Goal: Task Accomplishment & Management: Complete application form

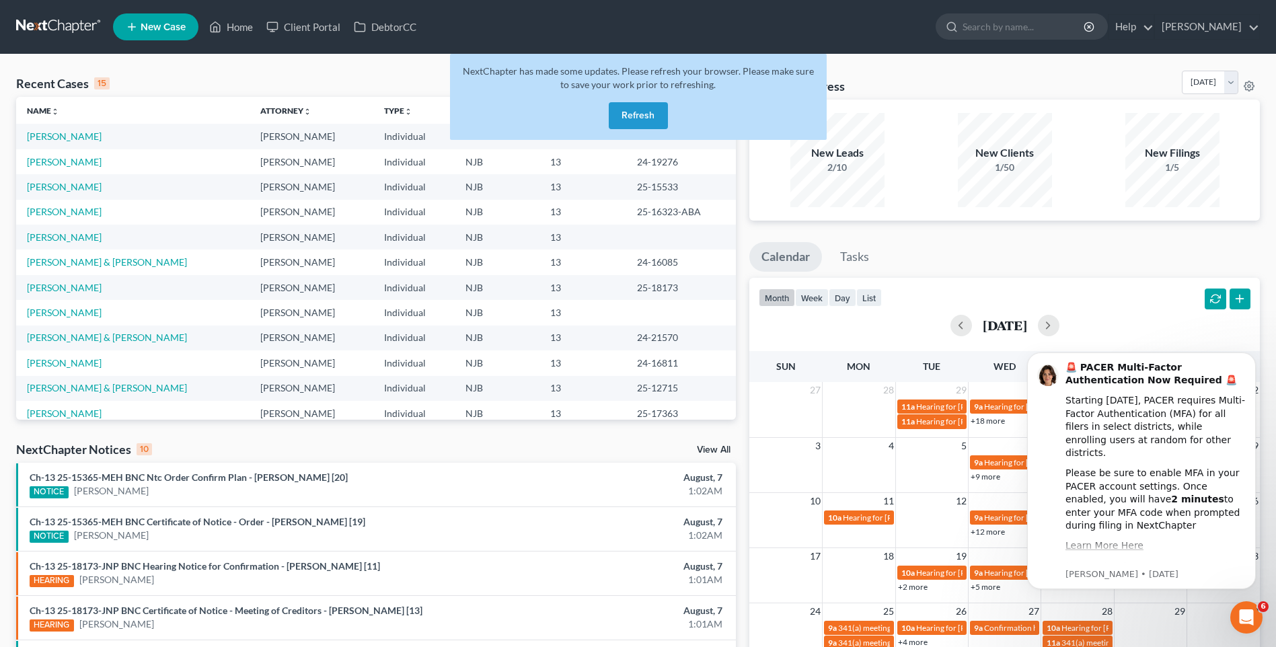
click at [645, 115] on button "Refresh" at bounding box center [638, 115] width 59 height 27
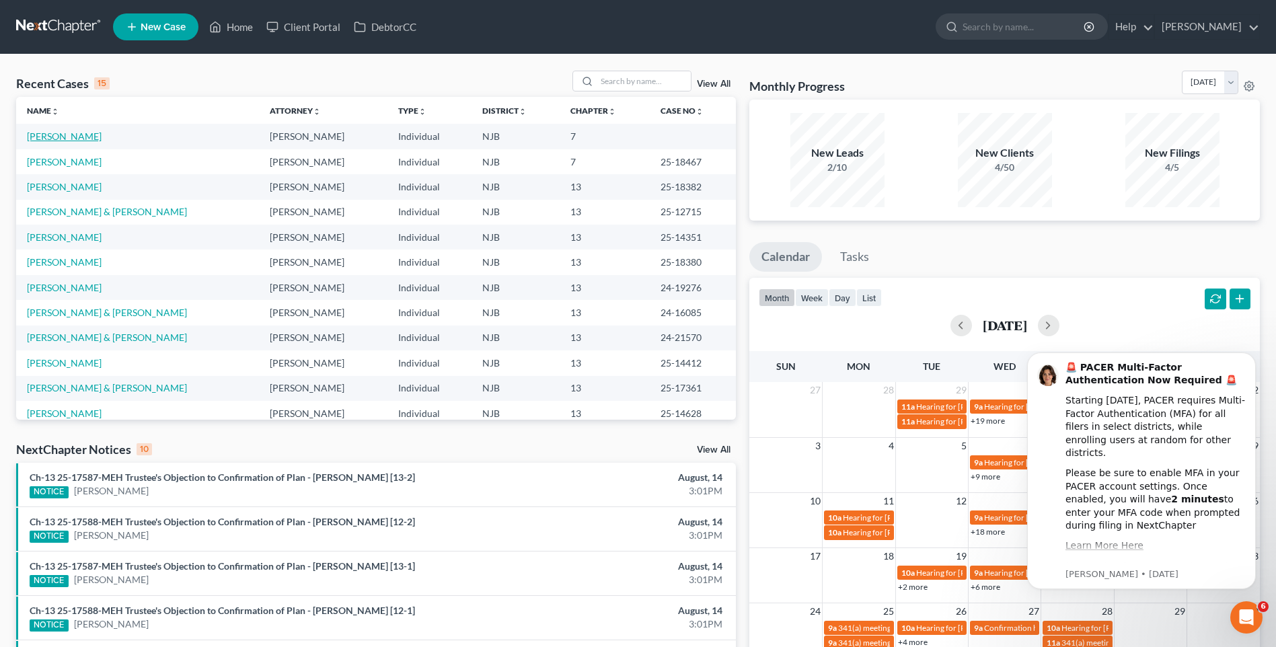
click at [63, 135] on link "[PERSON_NAME]" at bounding box center [64, 135] width 75 height 11
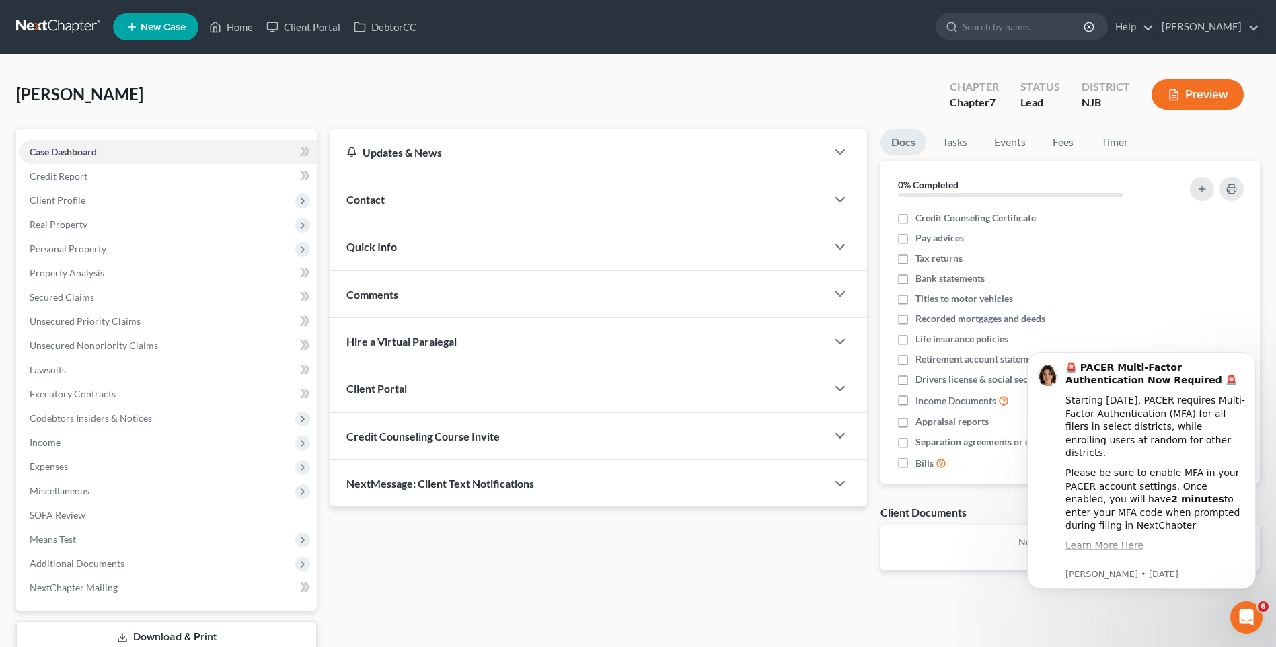
click at [323, 285] on div "Case Dashboard Payments Invoices Payments Payments Credit Report Client Profile" at bounding box center [166, 408] width 314 height 559
click at [313, 92] on div "Bailiff, Carol Upgraded Chapter Chapter 7 Status Lead District NJB Preview" at bounding box center [638, 100] width 1244 height 59
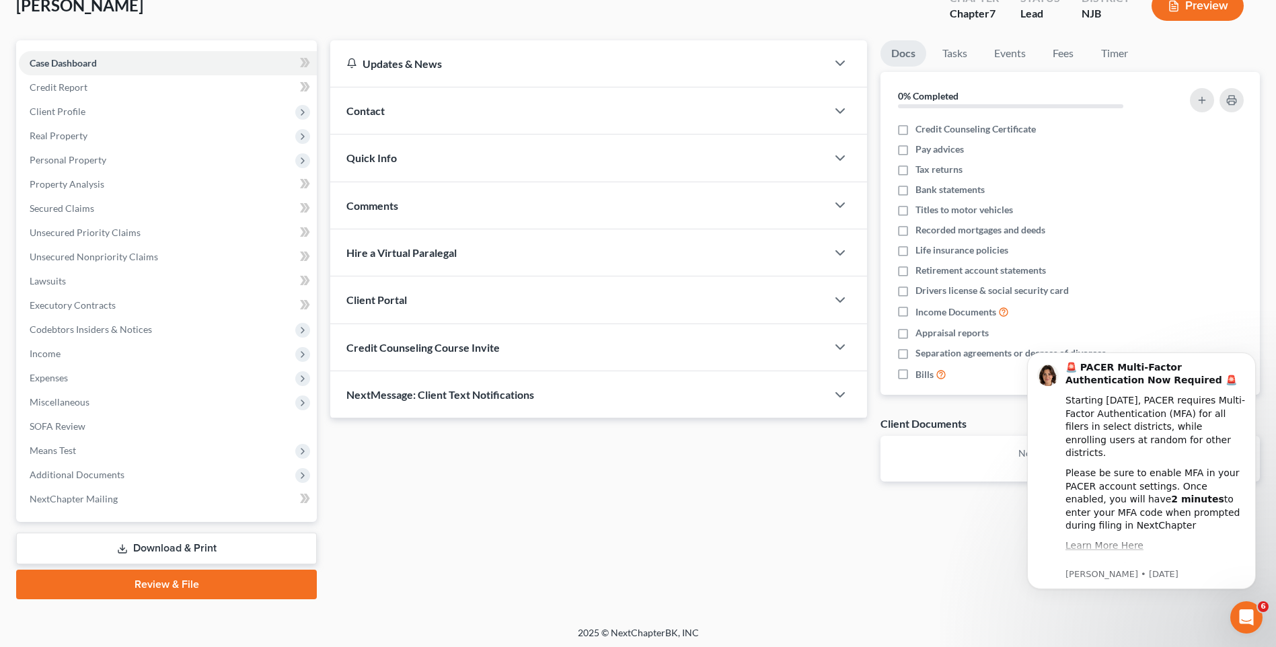
scroll to position [92, 0]
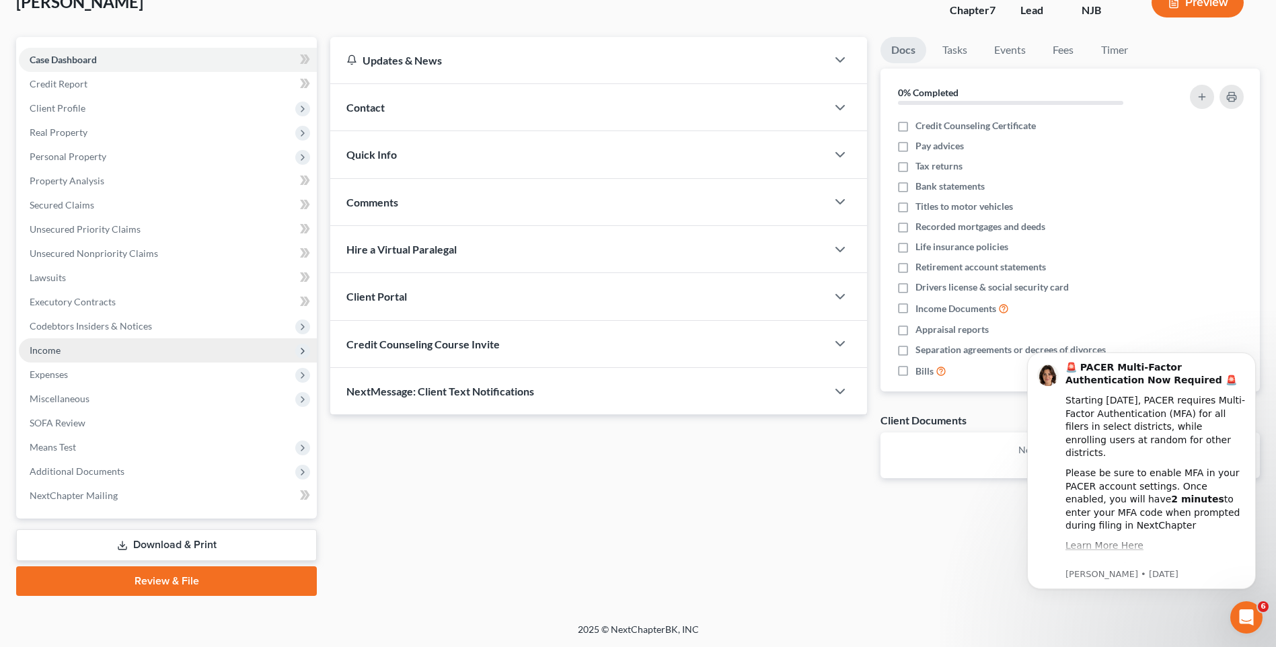
click at [165, 352] on span "Income" at bounding box center [168, 350] width 298 height 24
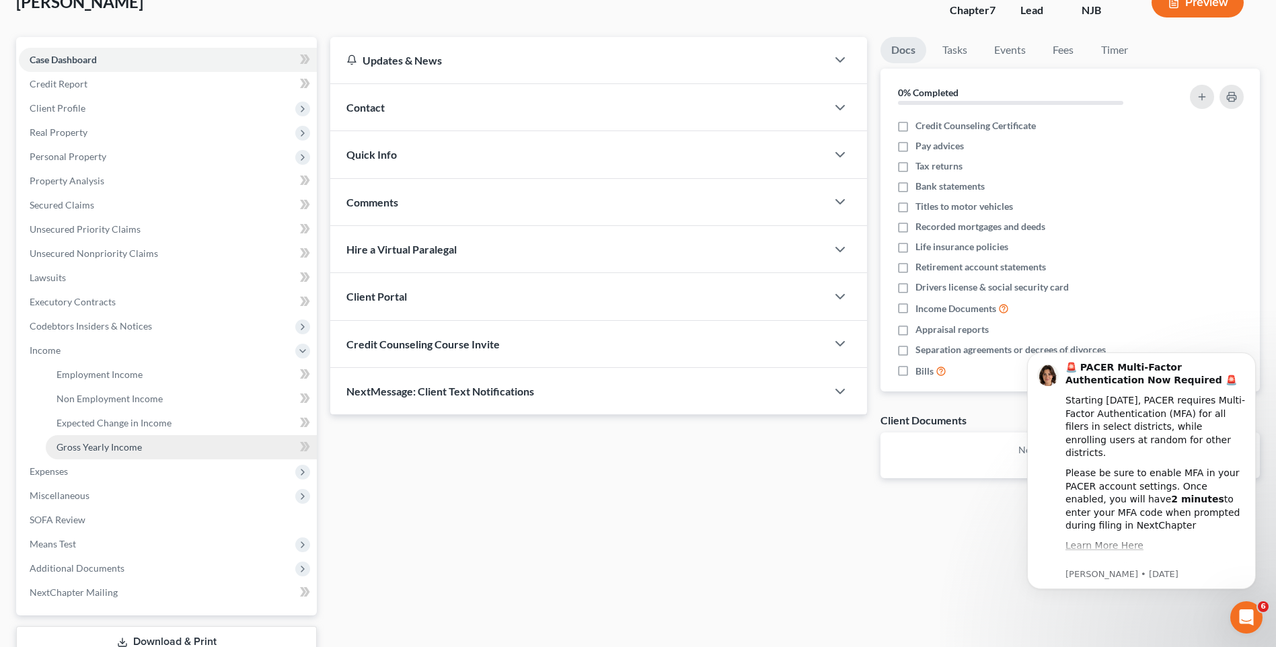
click at [142, 443] on link "Gross Yearly Income" at bounding box center [181, 447] width 271 height 24
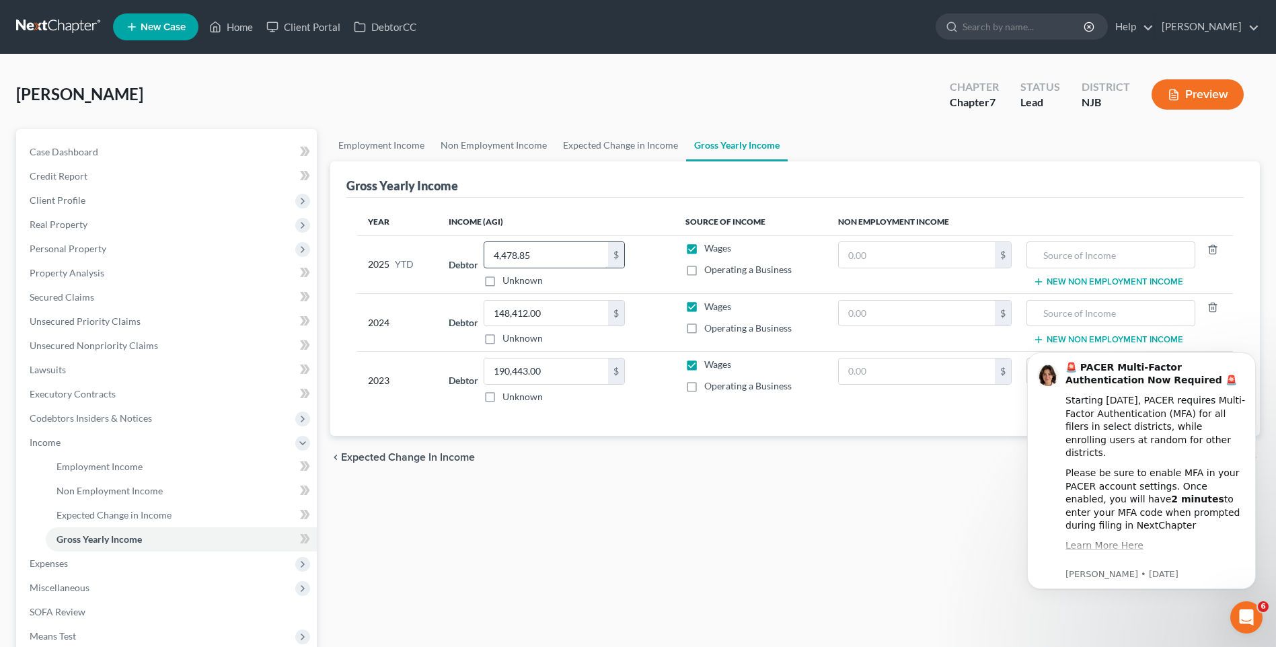
click at [492, 252] on input "4,478.85" at bounding box center [546, 255] width 124 height 26
type input "29,478.00"
click at [628, 509] on div "Employment Income Non Employment Income Expected Change in Income Gross Yearly …" at bounding box center [795, 457] width 943 height 656
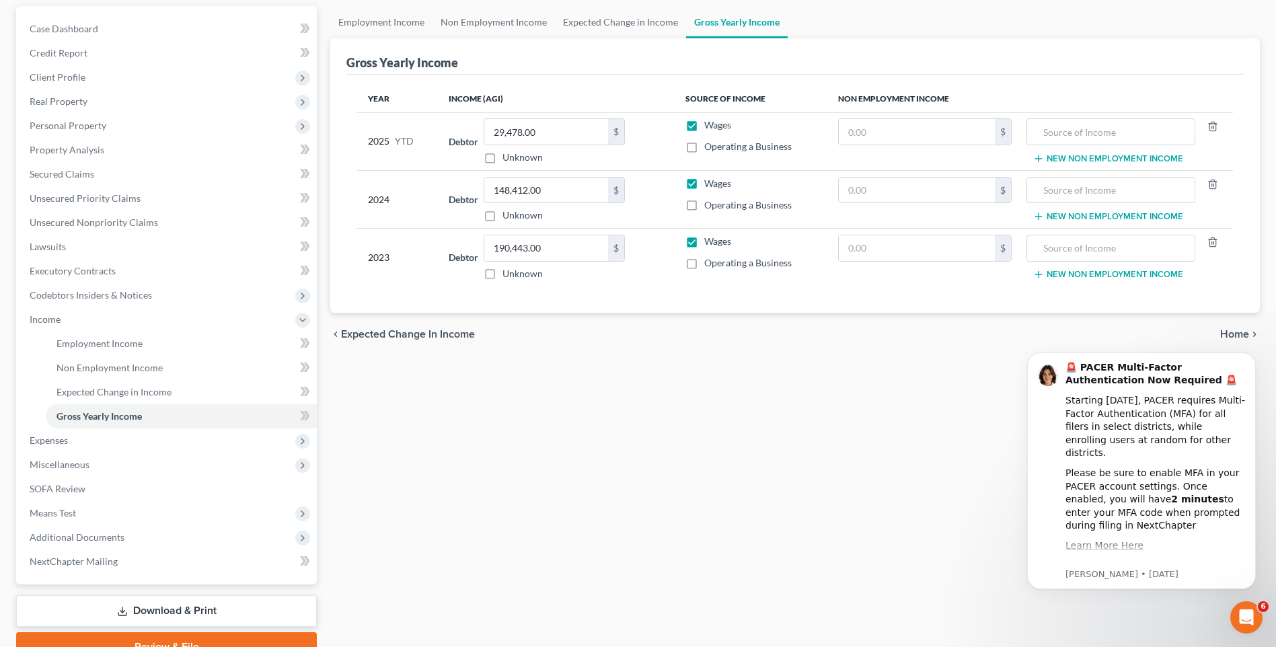
scroll to position [189, 0]
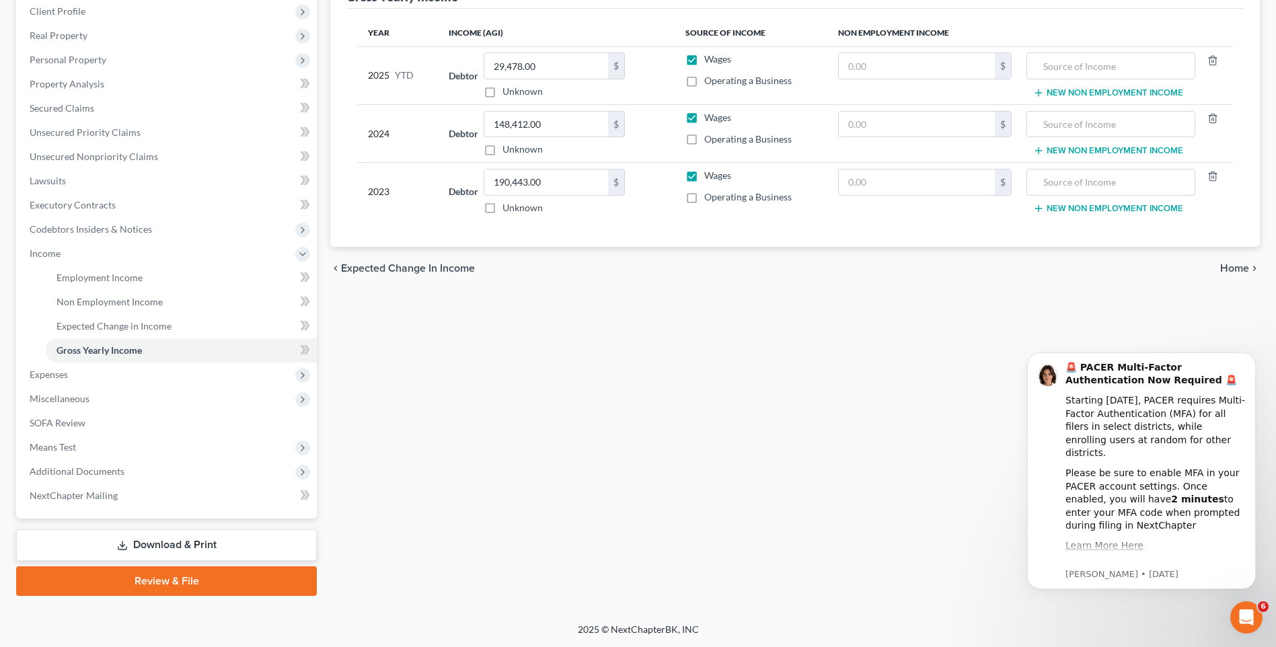
click at [1235, 264] on span "Home" at bounding box center [1234, 268] width 29 height 11
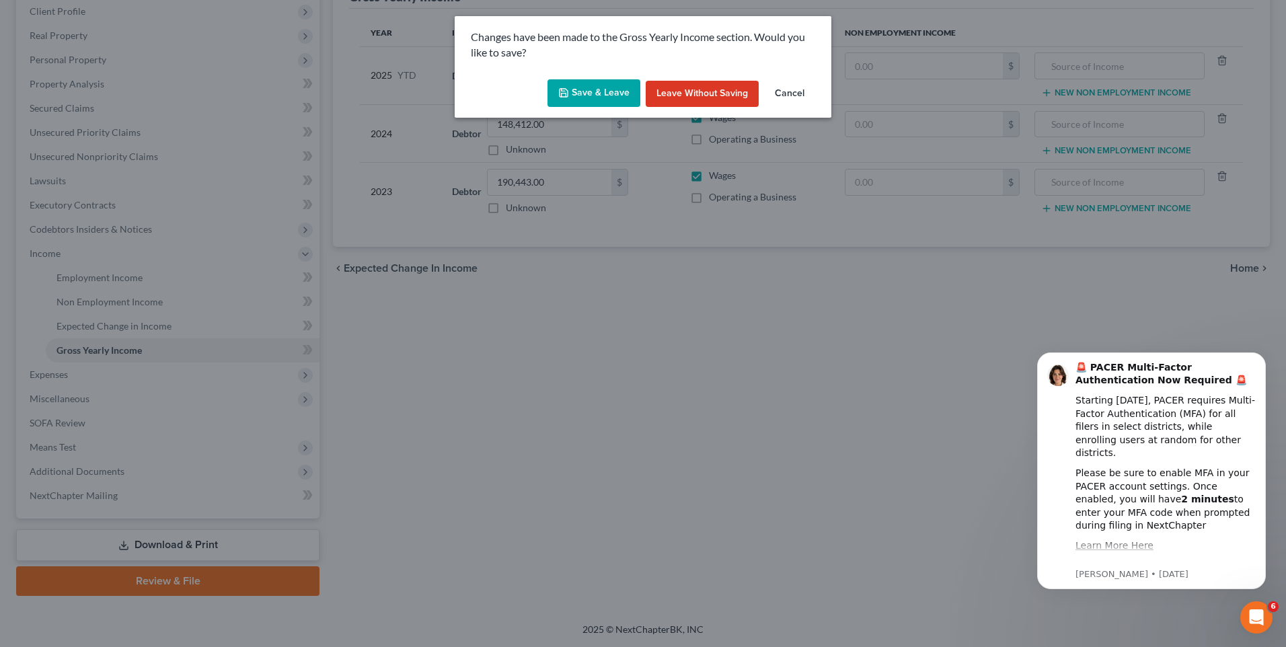
click at [589, 87] on button "Save & Leave" at bounding box center [593, 93] width 93 height 28
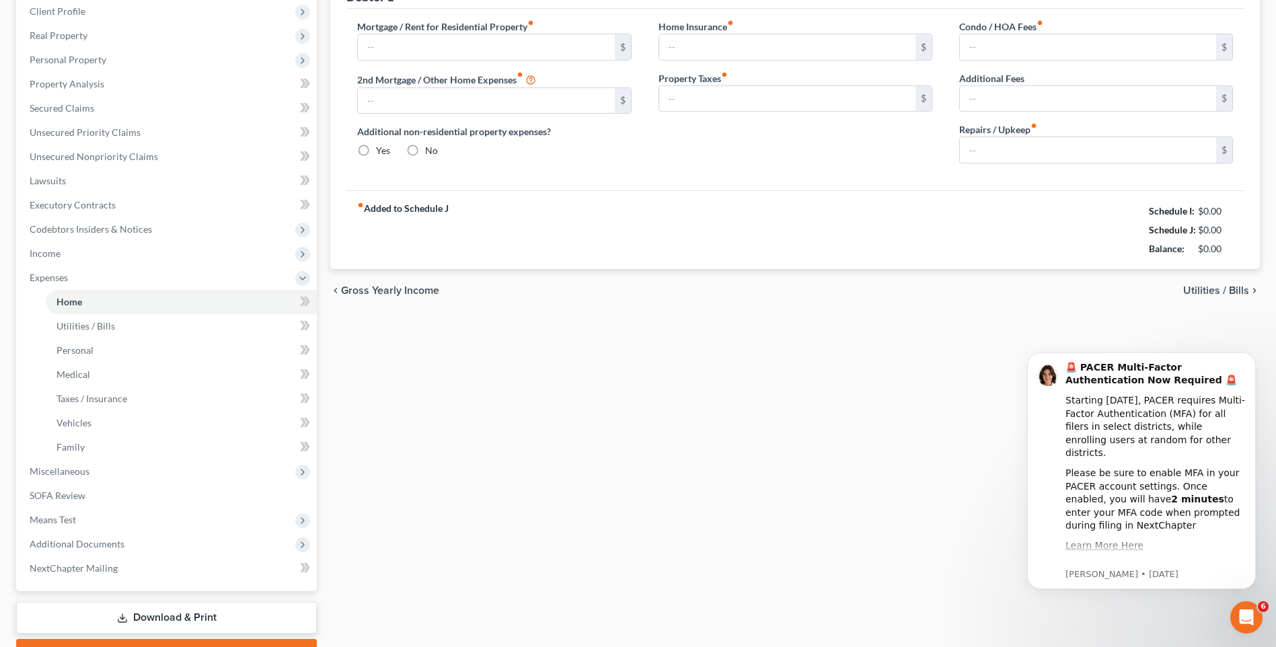
type input "2,300.00"
type input "0.00"
radio input "true"
type input "0.00"
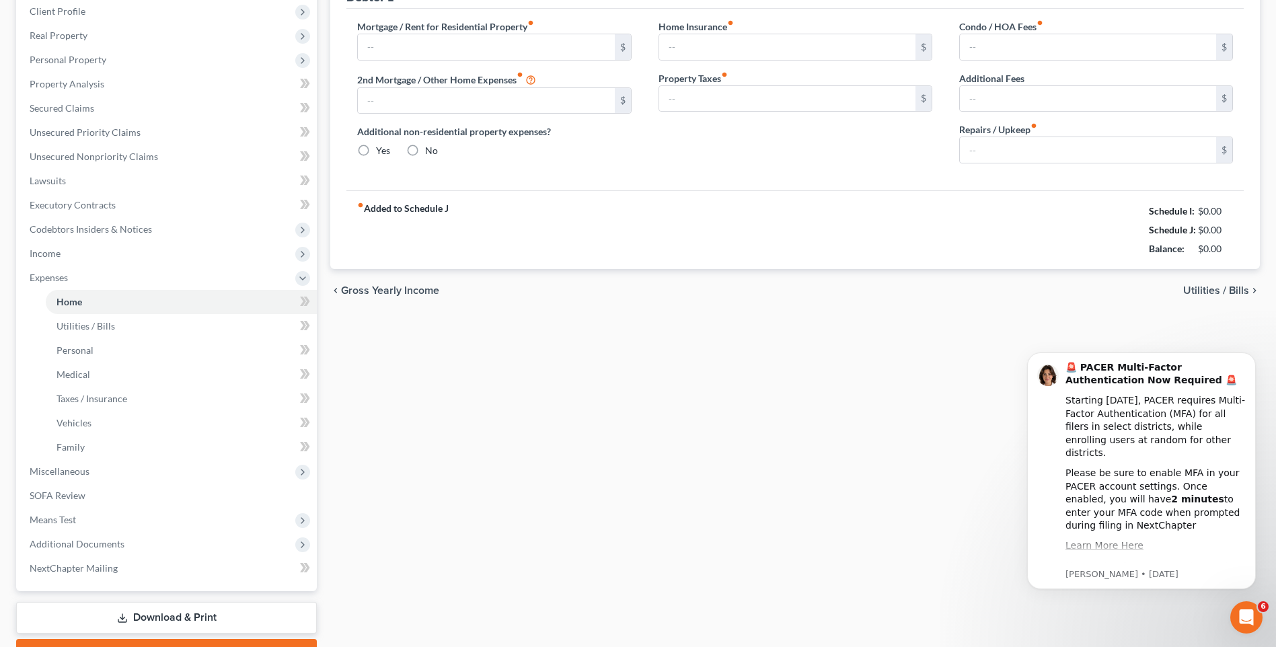
type input "0.00"
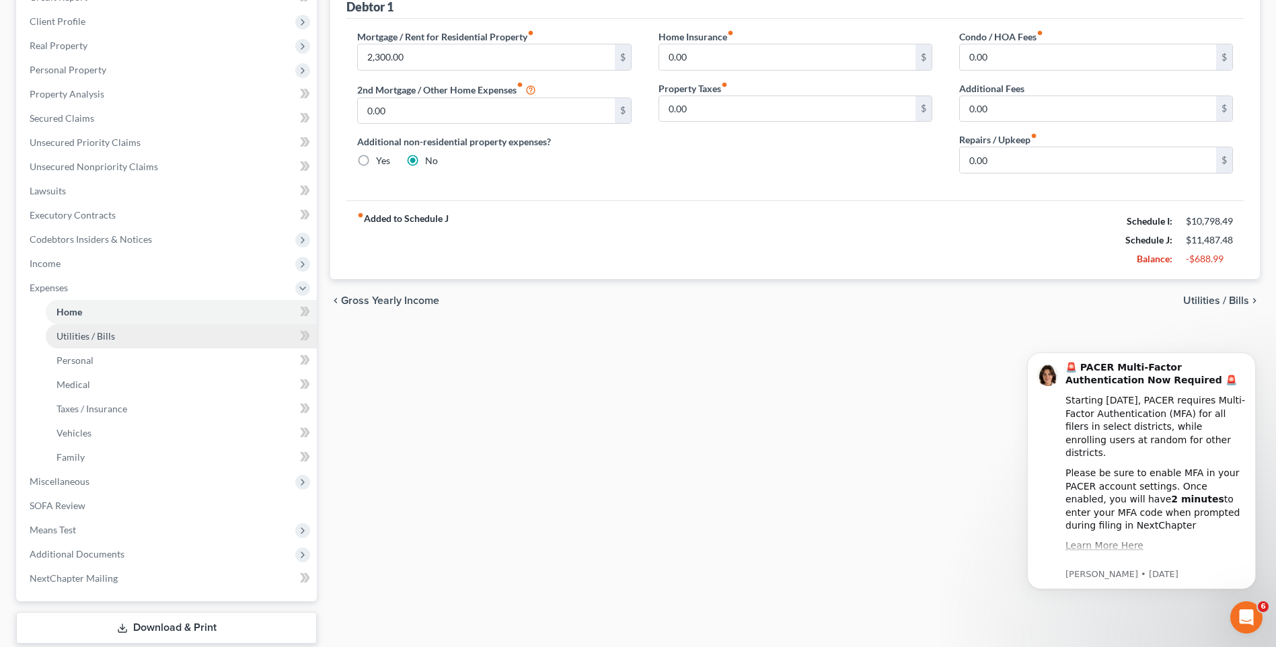
scroll to position [202, 0]
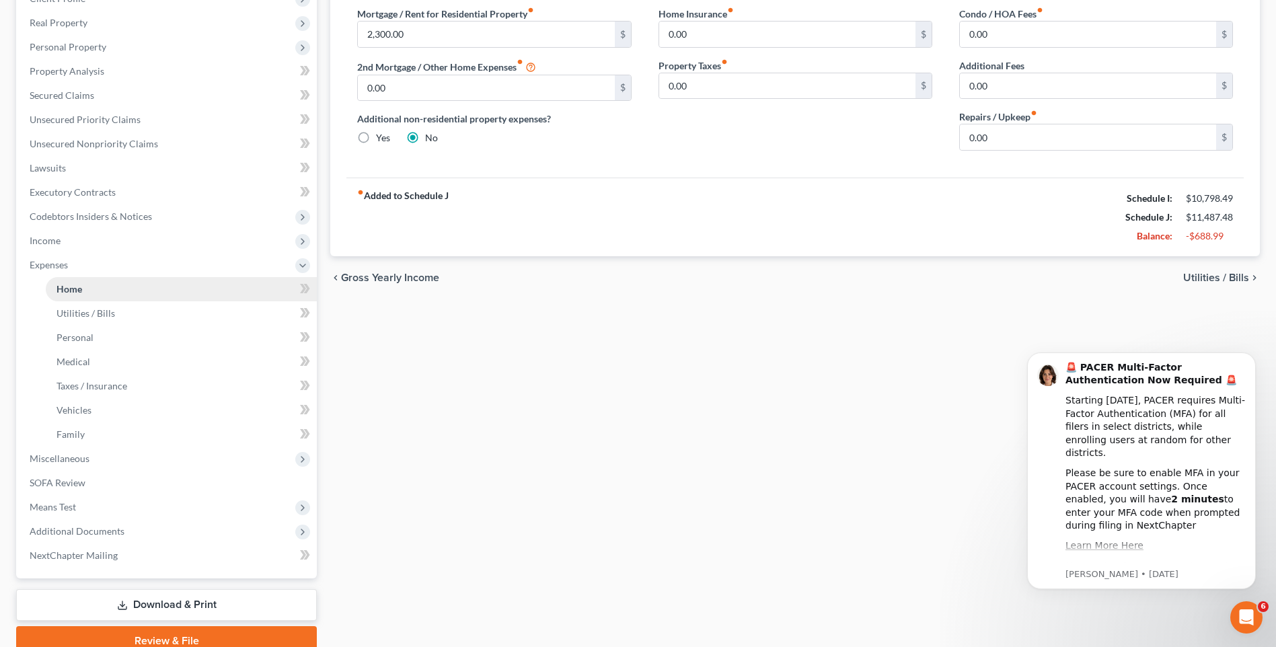
click at [200, 290] on link "Home" at bounding box center [181, 289] width 271 height 24
click at [521, 268] on div "chevron_left Gross Yearly Income Utilities / Bills chevron_right" at bounding box center [795, 277] width 930 height 43
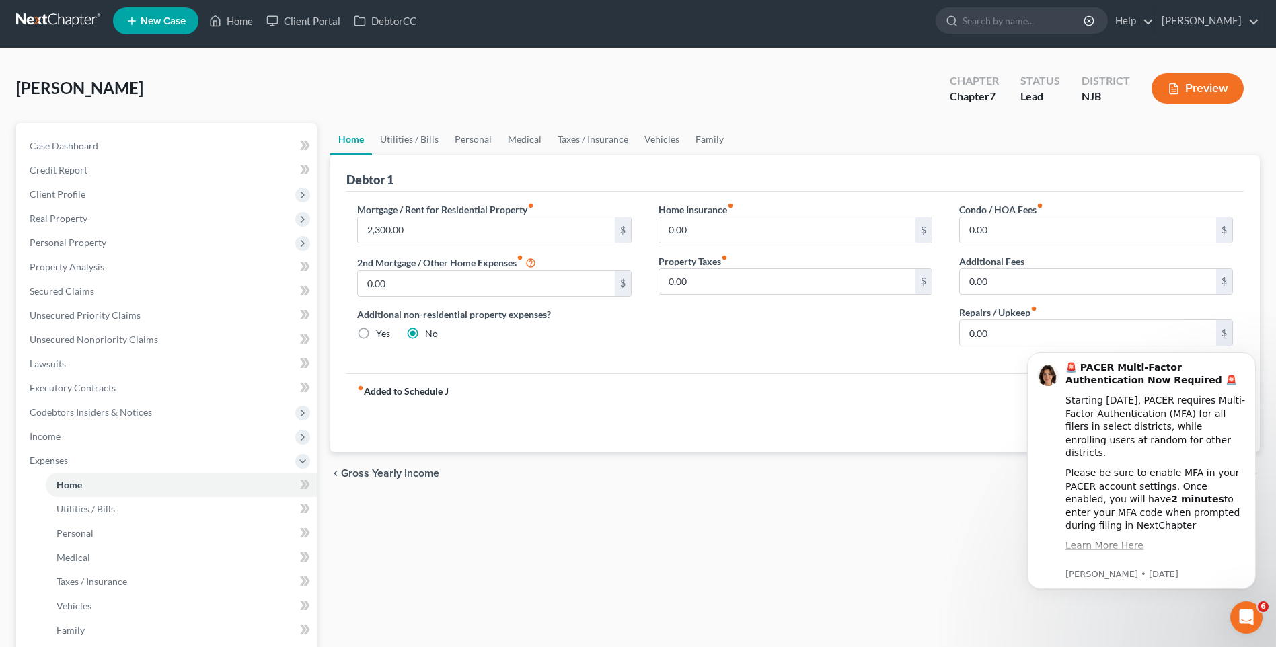
scroll to position [0, 0]
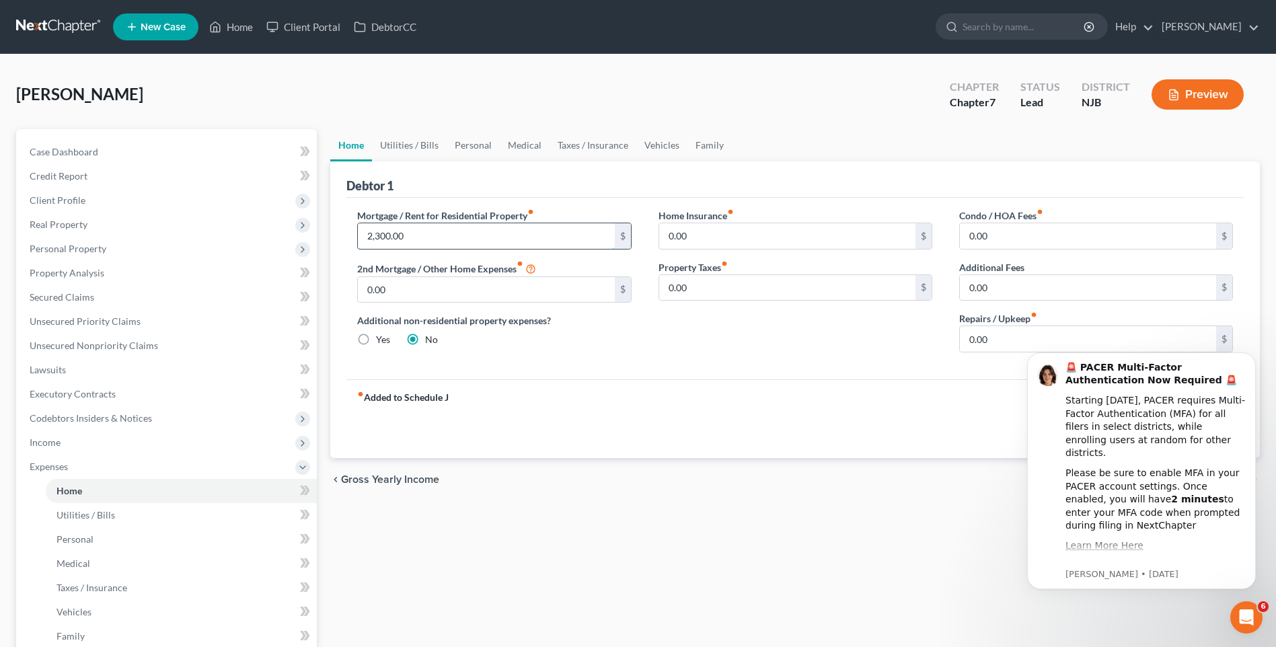
click at [375, 235] on input "2,300.00" at bounding box center [486, 236] width 256 height 26
type input "2,200.00"
click at [574, 407] on div "fiber_manual_record Added to Schedule J Schedule I: $10,798.49 Schedule J: $11,…" at bounding box center [794, 418] width 897 height 79
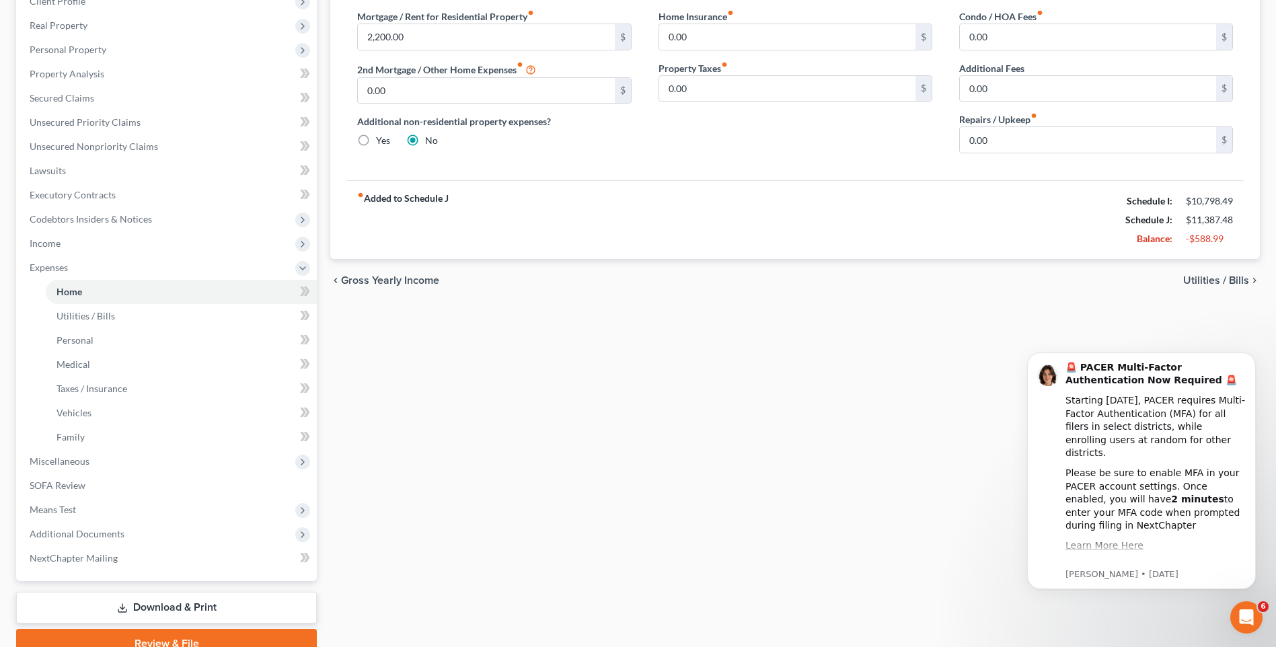
scroll to position [202, 0]
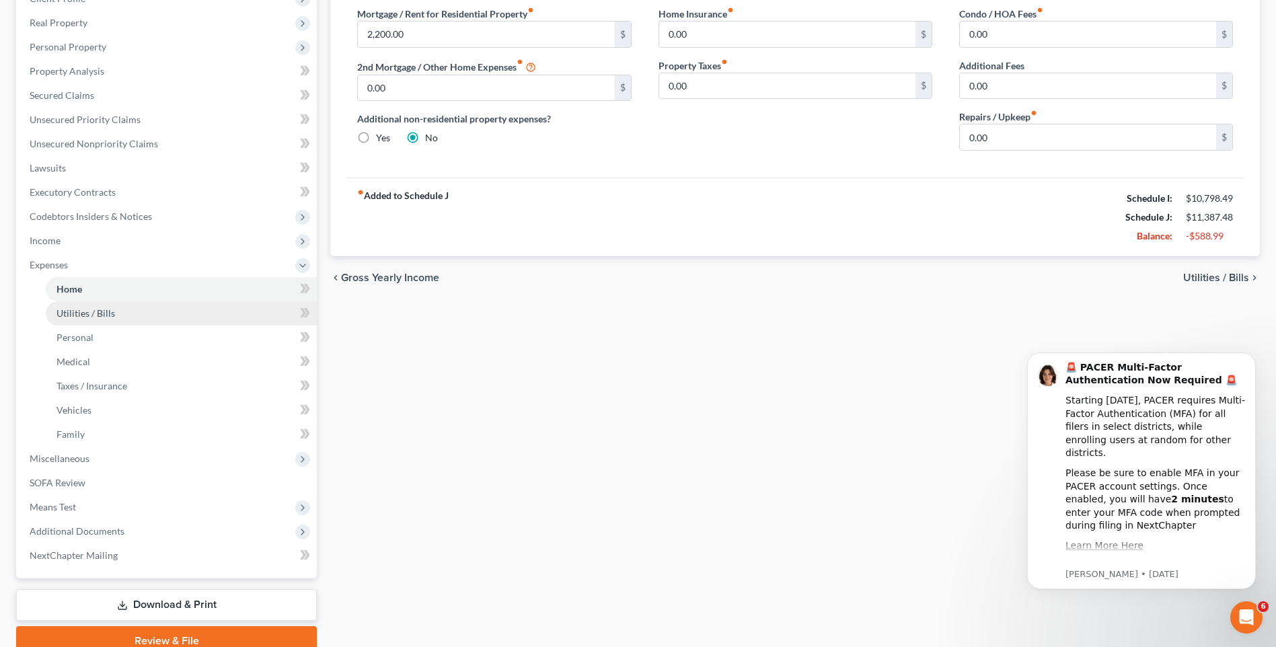
click at [146, 312] on link "Utilities / Bills" at bounding box center [181, 313] width 271 height 24
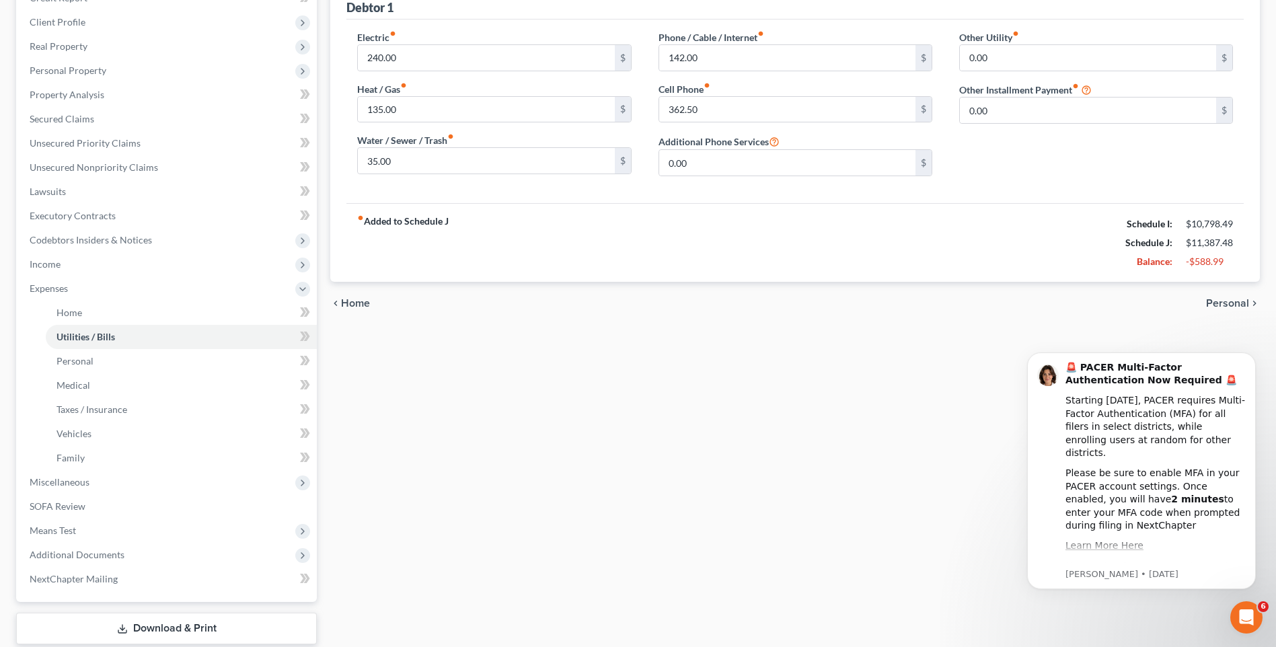
scroll to position [202, 0]
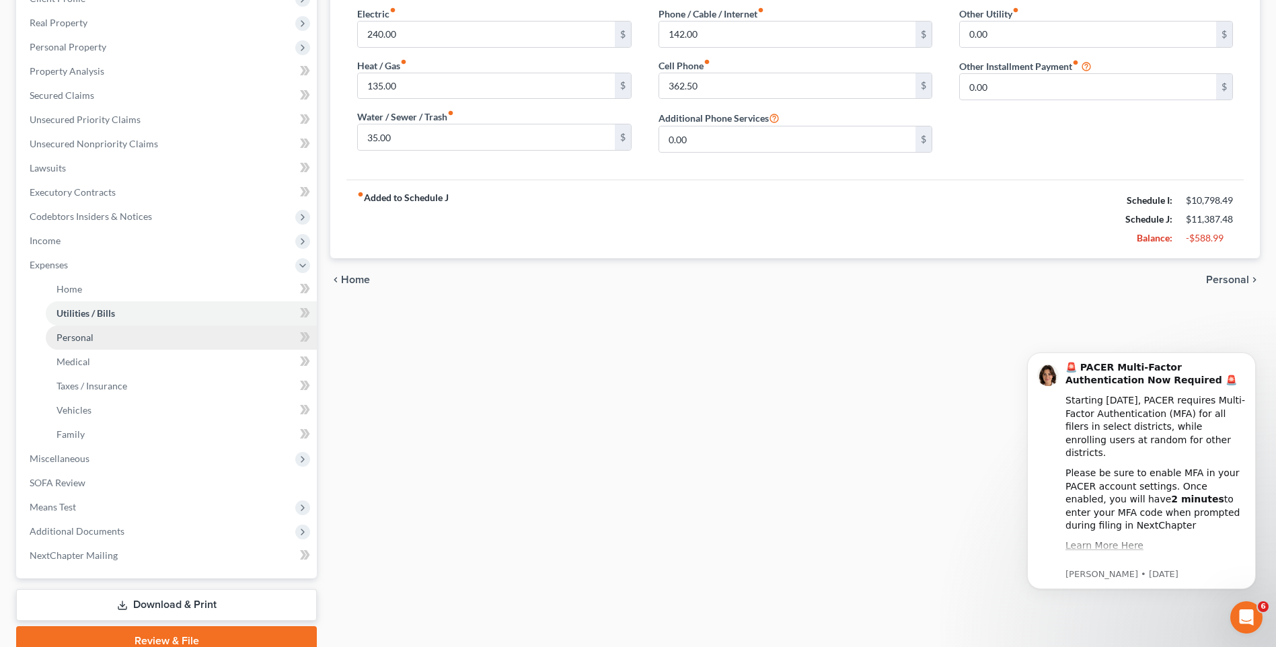
click at [194, 339] on link "Personal" at bounding box center [181, 338] width 271 height 24
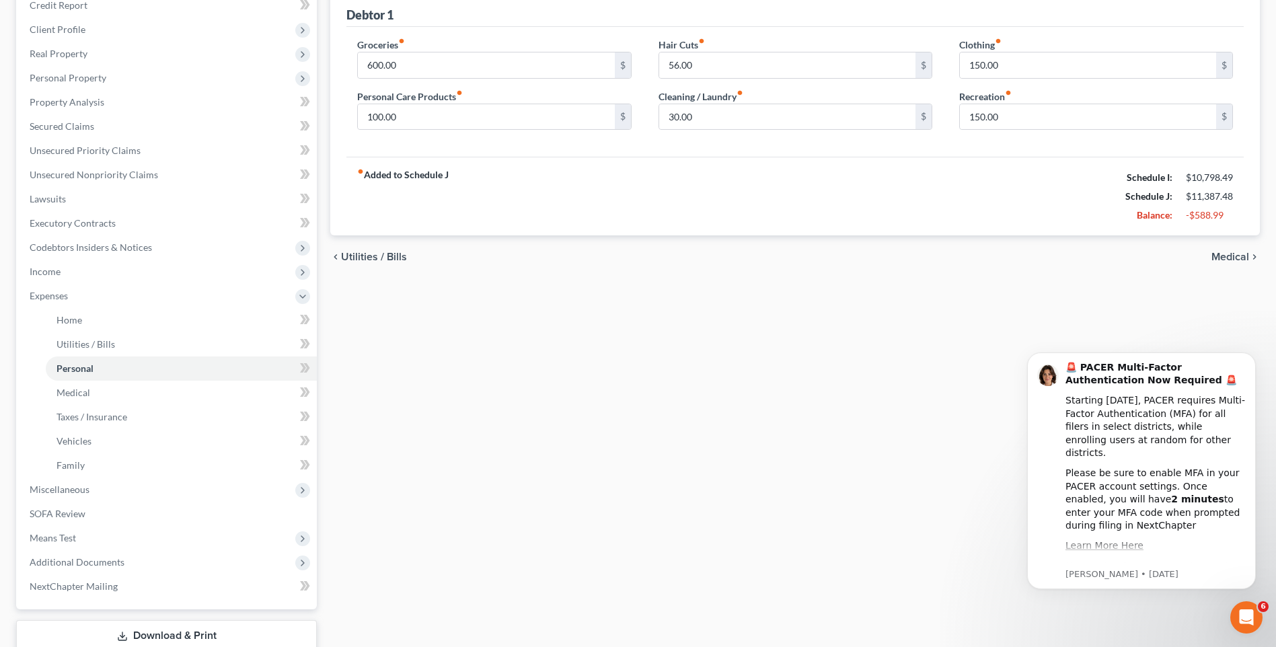
scroll to position [202, 0]
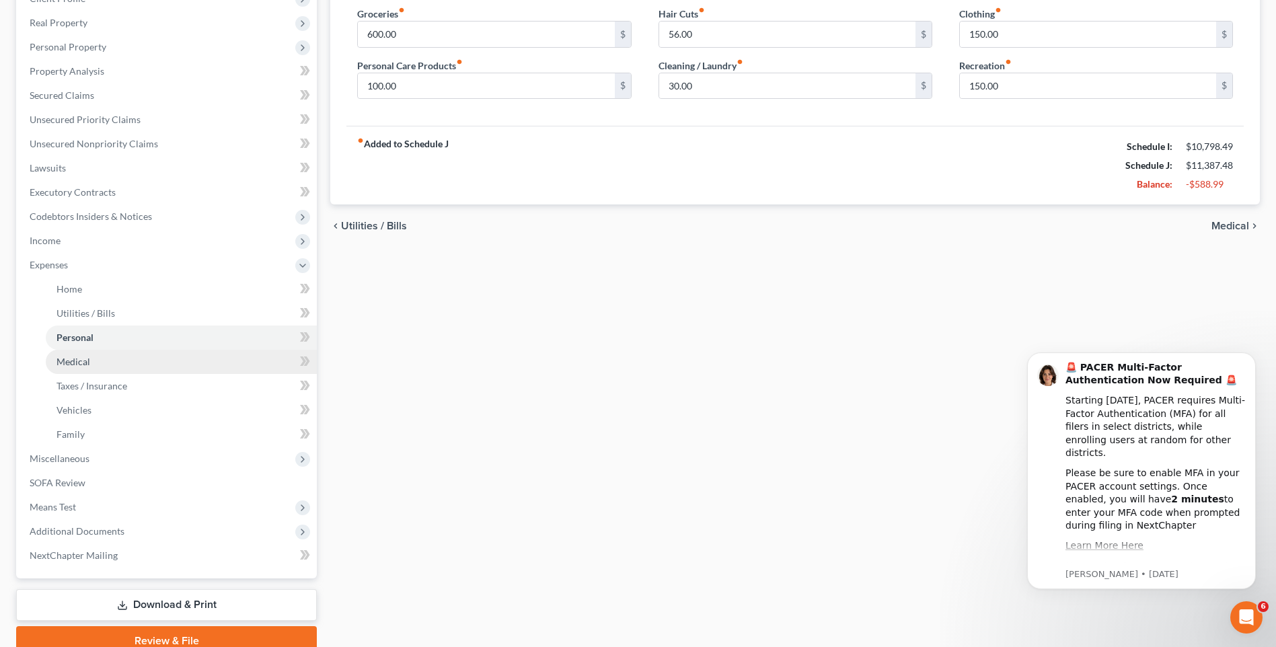
click at [169, 369] on link "Medical" at bounding box center [181, 362] width 271 height 24
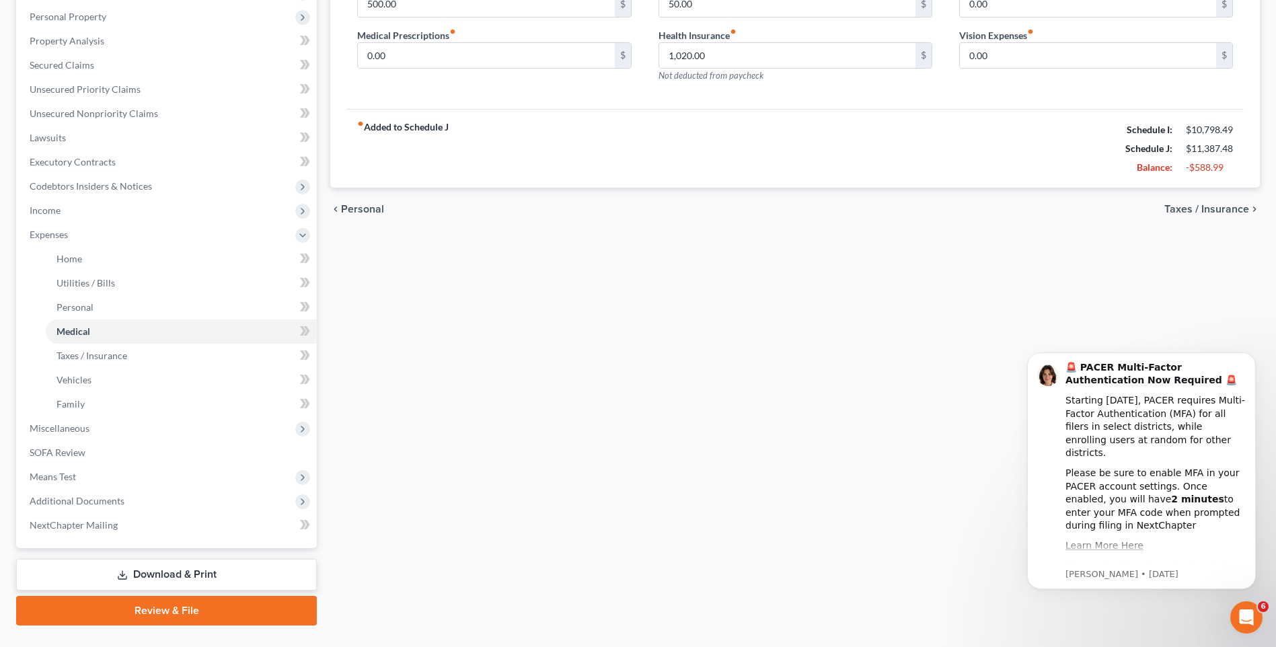
scroll to position [262, 0]
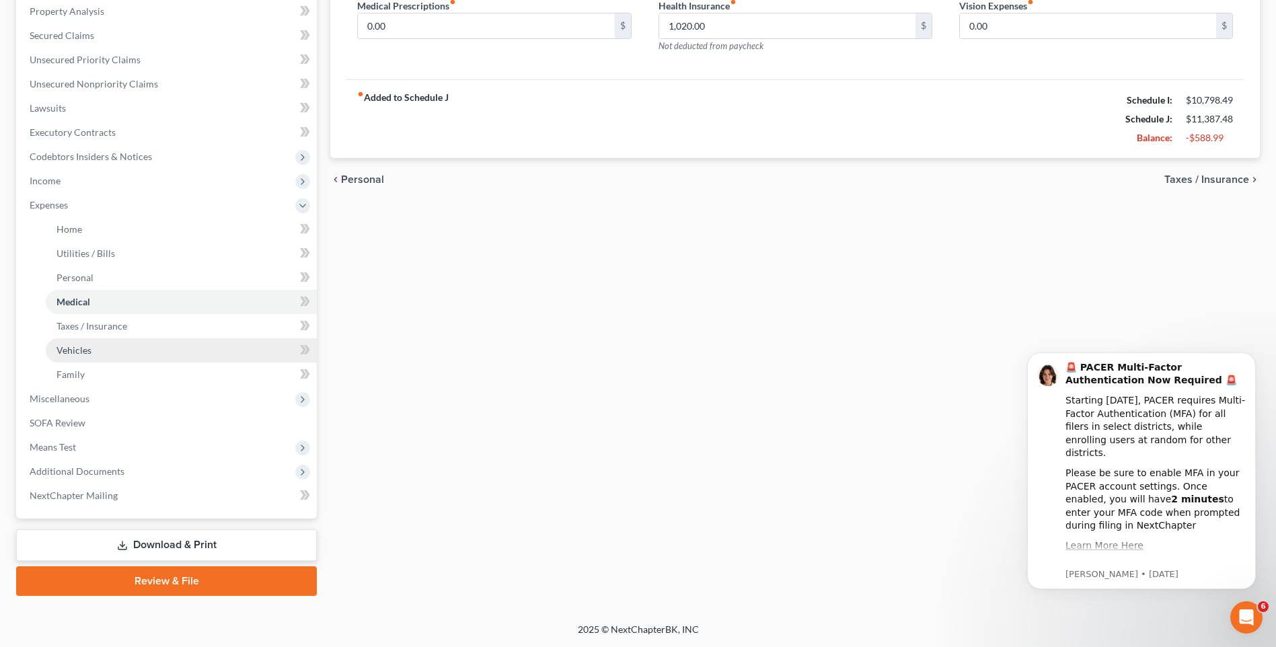
click at [188, 352] on link "Vehicles" at bounding box center [181, 350] width 271 height 24
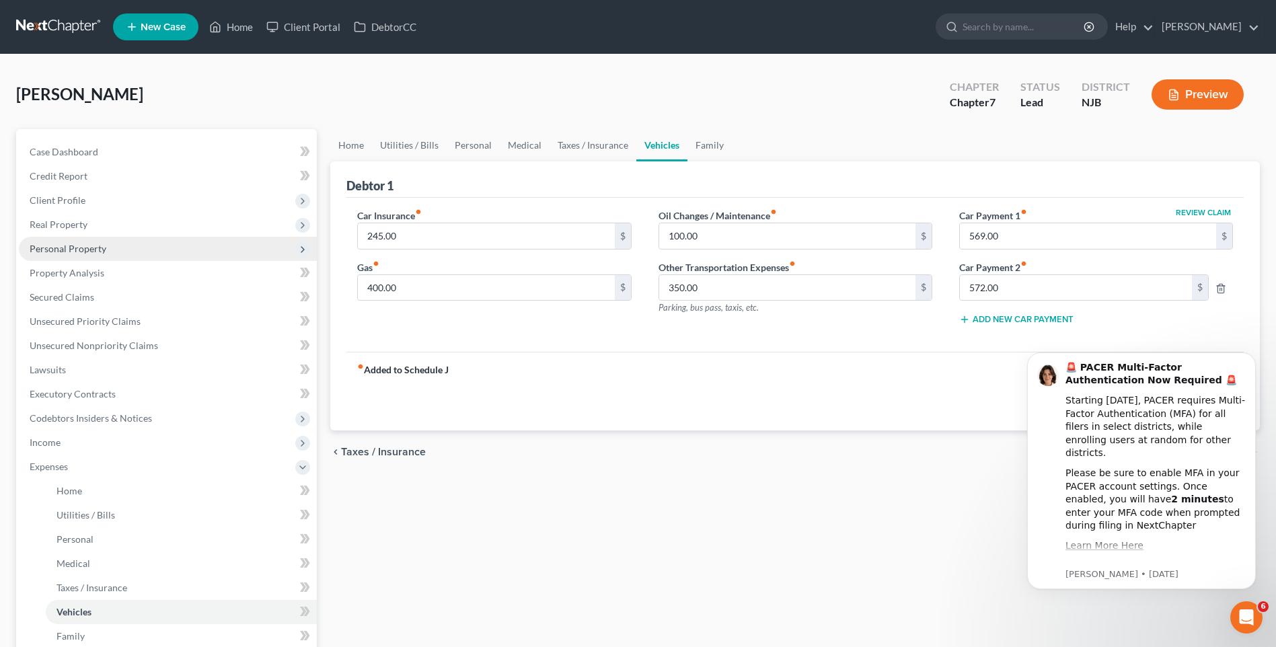
click at [114, 251] on span "Personal Property" at bounding box center [168, 249] width 298 height 24
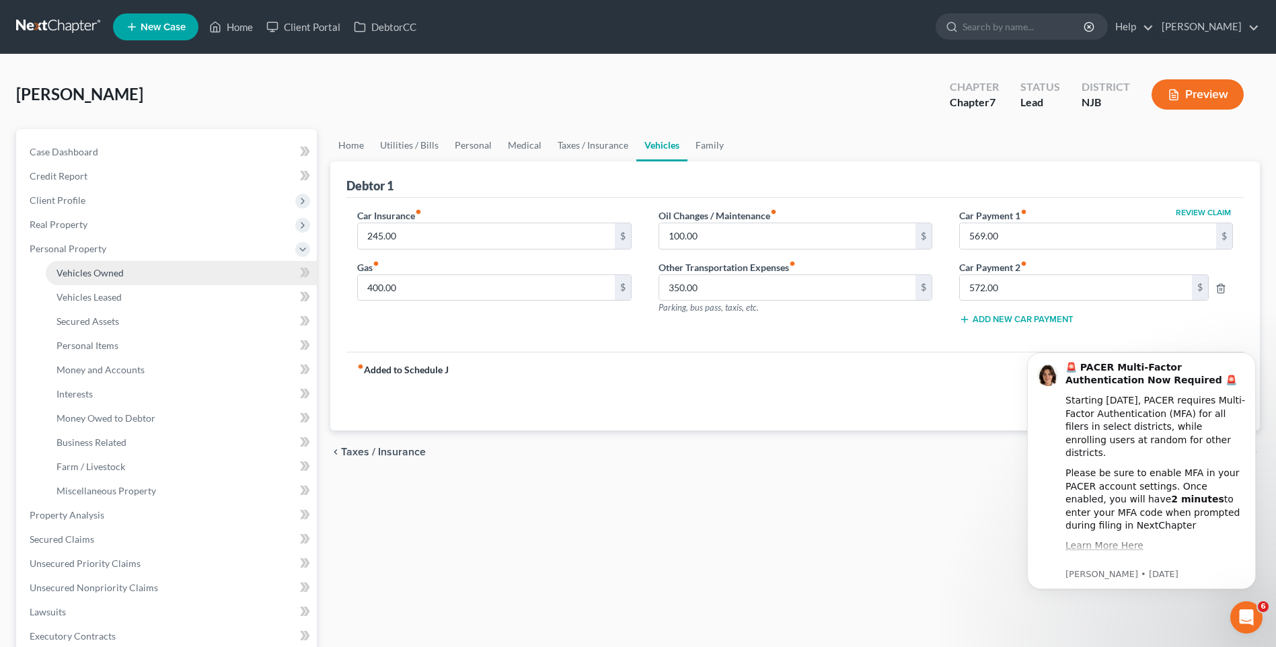
click at [112, 273] on span "Vehicles Owned" at bounding box center [89, 272] width 67 height 11
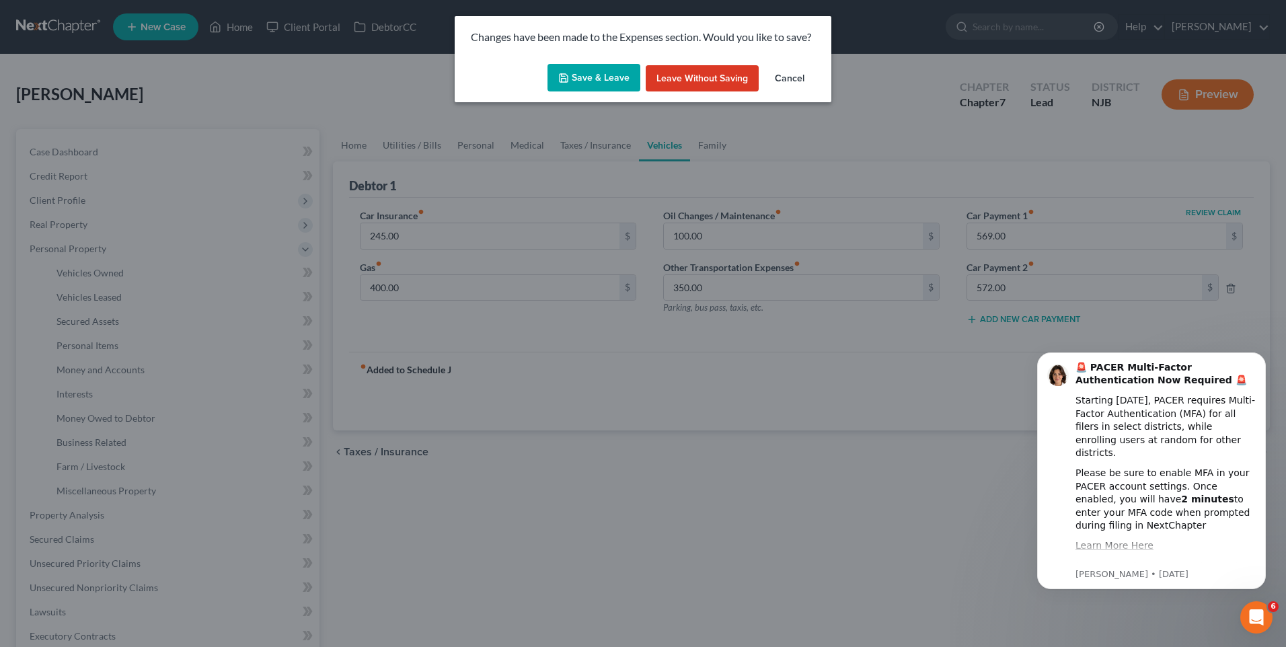
click at [592, 73] on button "Save & Leave" at bounding box center [593, 78] width 93 height 28
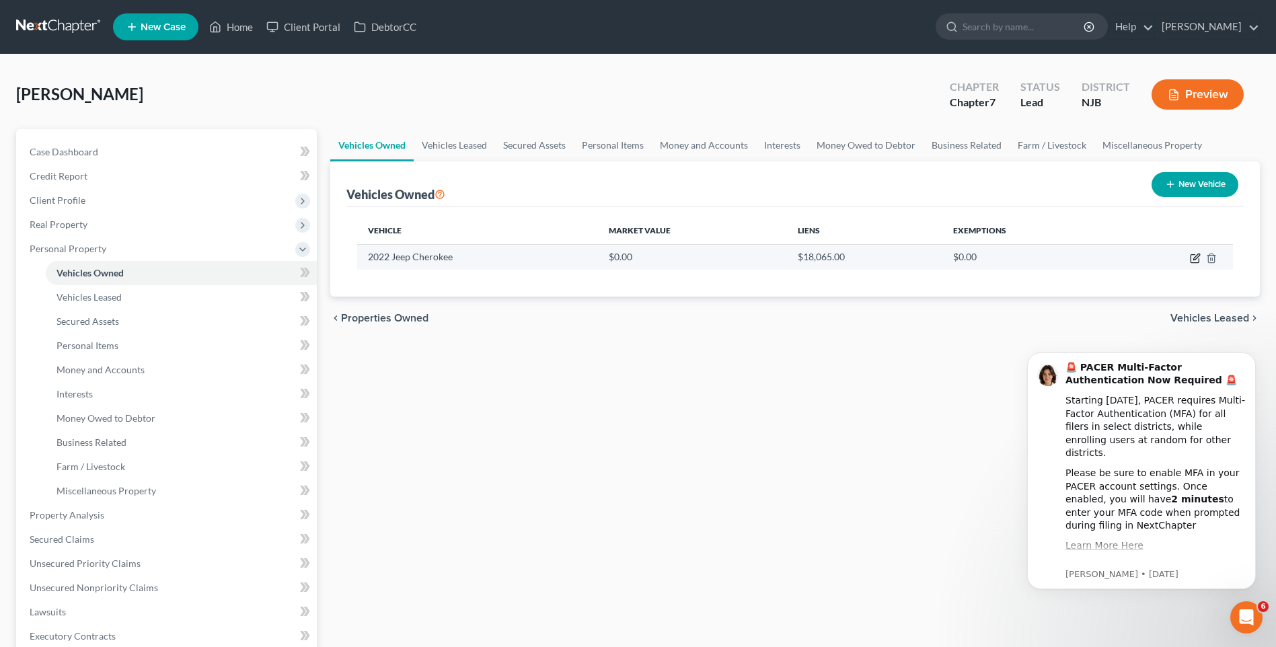
click at [1190, 258] on icon "button" at bounding box center [1194, 259] width 8 height 8
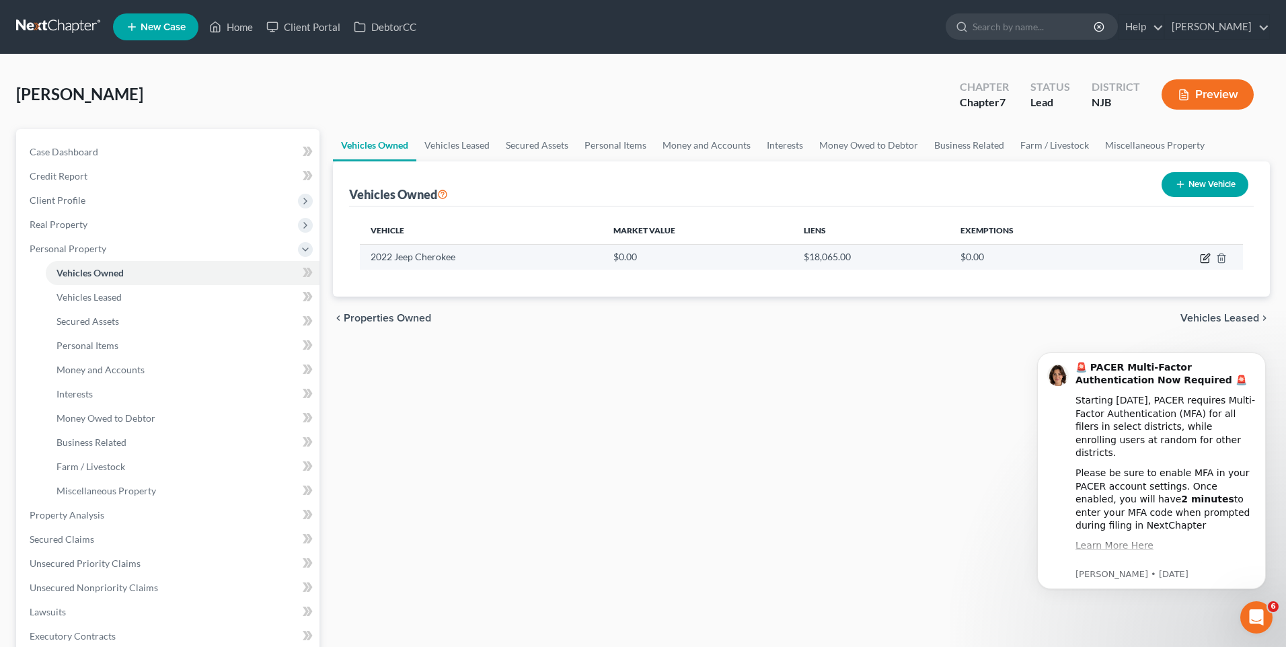
select select "0"
select select "4"
select select "2"
select select "0"
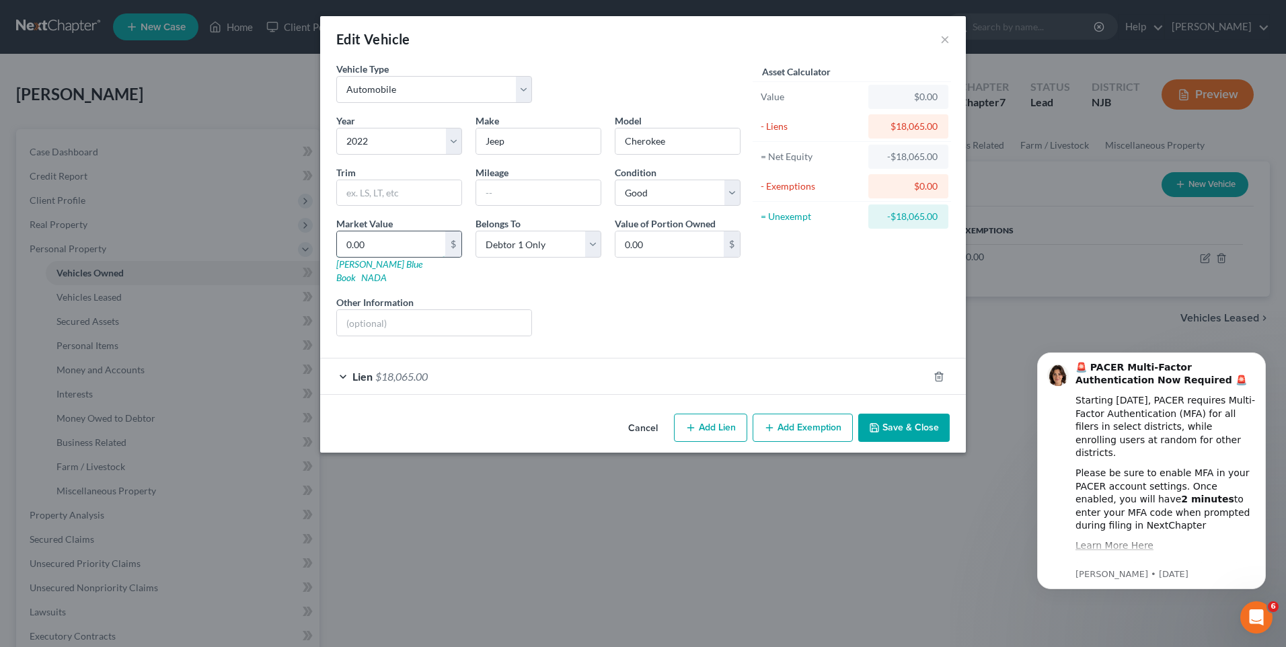
click at [352, 239] on input "0.00" at bounding box center [391, 244] width 108 height 26
type input "2"
type input "2.00"
type input "22"
type input "22.00"
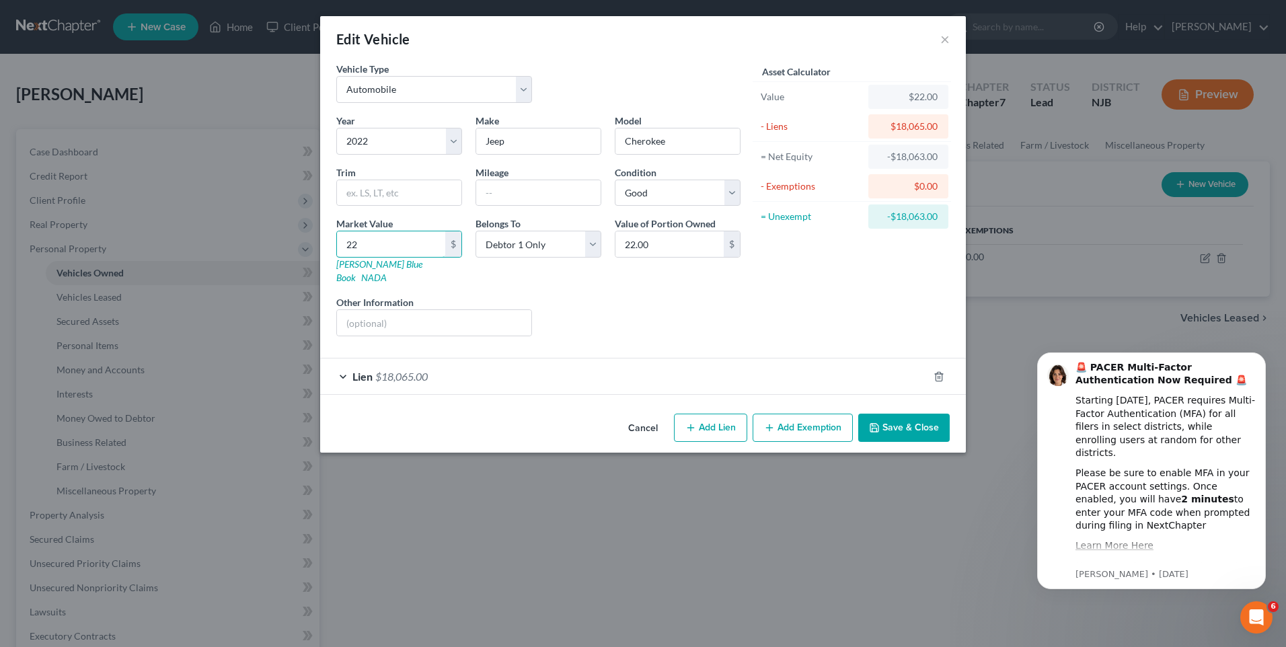
type input "220"
type input "220.00"
type input "2200"
type input "2,200.00"
type input "2,2000"
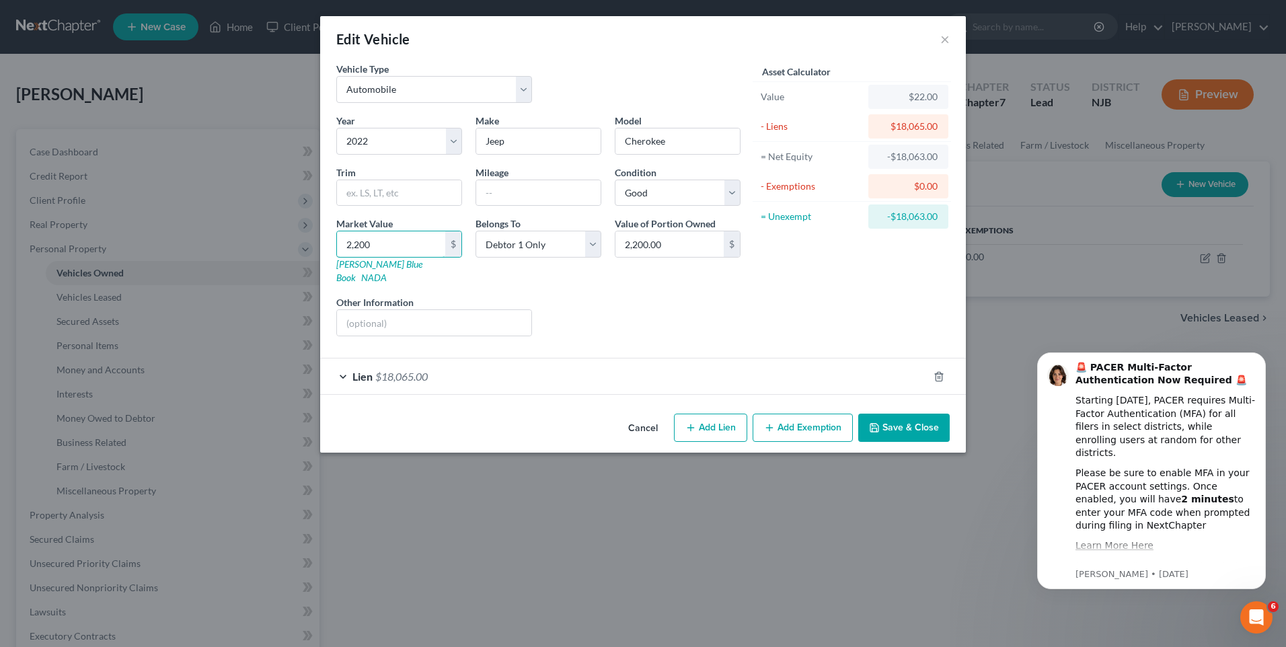
type input "22,000.00"
type input "22,000"
click at [624, 295] on div "Liens Select" at bounding box center [643, 315] width 209 height 41
click at [795, 418] on button "Add Exemption" at bounding box center [803, 428] width 100 height 28
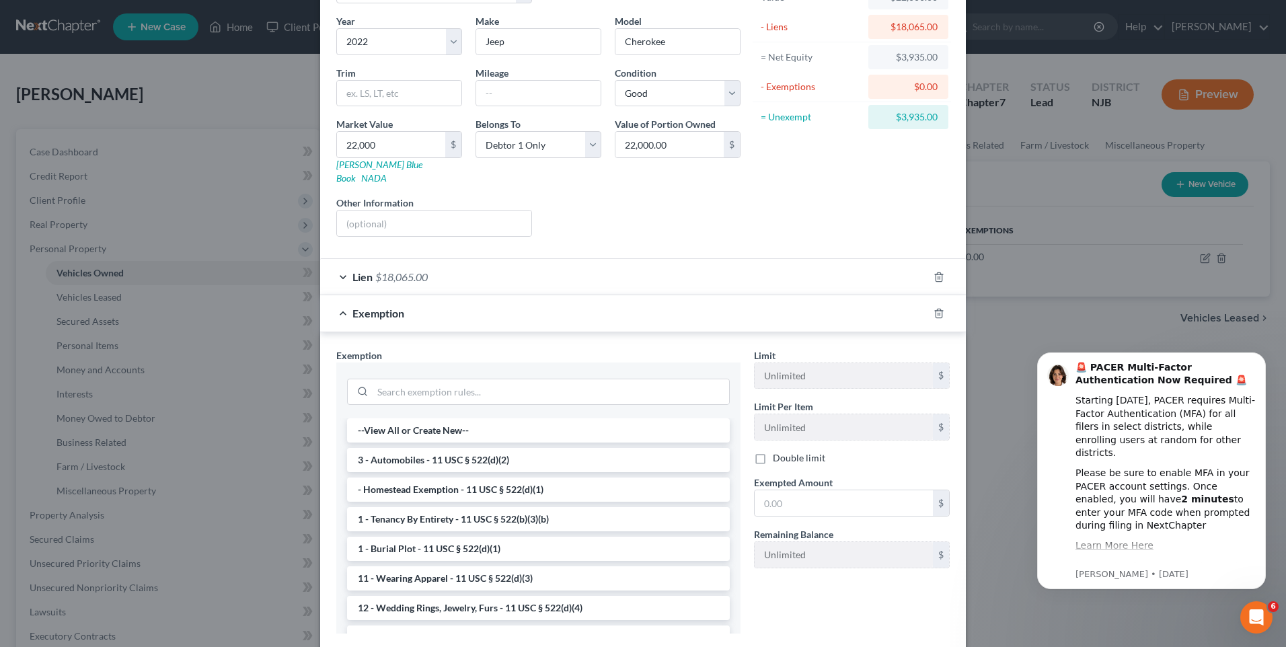
scroll to position [169, 0]
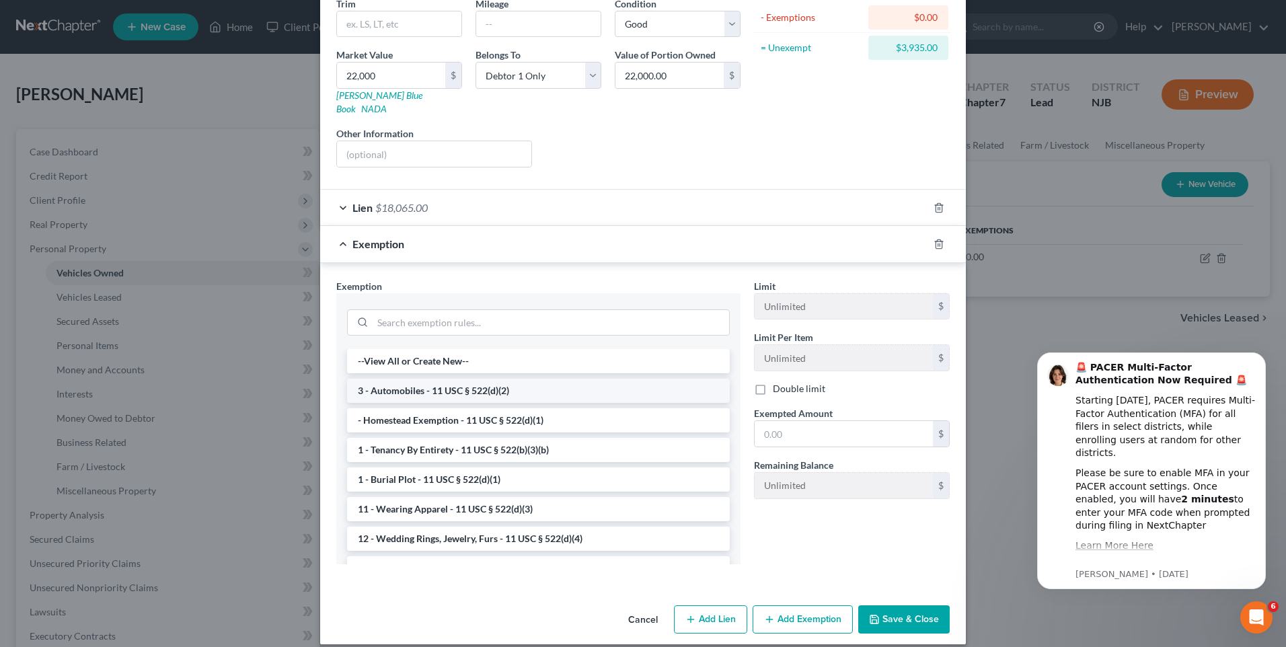
click at [472, 379] on li "3 - Automobiles - 11 USC § 522(d)(2)" at bounding box center [538, 391] width 383 height 24
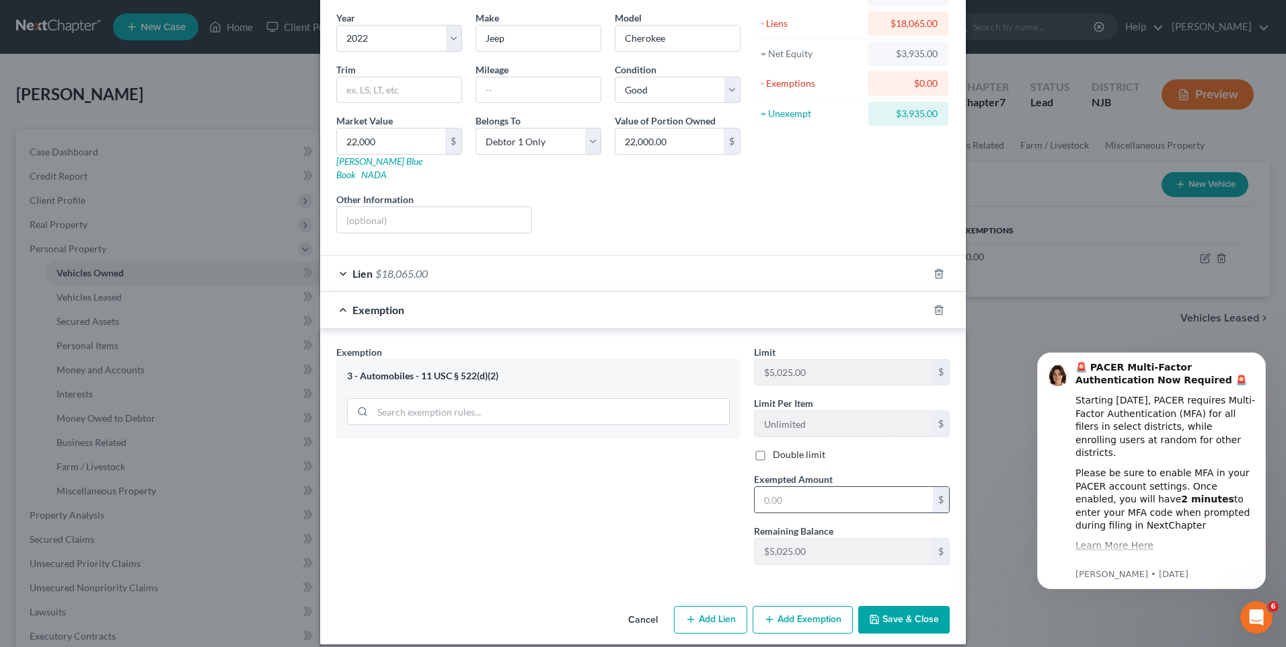
click at [755, 487] on input "text" at bounding box center [844, 500] width 178 height 26
type input "3,935.00"
click at [675, 509] on div "Exemption Set must be selected for CA. Exemption * 3 - Automobiles - 11 USC § 5…" at bounding box center [539, 460] width 418 height 231
click at [896, 607] on button "Save & Close" at bounding box center [903, 620] width 91 height 28
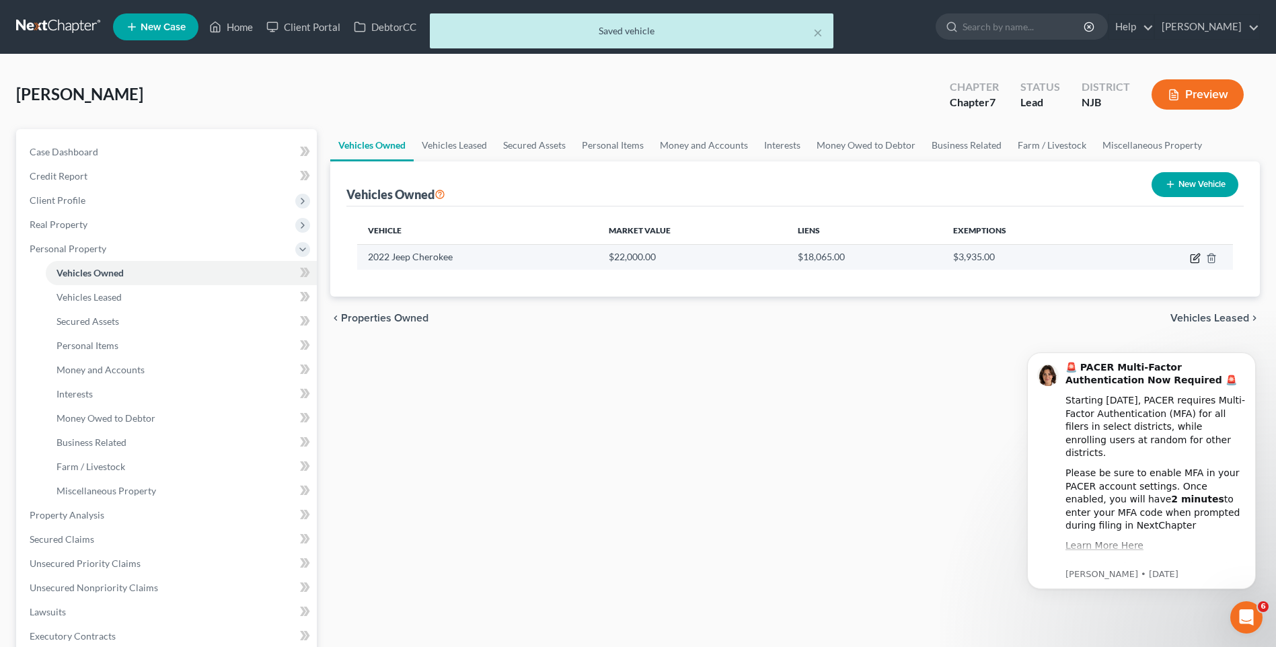
click at [1193, 258] on icon "button" at bounding box center [1195, 258] width 11 height 11
select select "0"
select select "4"
select select "2"
select select "0"
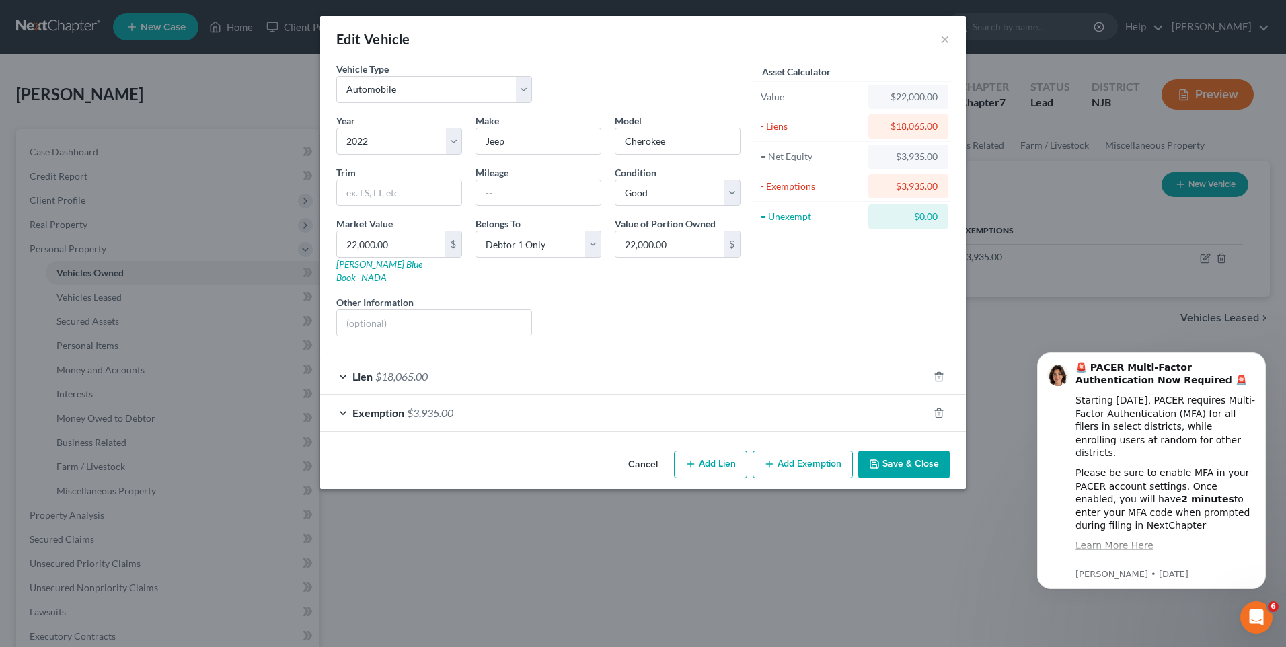
click at [932, 451] on button "Save & Close" at bounding box center [903, 465] width 91 height 28
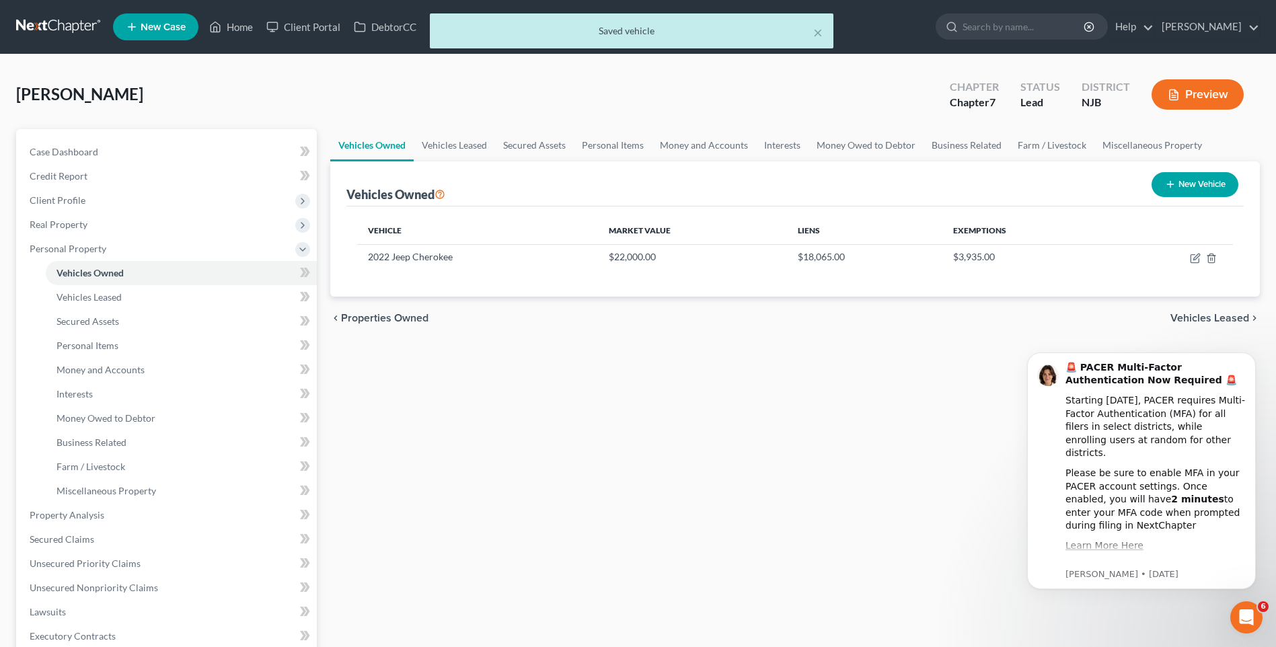
click at [1184, 180] on button "New Vehicle" at bounding box center [1194, 184] width 87 height 25
select select "0"
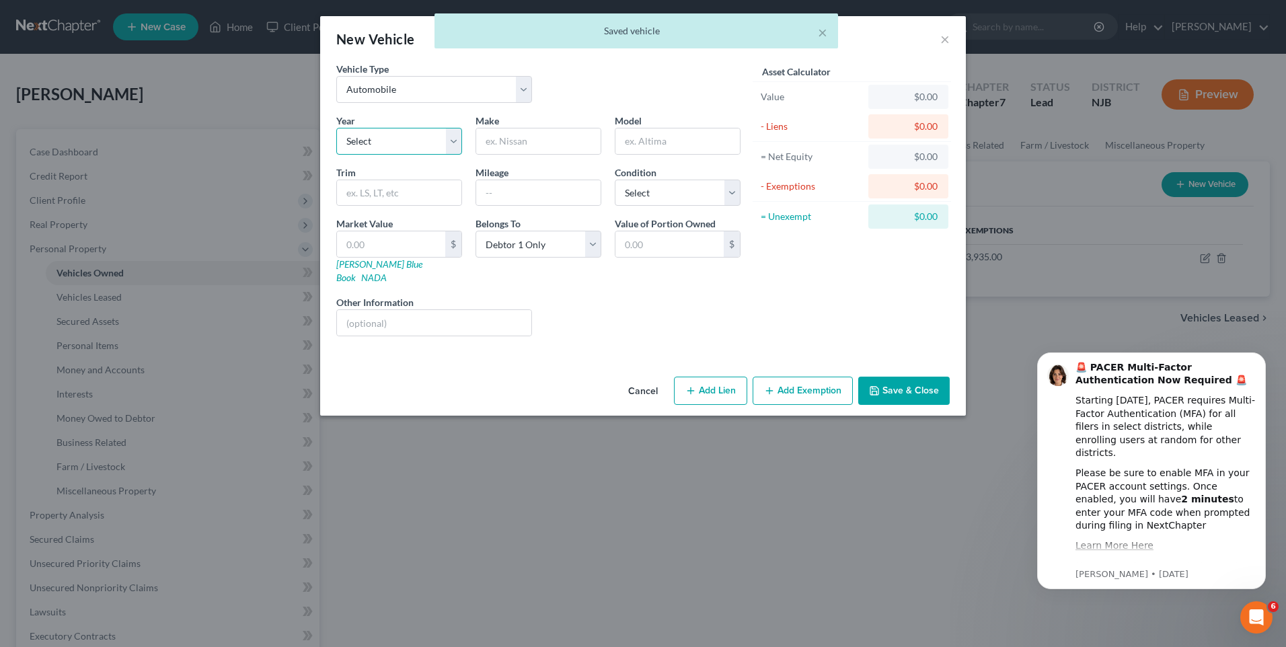
click at [451, 139] on select "Select 2026 2025 2024 2023 2022 2021 2020 2019 2018 2017 2016 2015 2014 2013 20…" at bounding box center [399, 141] width 126 height 27
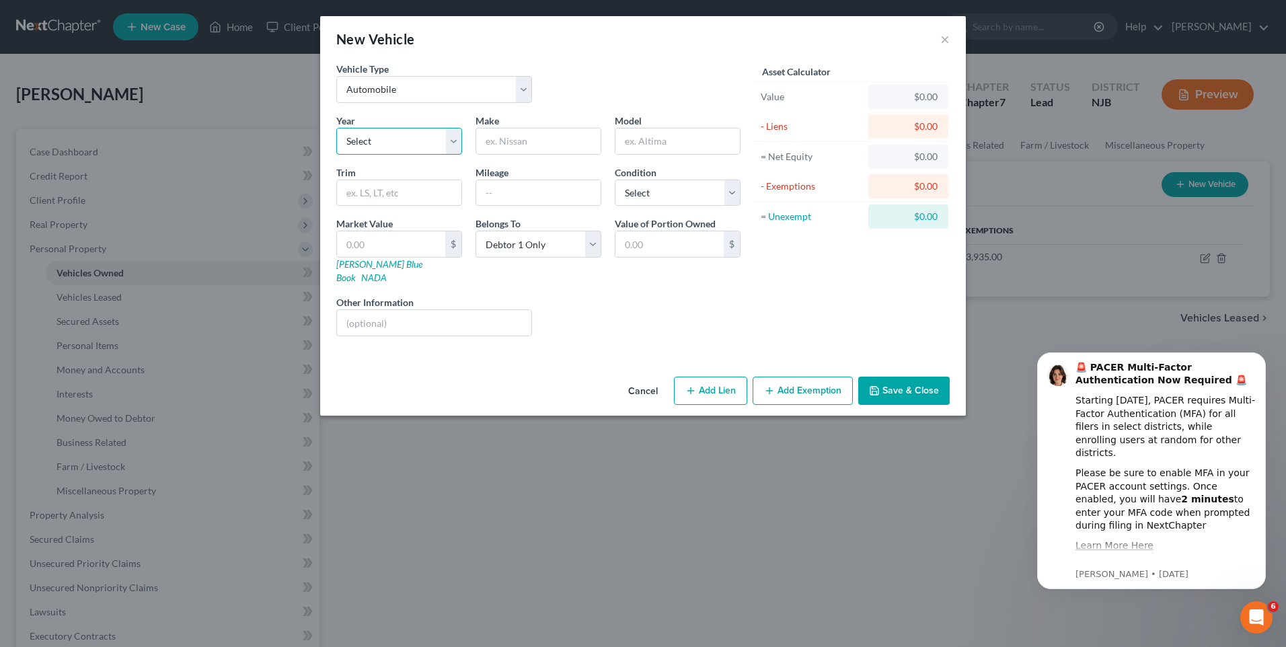
select select "8"
click at [336, 128] on select "Select 2026 2025 2024 2023 2022 2021 2020 2019 2018 2017 2016 2015 2014 2013 20…" at bounding box center [399, 141] width 126 height 27
click at [510, 136] on input "text" at bounding box center [538, 141] width 124 height 26
type input "Jeep"
type input "Cherokee"
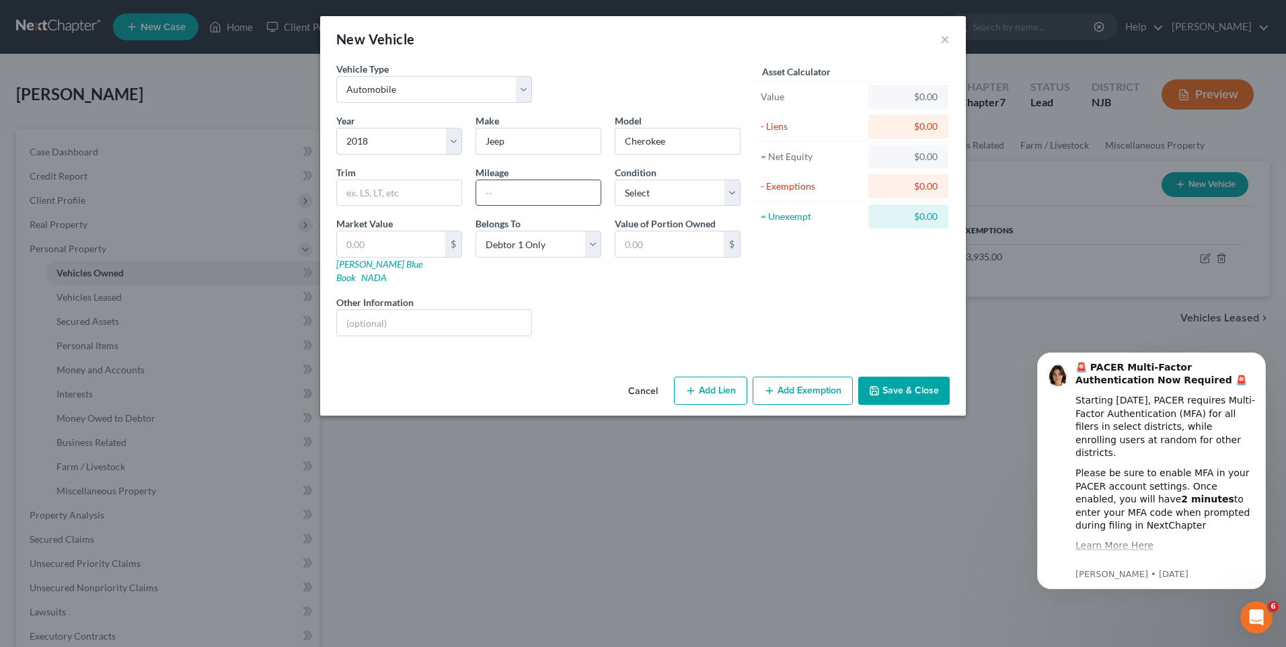
click at [488, 194] on input "text" at bounding box center [538, 193] width 124 height 26
type input "205000"
click at [729, 189] on select "Select Excellent Very Good Good Fair Poor" at bounding box center [678, 193] width 126 height 27
click at [615, 180] on select "Select Excellent Very Good Good Fair Poor" at bounding box center [678, 193] width 126 height 27
drag, startPoint x: 730, startPoint y: 192, endPoint x: 725, endPoint y: 196, distance: 7.1
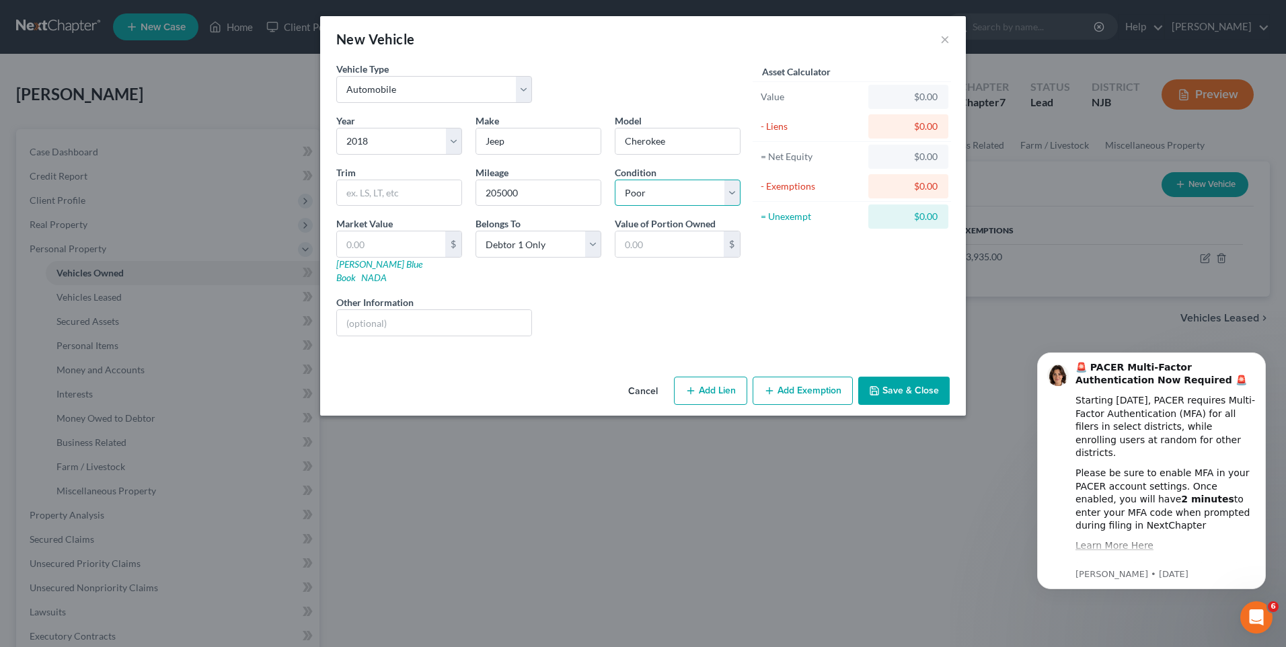
click at [728, 194] on select "Select Excellent Very Good Good Fair Poor" at bounding box center [678, 193] width 126 height 27
select select "3"
click at [615, 180] on select "Select Excellent Very Good Good Fair Poor" at bounding box center [678, 193] width 126 height 27
click at [616, 319] on div "Liens Select" at bounding box center [643, 315] width 209 height 41
click at [346, 245] on input "text" at bounding box center [391, 244] width 108 height 26
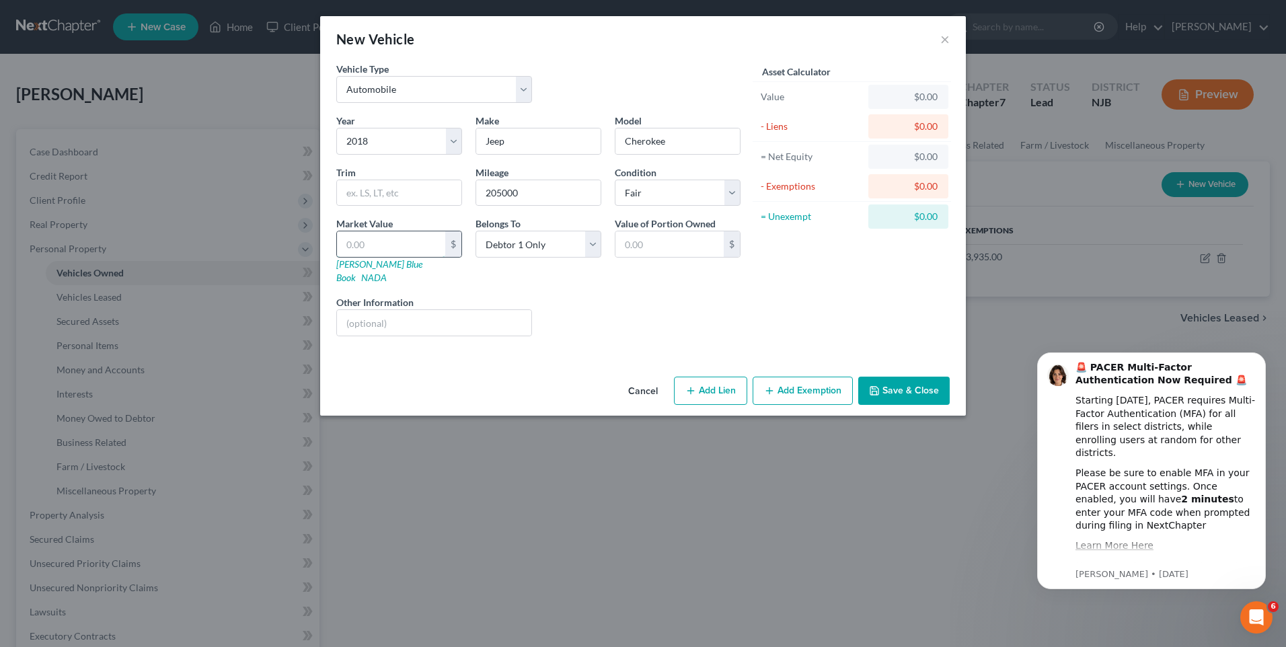
type input "3"
type input "3.00"
type input "30"
type input "30.00"
type input "300"
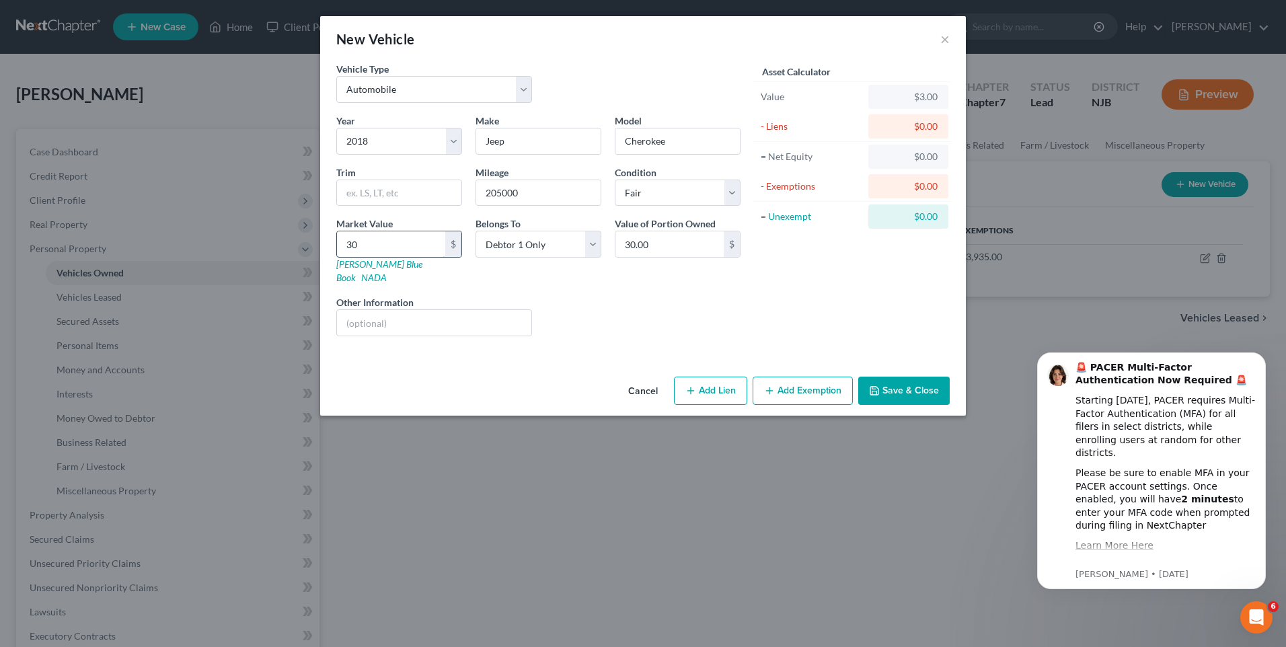
type input "300.00"
type input "3000"
type input "3,000.00"
click at [693, 295] on div "Liens Select" at bounding box center [643, 315] width 209 height 41
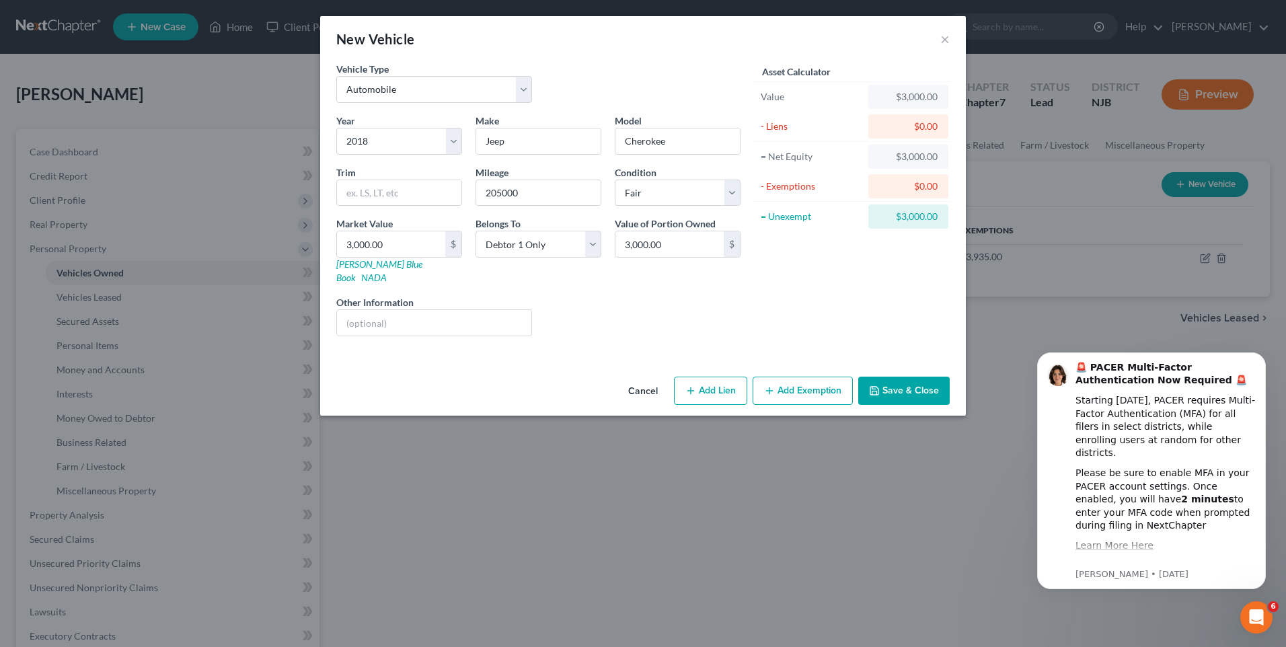
click at [798, 377] on button "Add Exemption" at bounding box center [803, 391] width 100 height 28
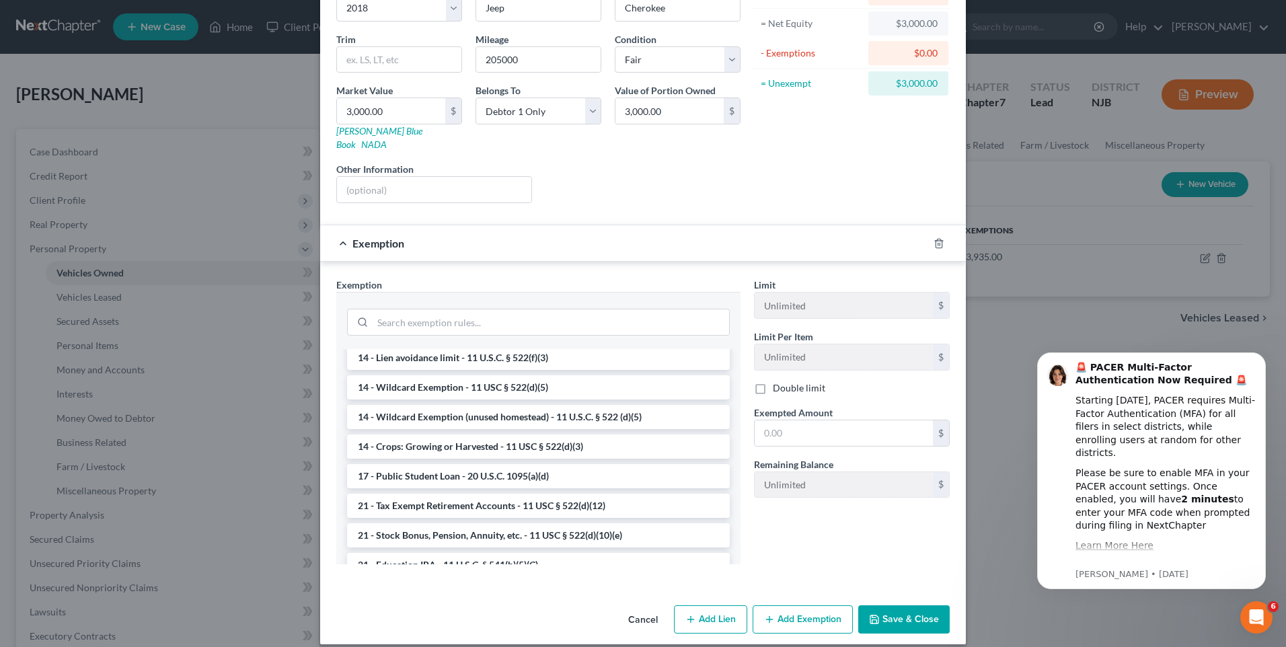
scroll to position [282, 0]
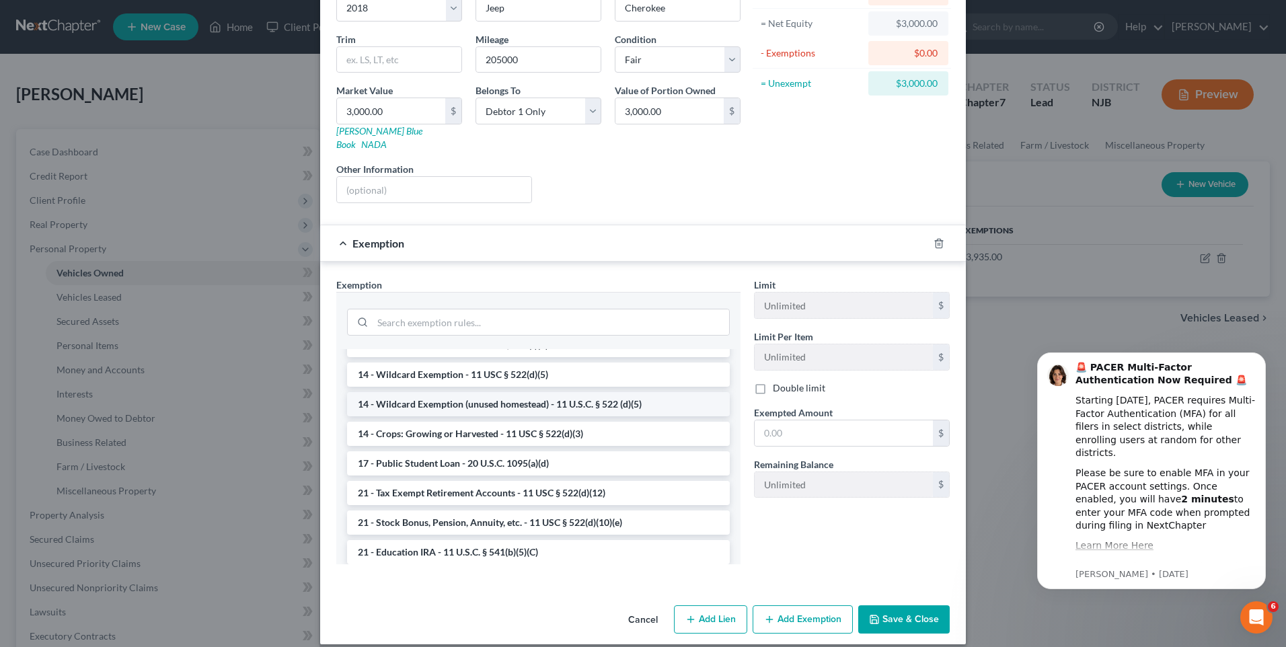
click at [574, 393] on li "14 - Wildcard Exemption (unused homestead) - 11 U.S.C. § 522 (d)(5)" at bounding box center [538, 404] width 383 height 24
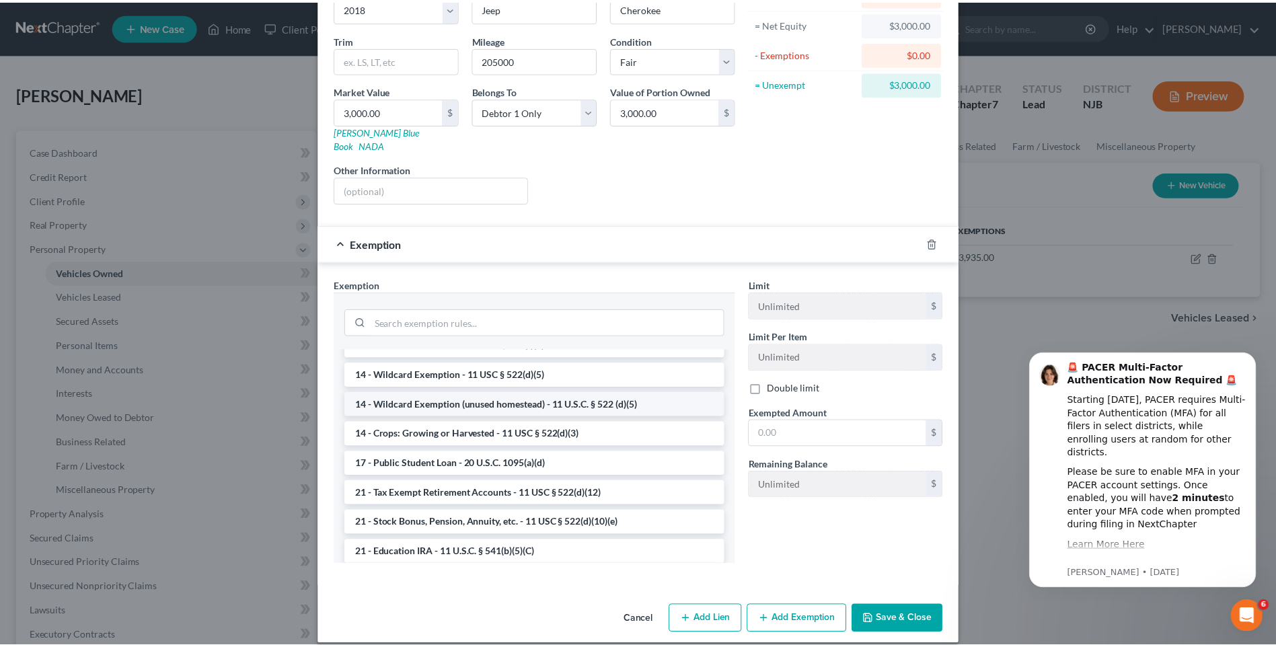
scroll to position [67, 0]
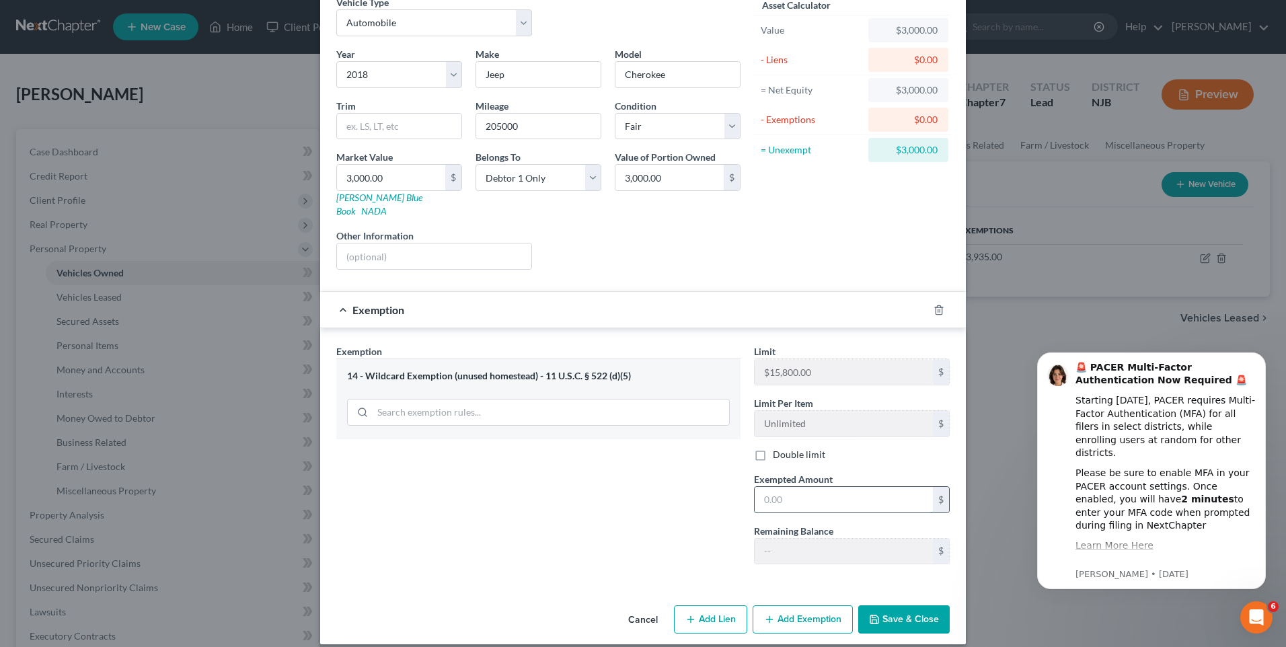
click at [755, 487] on input "text" at bounding box center [844, 500] width 178 height 26
type input "3,000"
click at [617, 528] on div "Exemption Set must be selected for CA. Exemption * 14 - Wildcard Exemption (unu…" at bounding box center [539, 459] width 418 height 231
click at [906, 605] on button "Save & Close" at bounding box center [903, 619] width 91 height 28
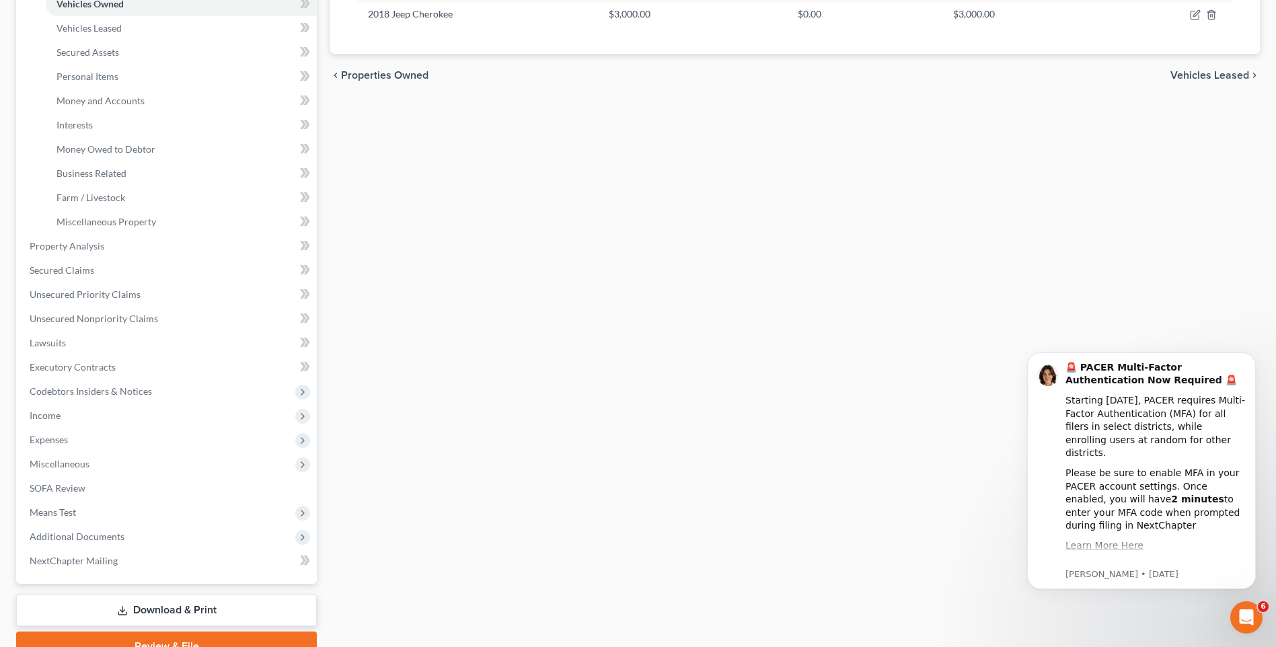
scroll to position [334, 0]
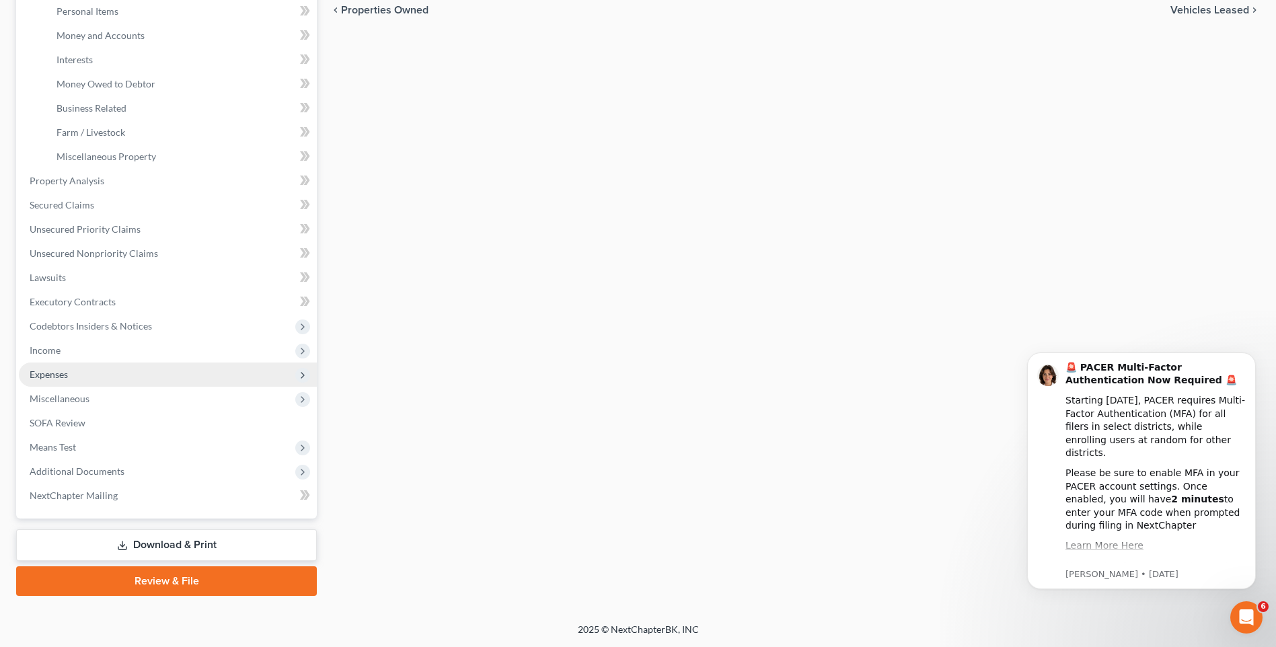
click at [189, 374] on span "Expenses" at bounding box center [168, 375] width 298 height 24
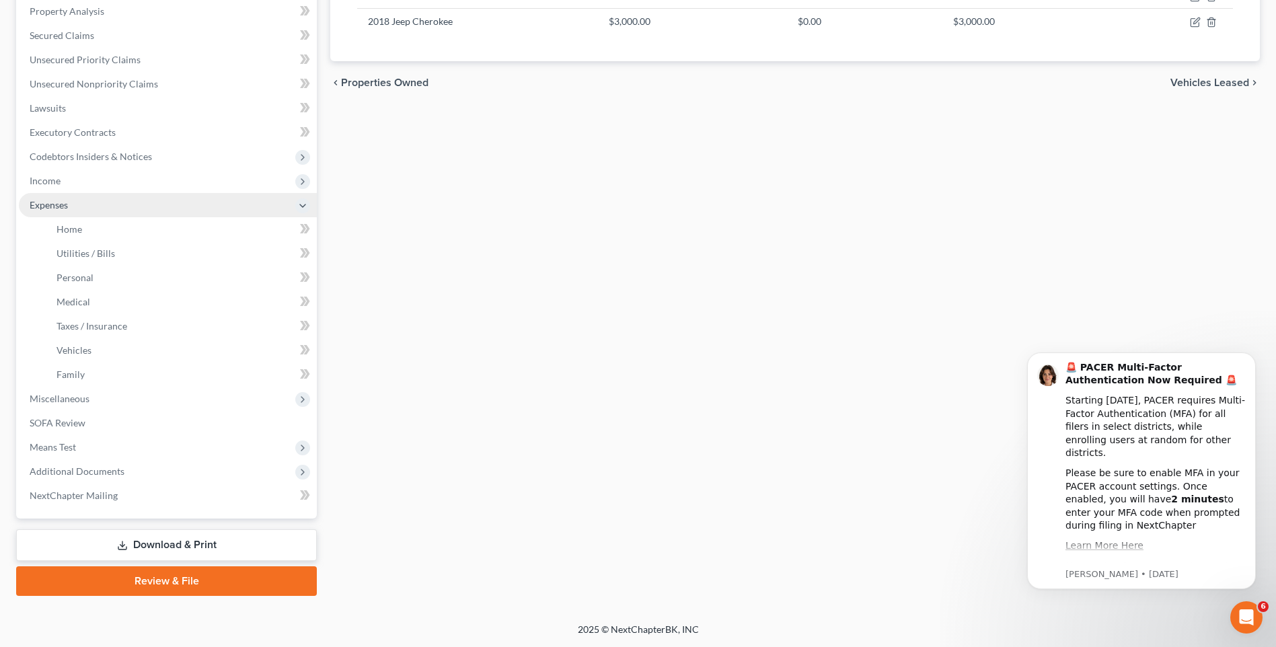
scroll to position [262, 0]
click at [210, 347] on link "Vehicles" at bounding box center [181, 350] width 271 height 24
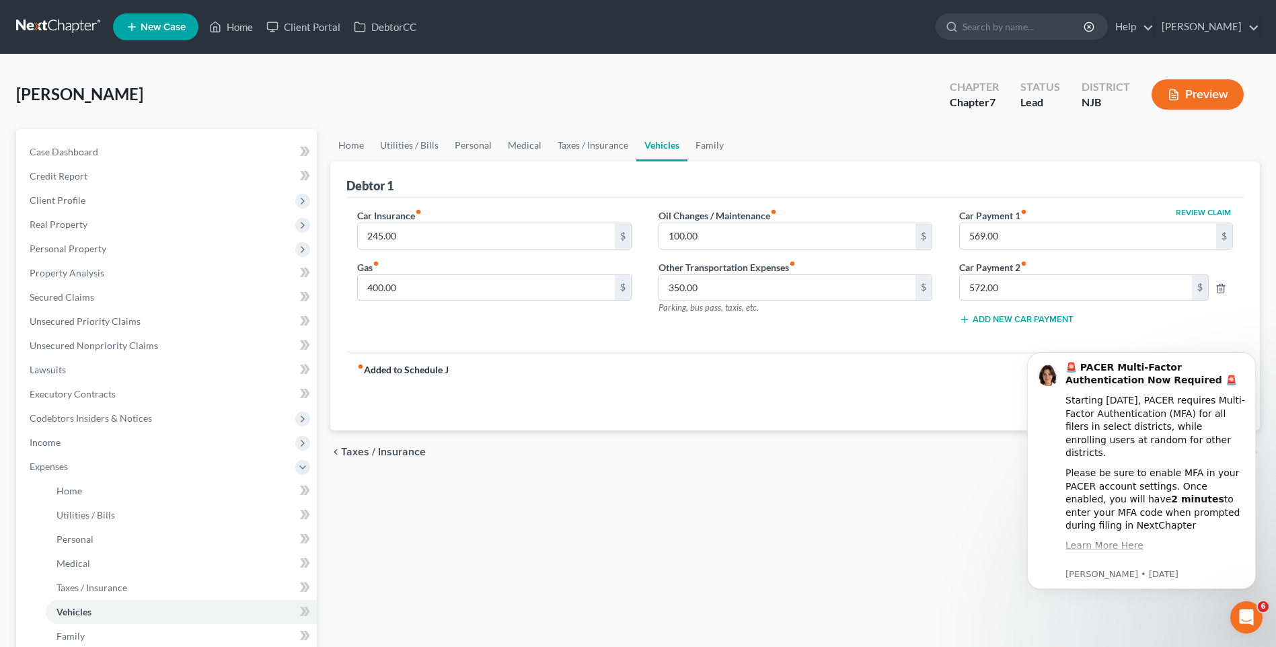
click at [430, 418] on strong "fiber_manual_record Added to Schedule J" at bounding box center [402, 391] width 91 height 56
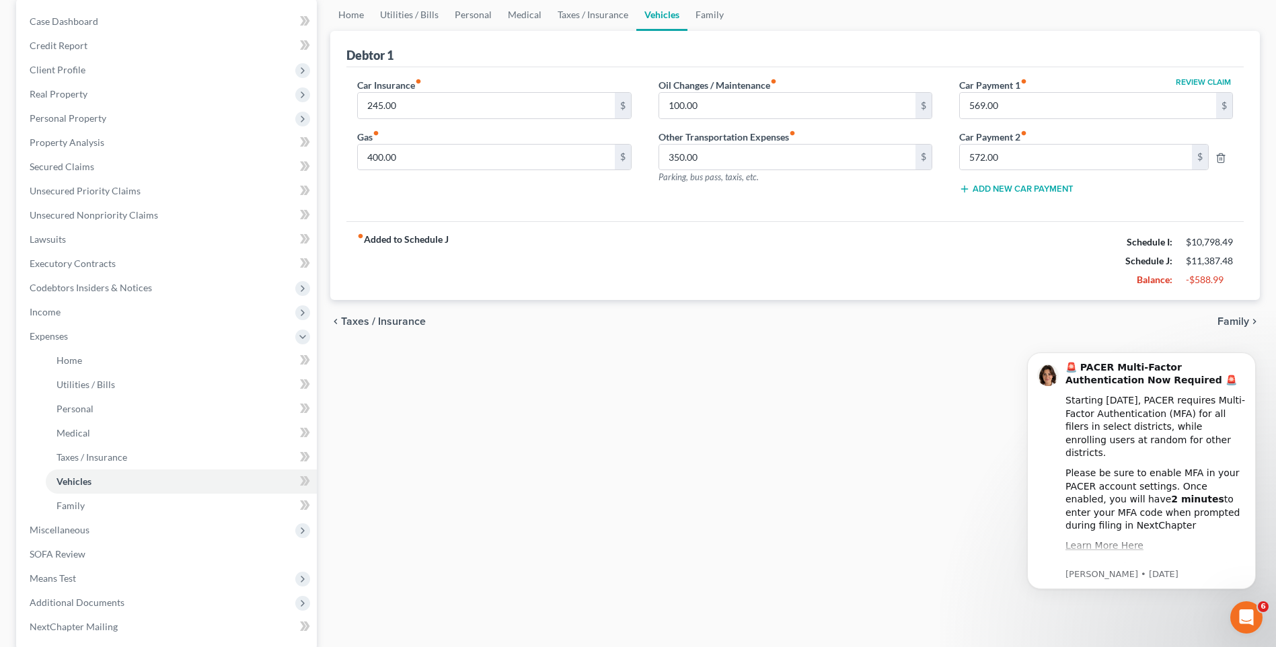
scroll to position [135, 0]
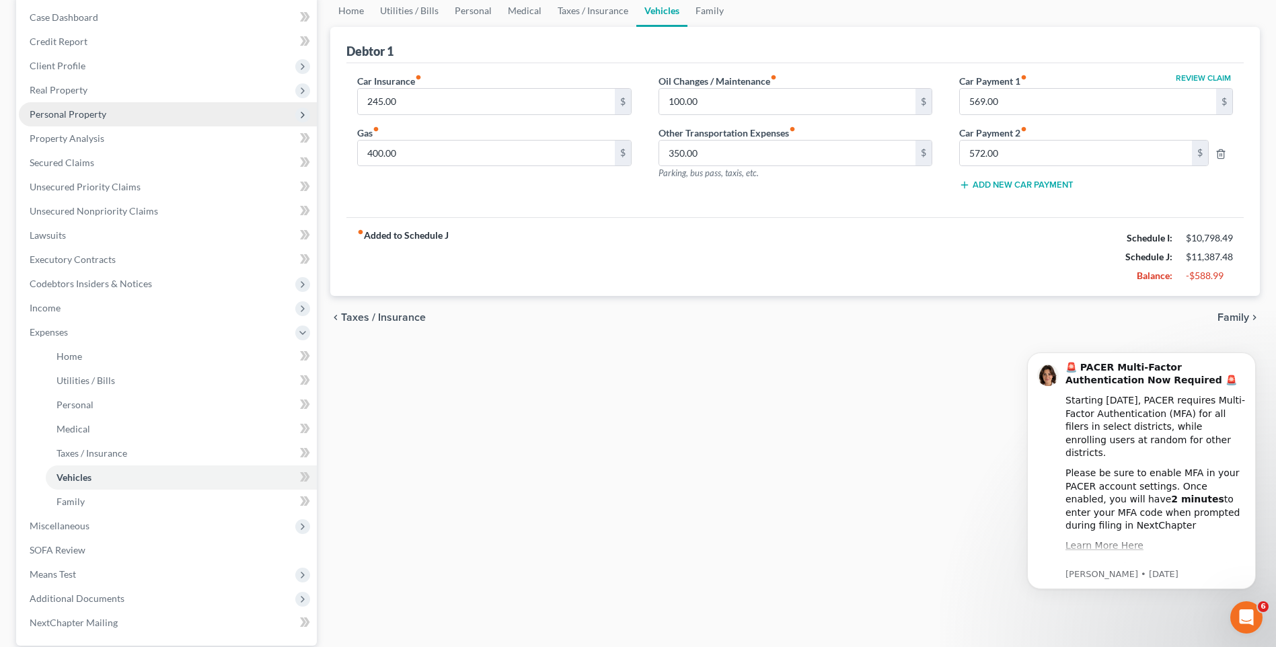
click at [86, 110] on span "Personal Property" at bounding box center [68, 113] width 77 height 11
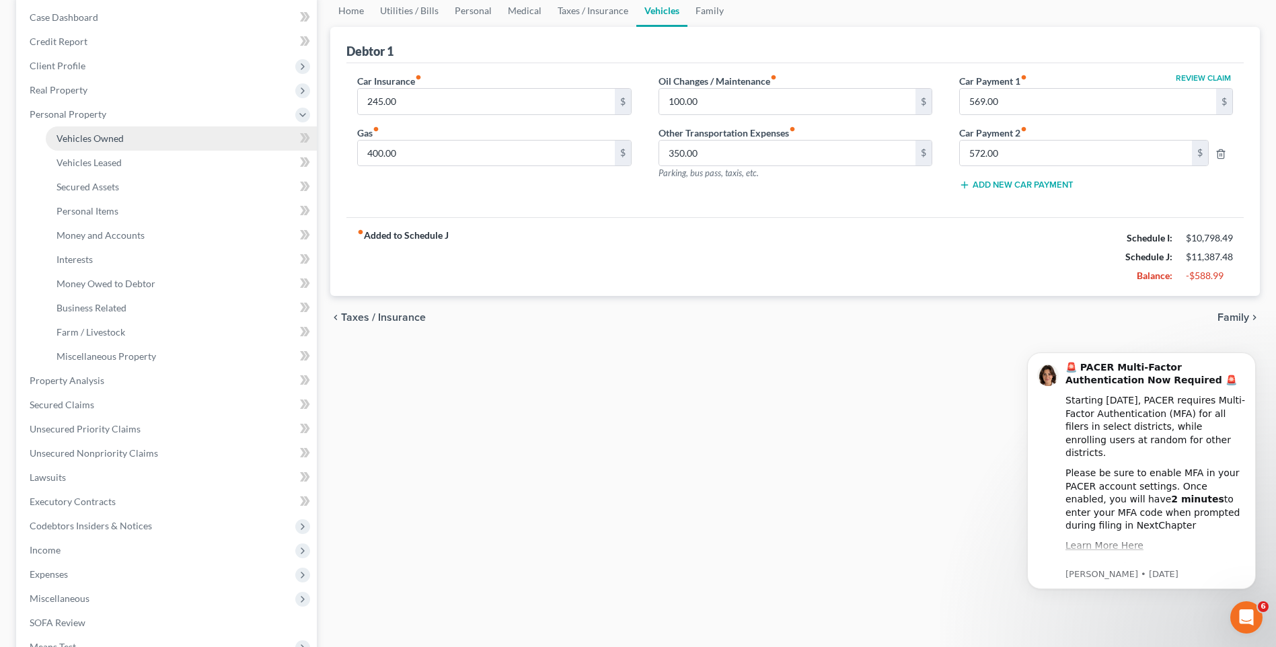
click at [106, 135] on span "Vehicles Owned" at bounding box center [89, 138] width 67 height 11
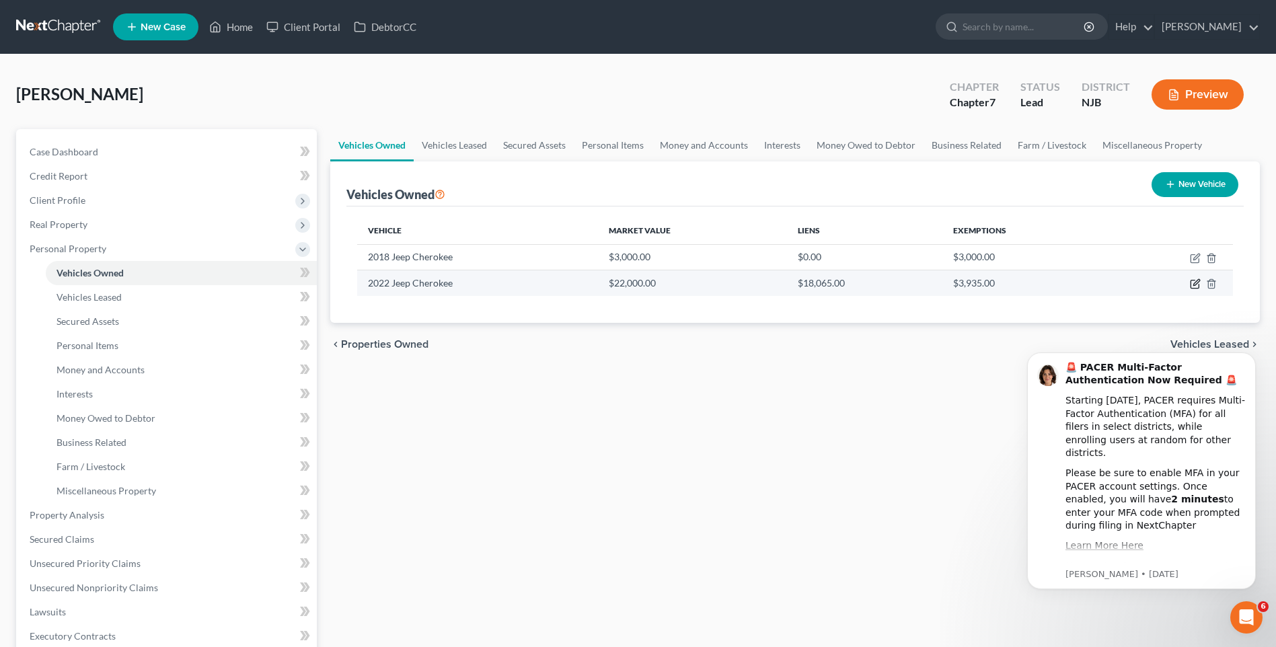
click at [1197, 280] on icon "button" at bounding box center [1195, 283] width 11 height 11
select select "0"
select select "4"
select select "2"
select select "0"
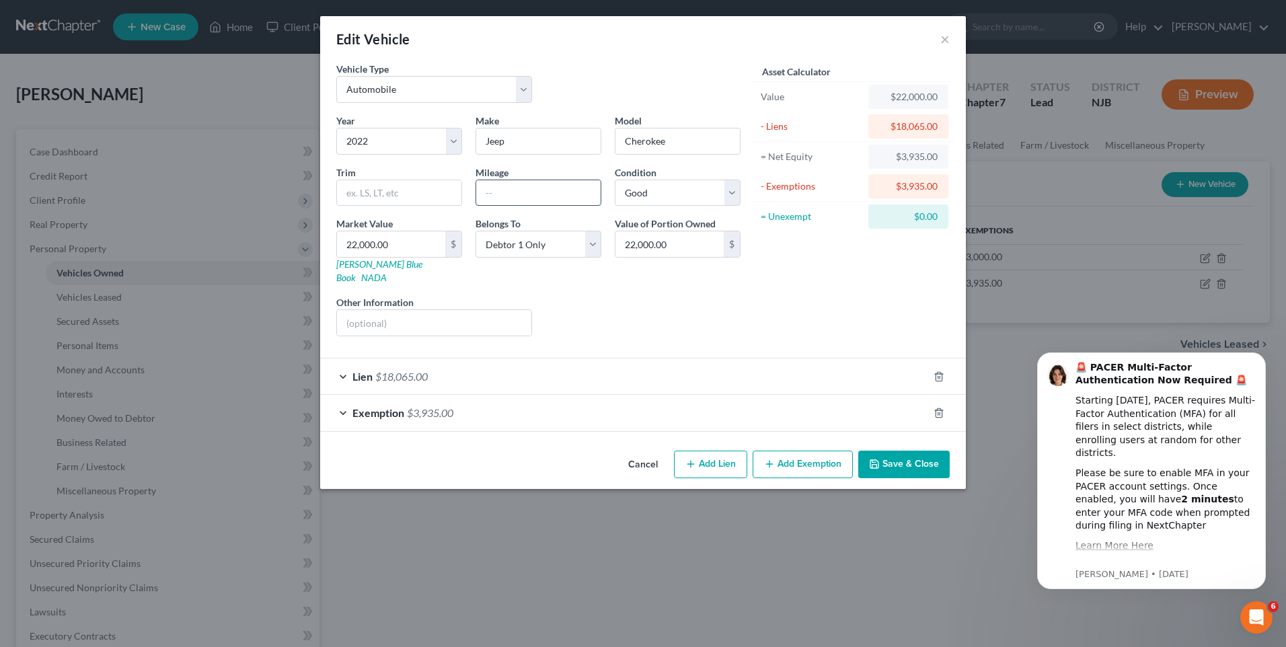
click at [498, 184] on input "text" at bounding box center [538, 193] width 124 height 26
type input "87000"
click at [722, 315] on div "Liens Select" at bounding box center [643, 315] width 209 height 41
click at [903, 451] on button "Save & Close" at bounding box center [903, 465] width 91 height 28
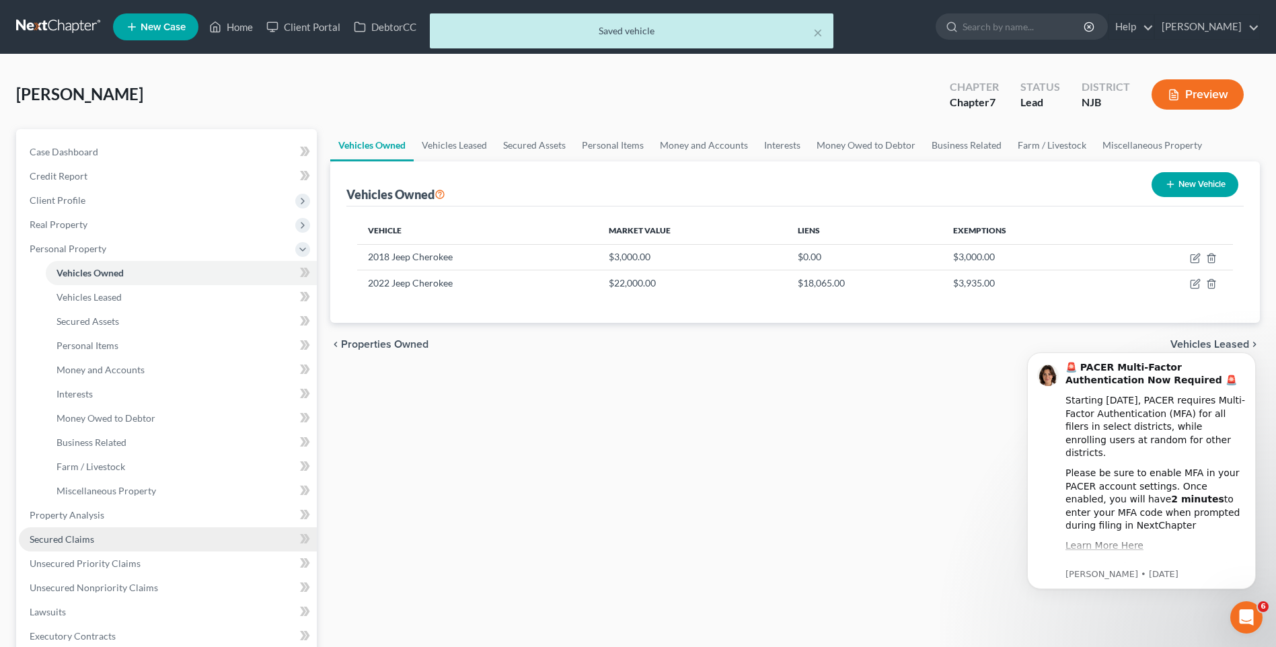
click at [139, 541] on link "Secured Claims" at bounding box center [168, 539] width 298 height 24
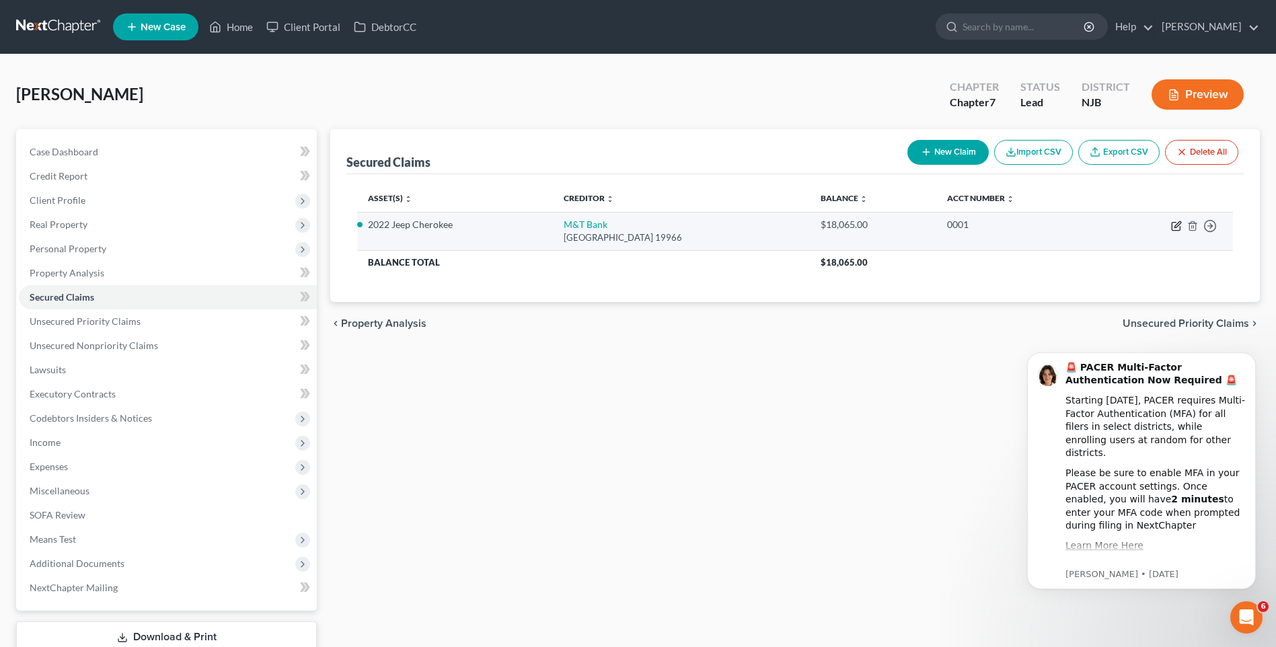
click at [1173, 225] on icon "button" at bounding box center [1176, 226] width 11 height 11
select select "7"
select select "8"
select select "0"
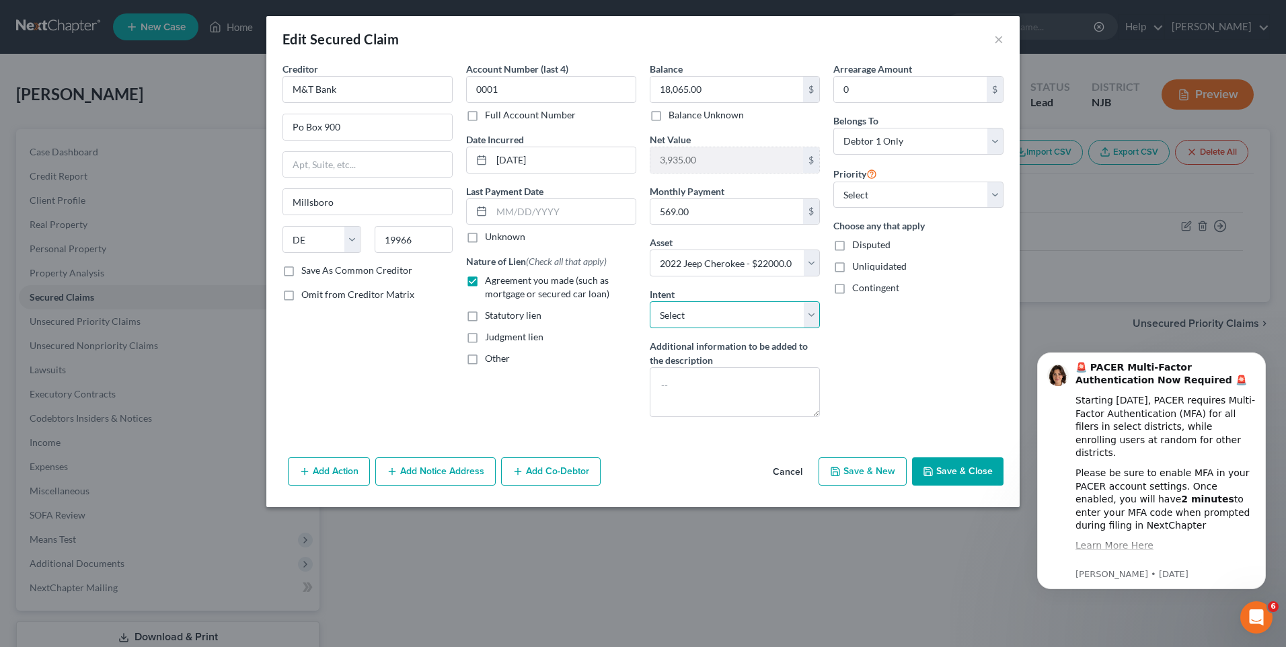
click at [812, 311] on select "Select Surrender Redeem Reaffirm Avoid Other" at bounding box center [735, 314] width 170 height 27
select select "2"
click at [650, 301] on select "Select Surrender Redeem Reaffirm Avoid Other" at bounding box center [735, 314] width 170 height 27
click at [615, 385] on div "Account Number (last 4) 0001 Full Account Number Date Incurred 05-06-2023 Last …" at bounding box center [551, 245] width 184 height 366
click at [967, 471] on button "Save & Close" at bounding box center [957, 471] width 91 height 28
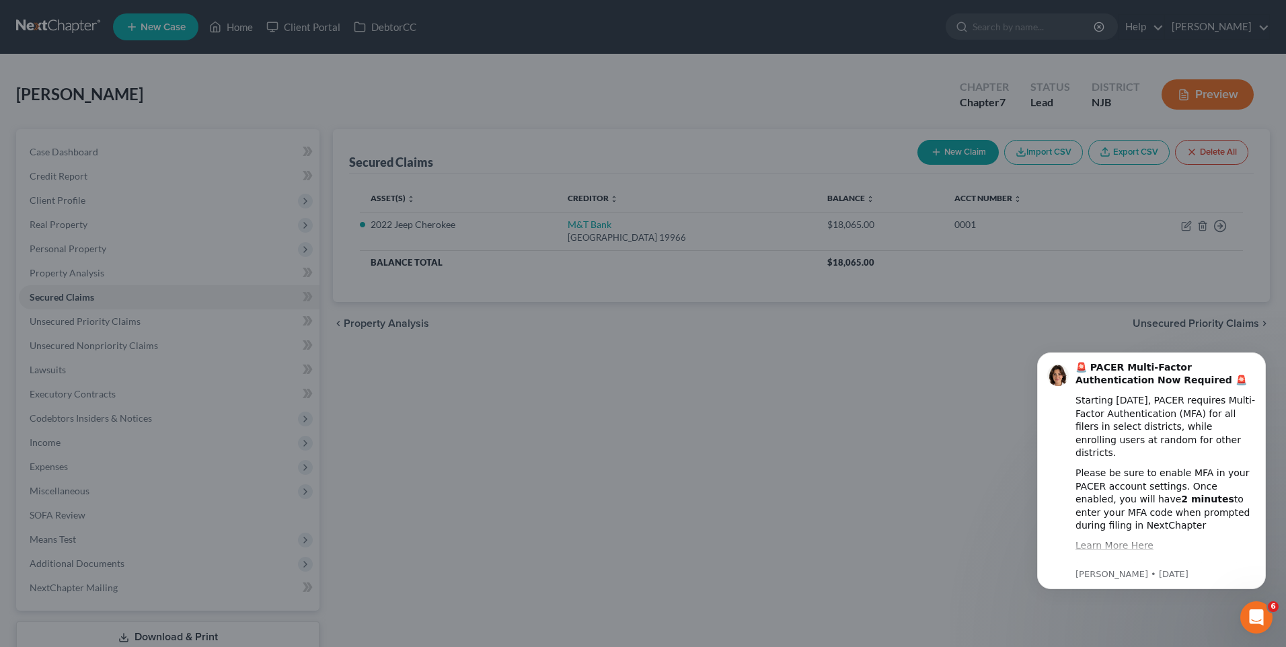
select select "8"
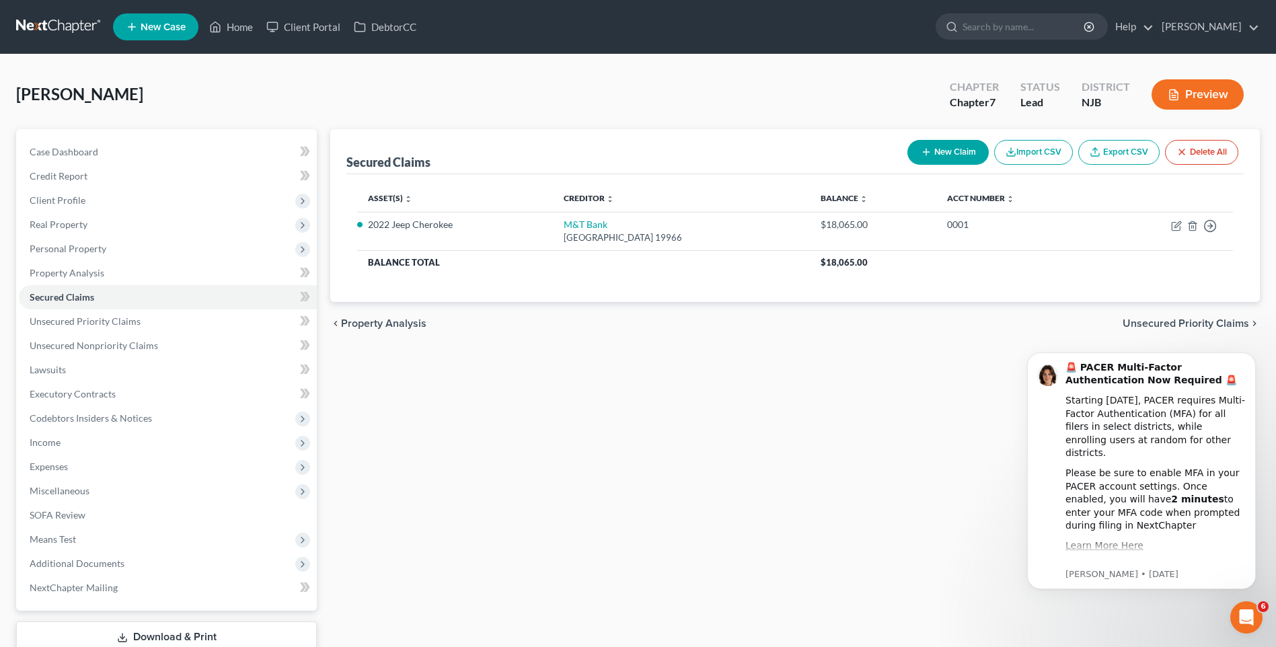
click at [394, 436] on div "Secured Claims New Claim Import CSV Export CSV Delete All Asset(s) expand_more …" at bounding box center [795, 408] width 943 height 559
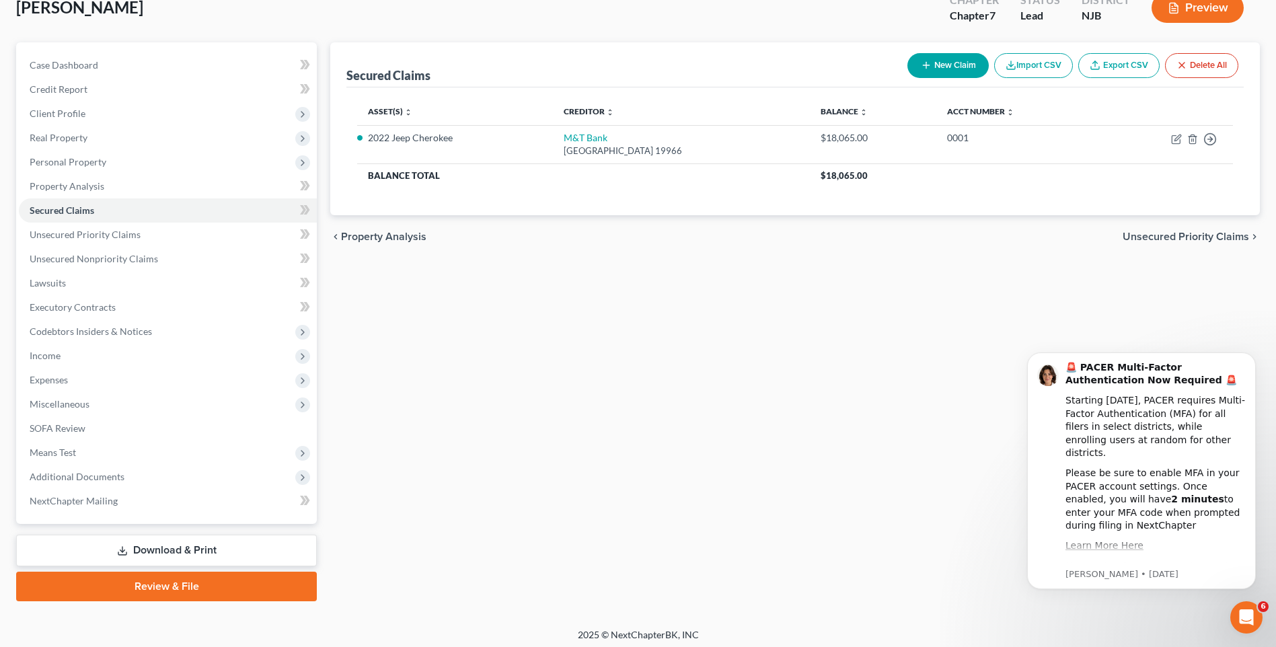
scroll to position [92, 0]
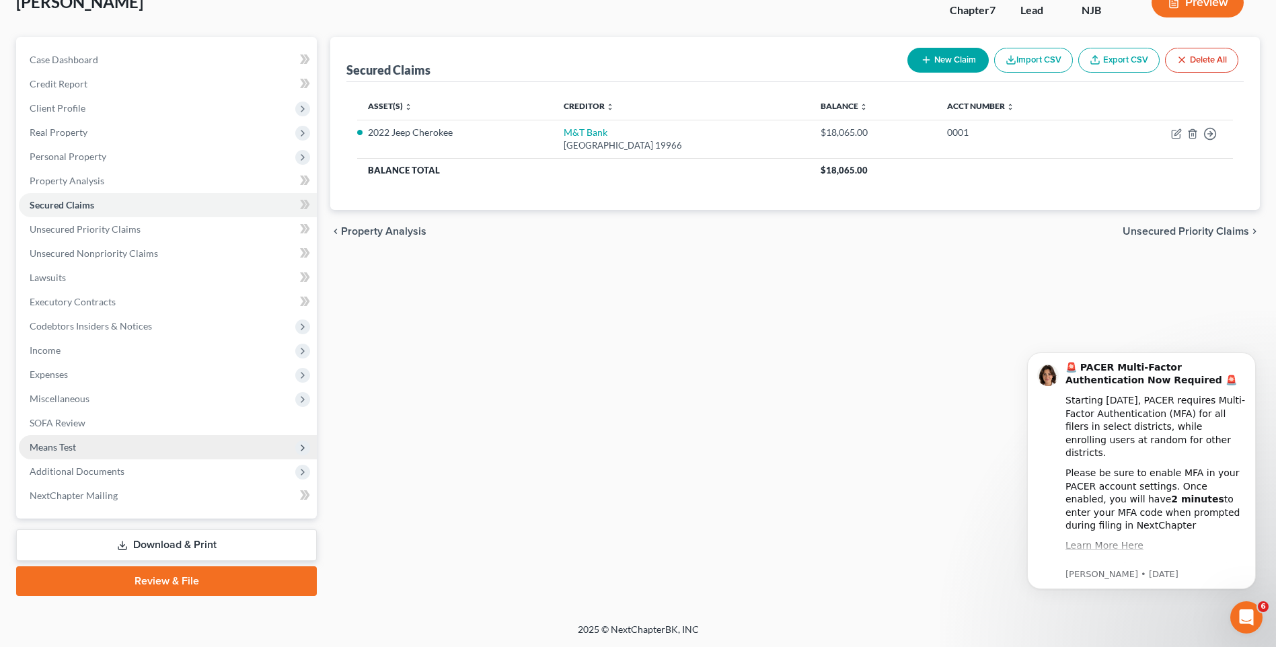
click at [177, 454] on span "Means Test" at bounding box center [168, 447] width 298 height 24
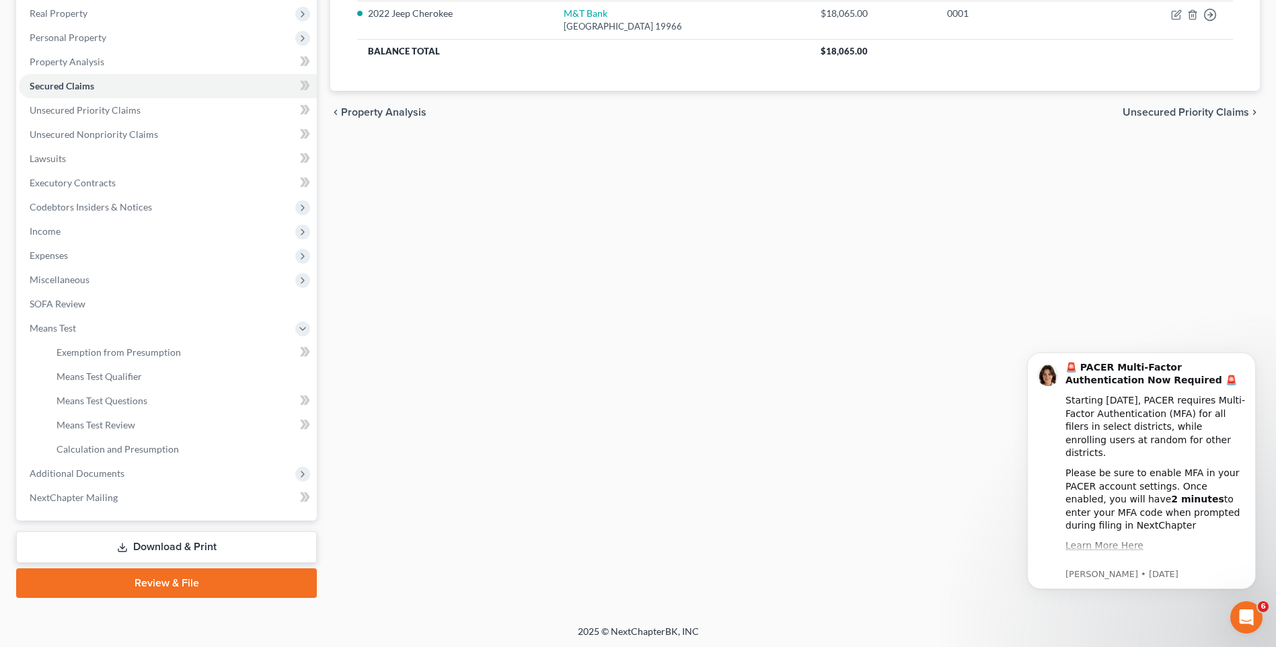
scroll to position [213, 0]
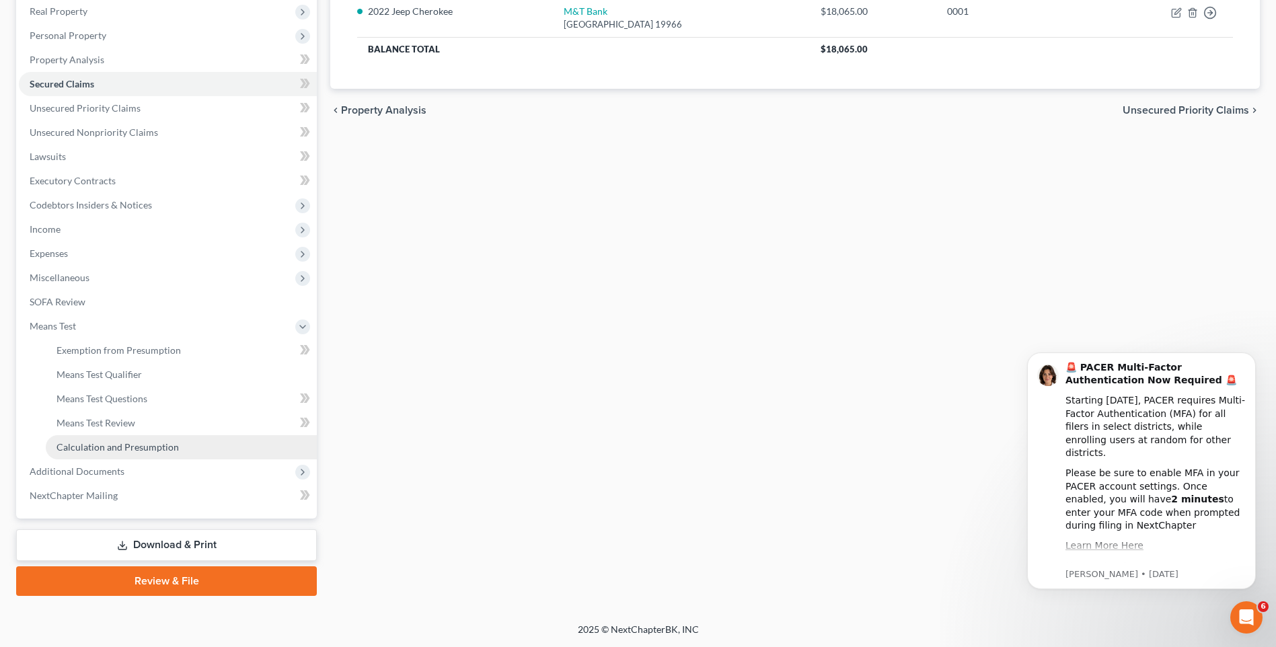
click at [185, 447] on link "Calculation and Presumption" at bounding box center [181, 447] width 271 height 24
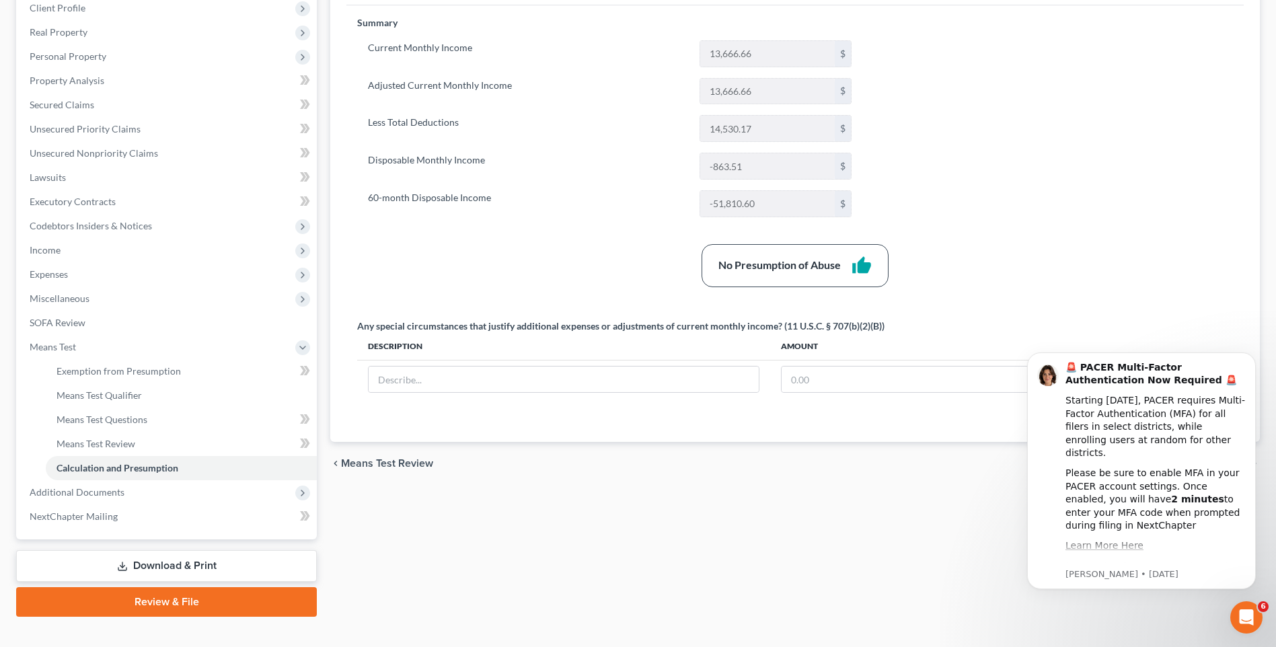
scroll to position [213, 0]
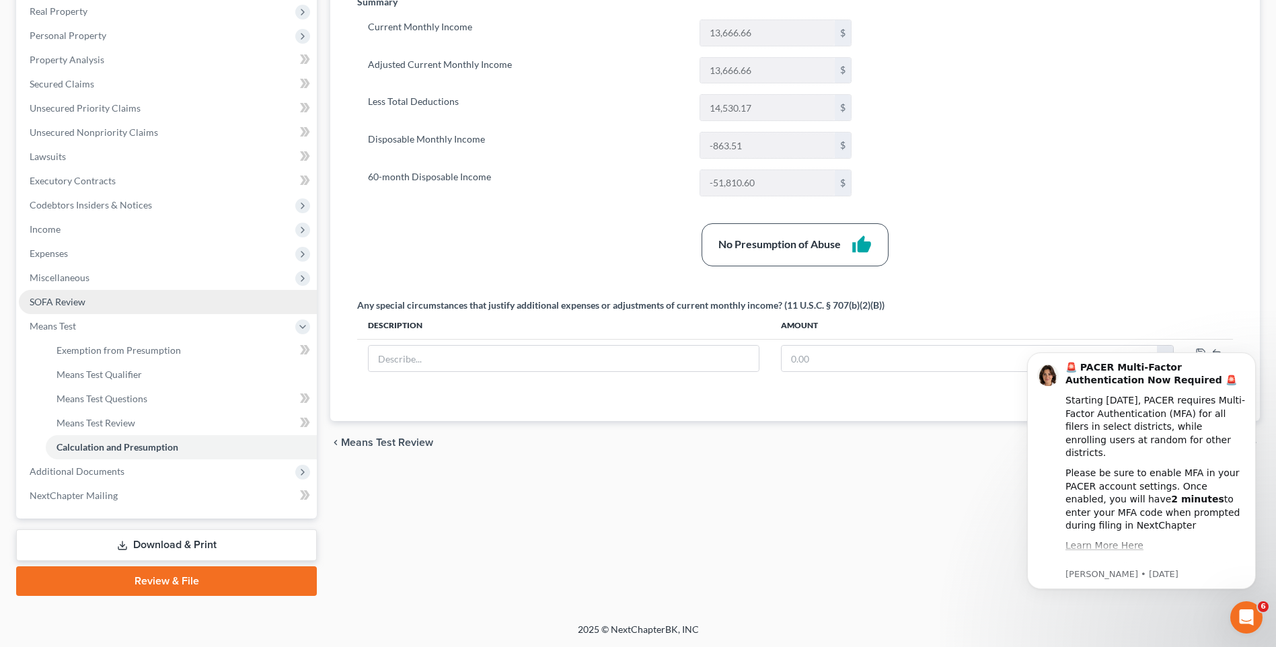
click at [108, 302] on link "SOFA Review" at bounding box center [168, 302] width 298 height 24
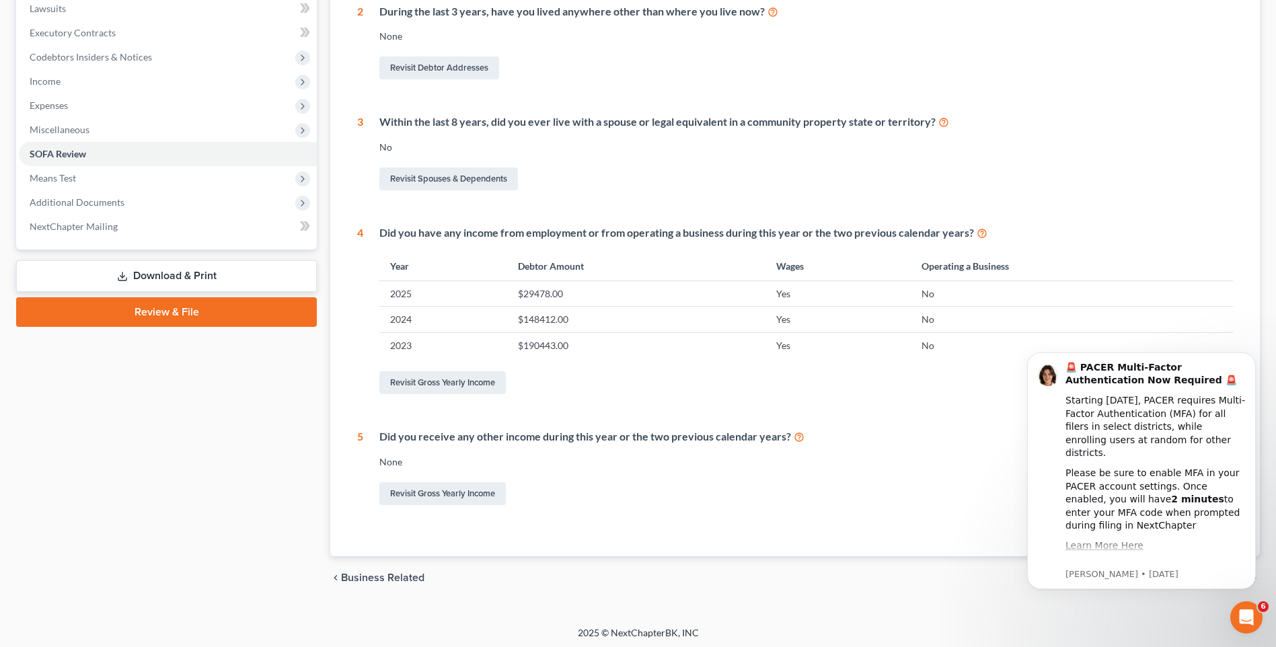
scroll to position [365, 0]
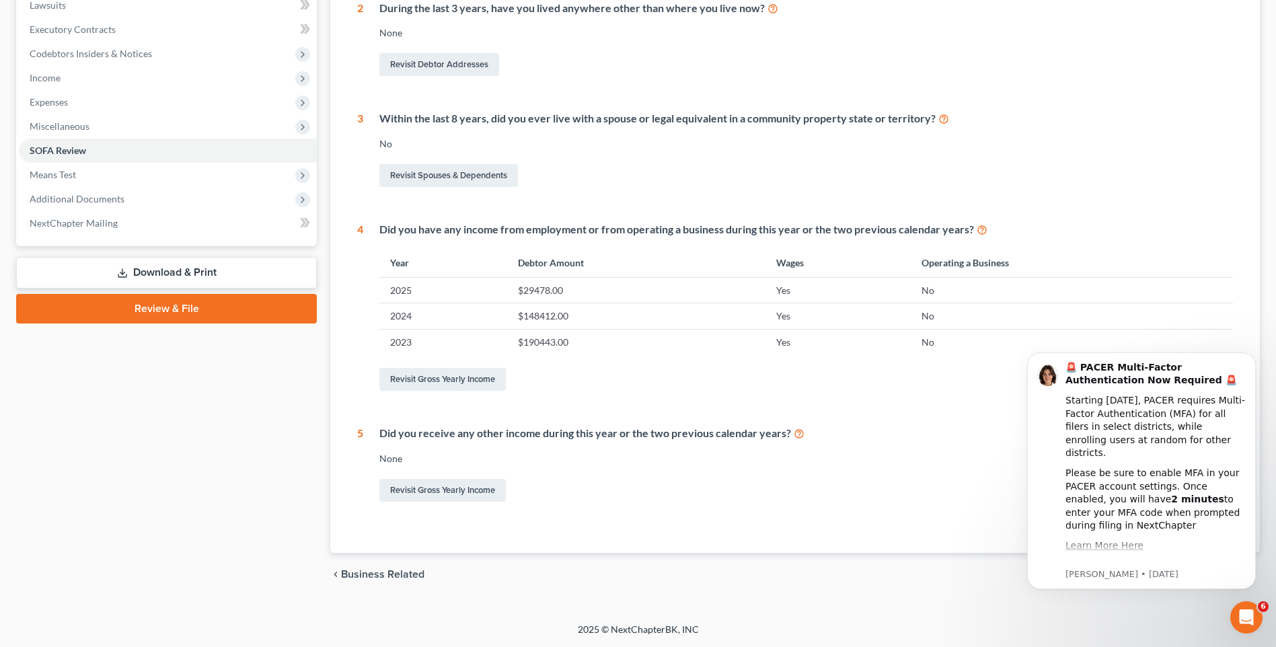
click at [938, 602] on div "Petition Navigation Case Dashboard Payments Invoices Payments Payments Credit R…" at bounding box center [638, 186] width 1244 height 842
click at [1251, 355] on icon "Dismiss notification" at bounding box center [1251, 356] width 5 height 5
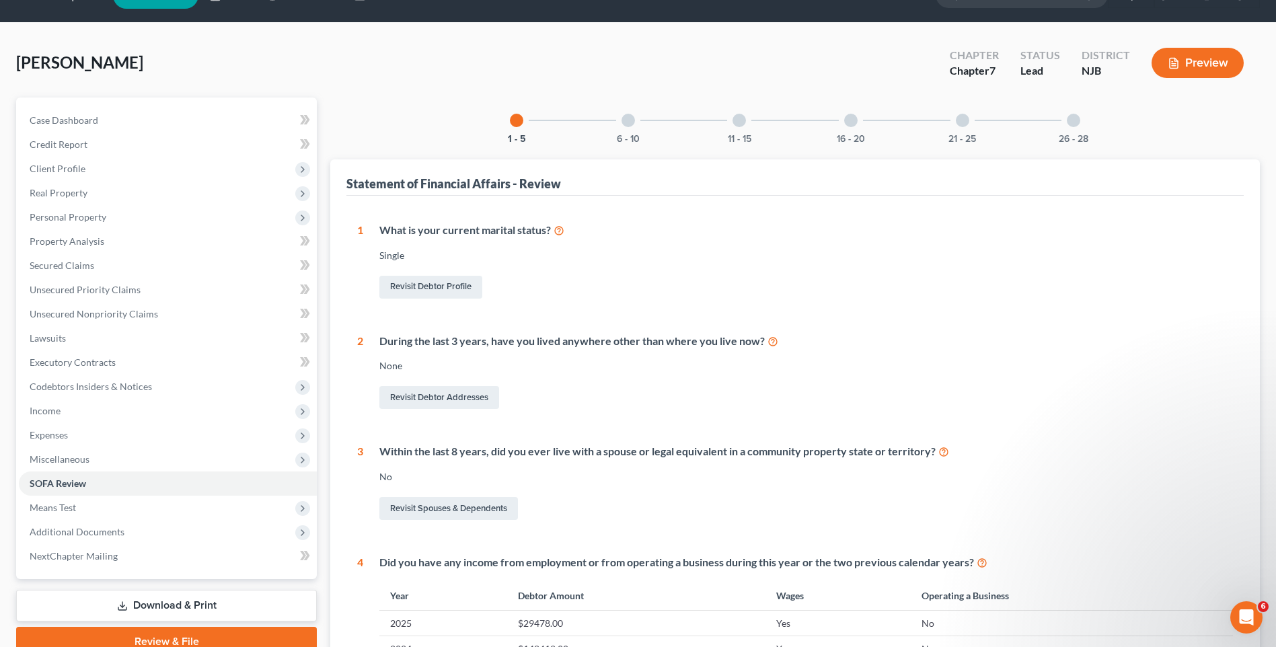
scroll to position [28, 0]
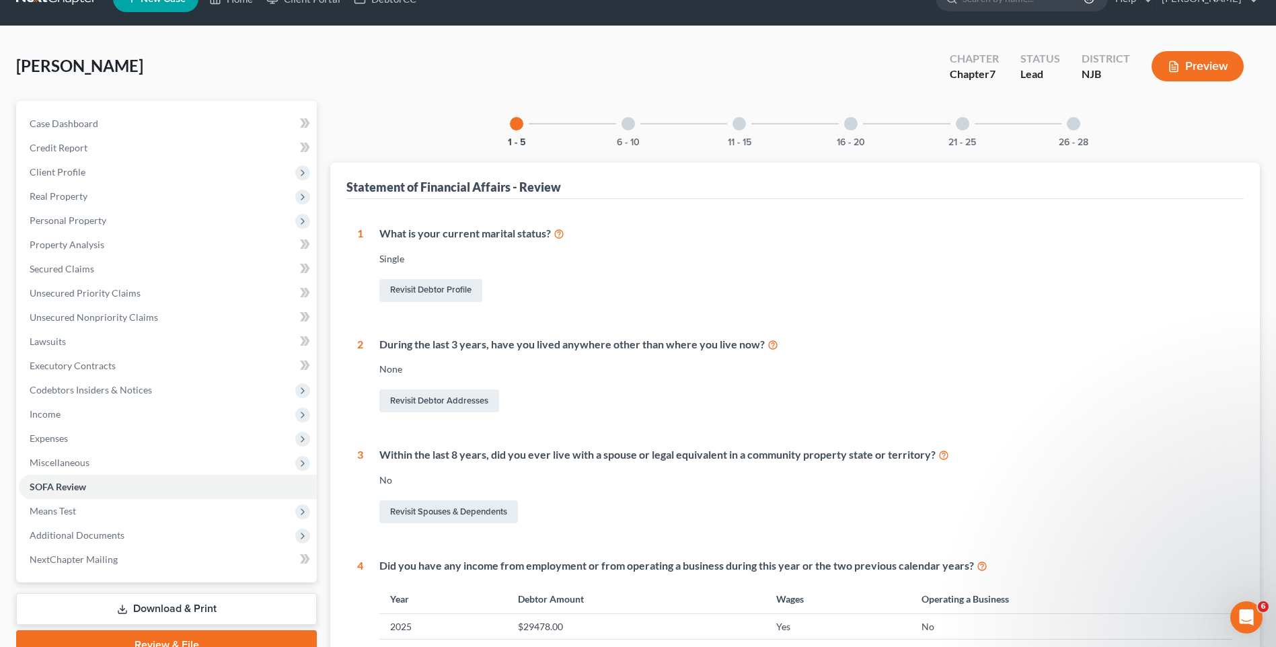
click at [626, 121] on div at bounding box center [627, 123] width 13 height 13
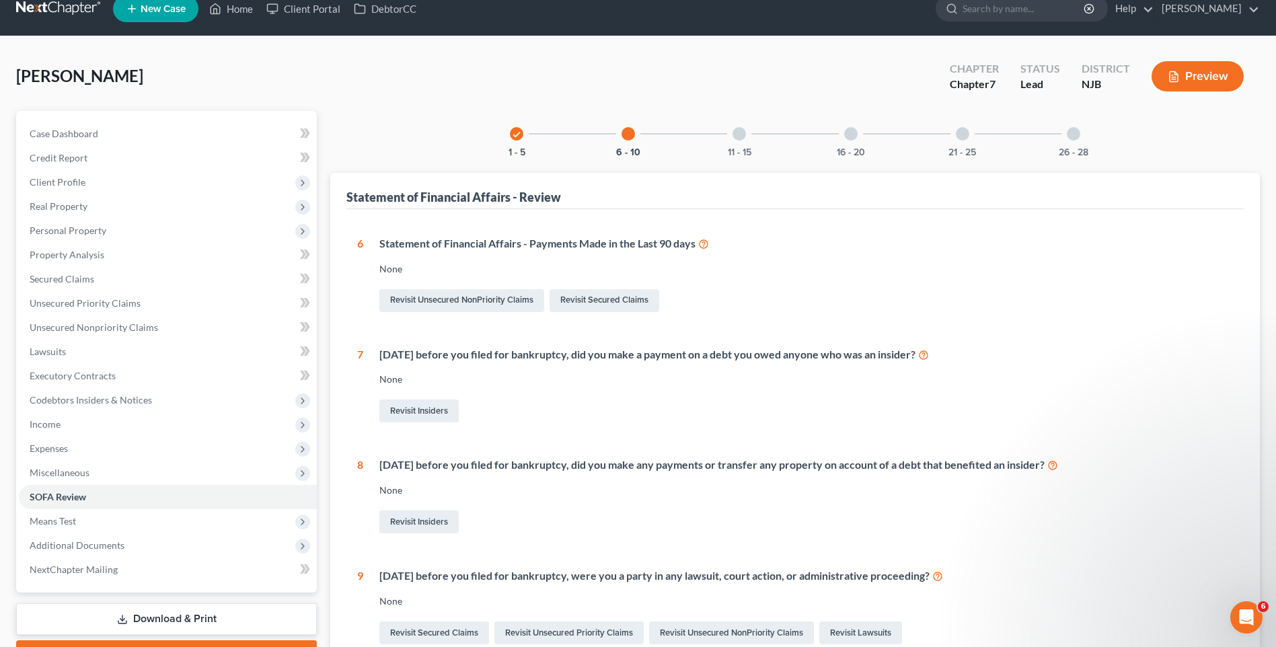
scroll to position [0, 0]
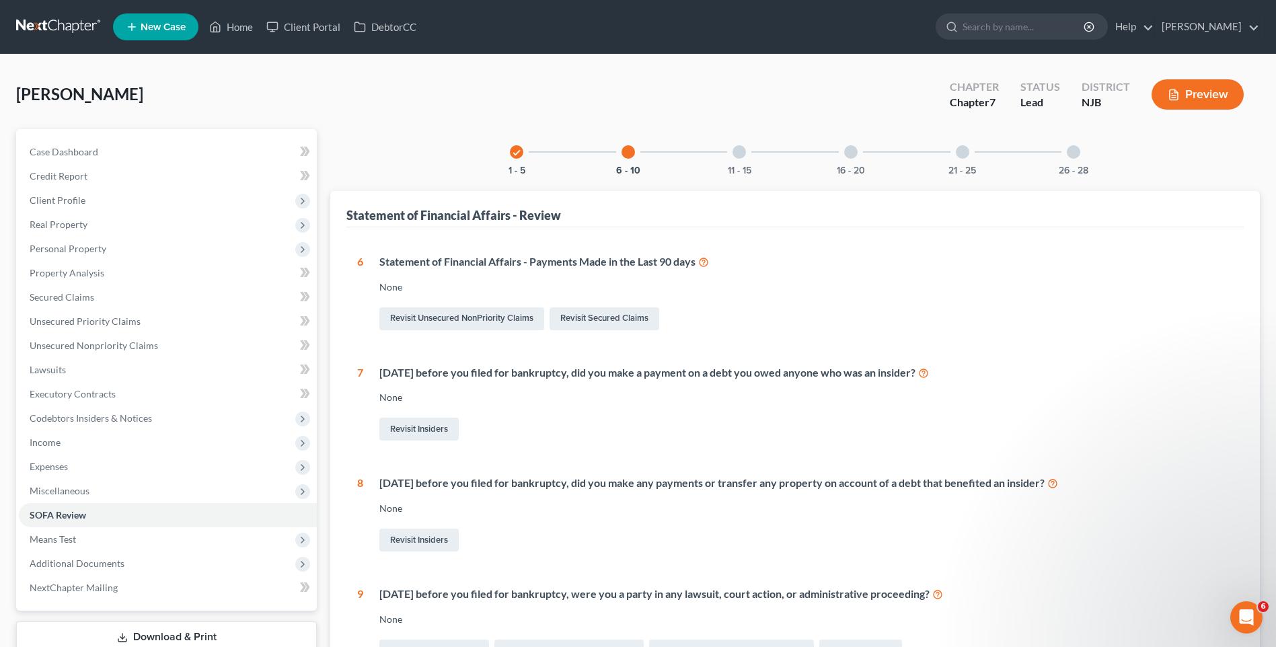
click at [739, 151] on div at bounding box center [738, 151] width 13 height 13
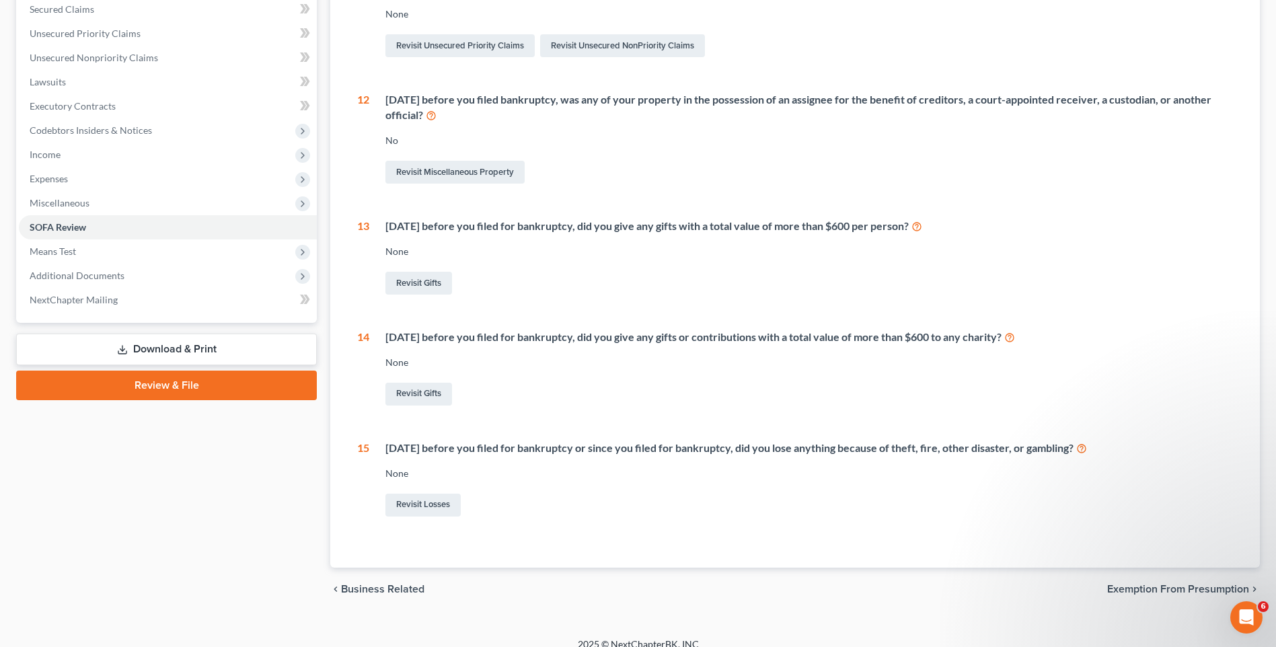
scroll to position [303, 0]
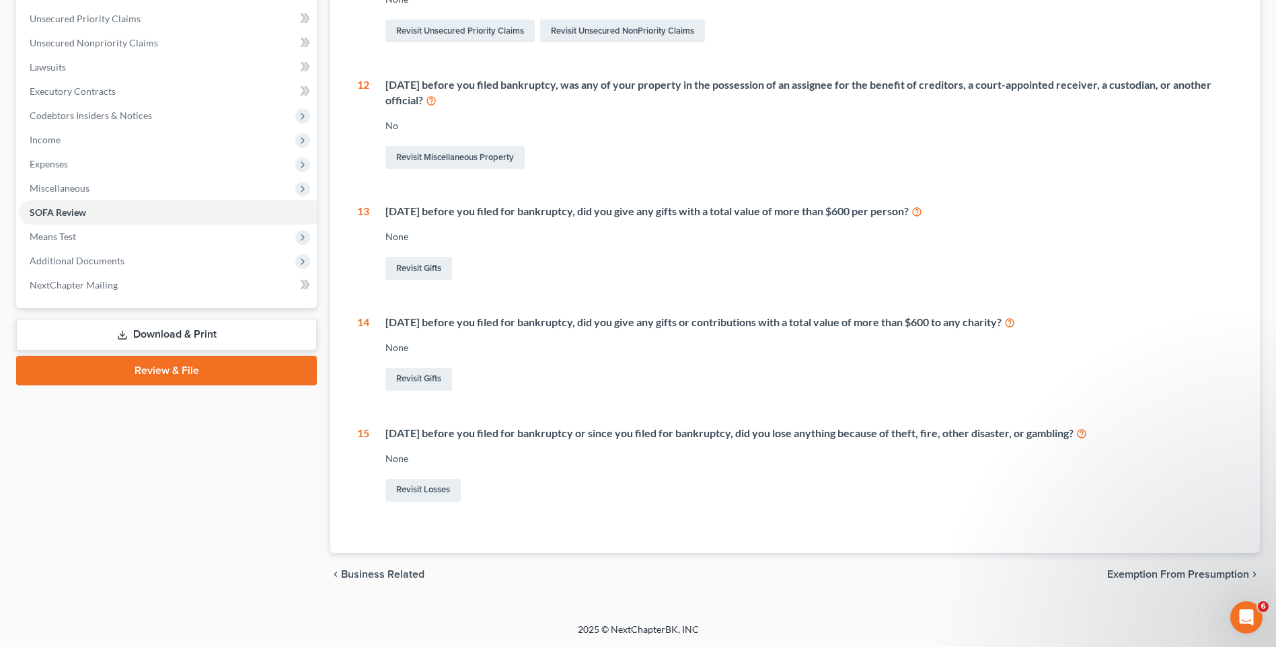
click at [1087, 432] on icon at bounding box center [1081, 432] width 11 height 13
click at [432, 487] on link "Revisit Losses" at bounding box center [422, 490] width 75 height 23
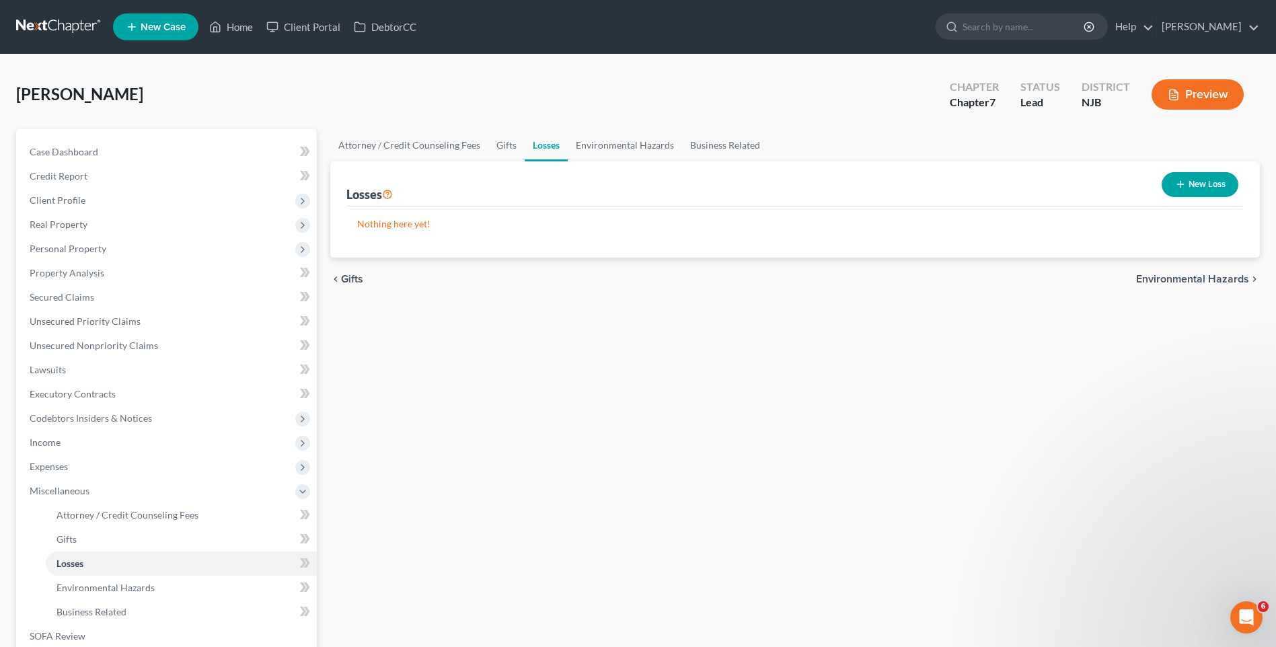
click at [1201, 180] on button "New Loss" at bounding box center [1200, 184] width 77 height 25
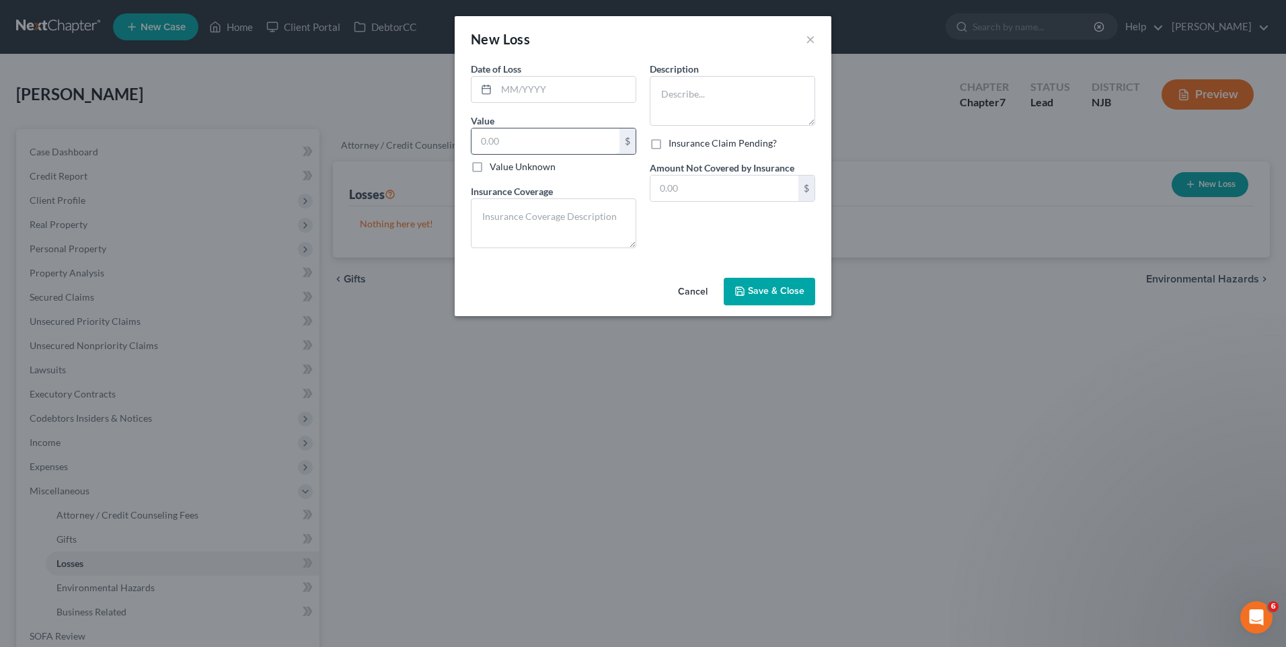
click at [476, 139] on input "text" at bounding box center [545, 141] width 148 height 26
type input "26,074.00"
click at [672, 85] on textarea at bounding box center [732, 101] width 165 height 50
type textarea "Gambling Losses"
click at [762, 285] on button "Save & Close" at bounding box center [769, 292] width 91 height 28
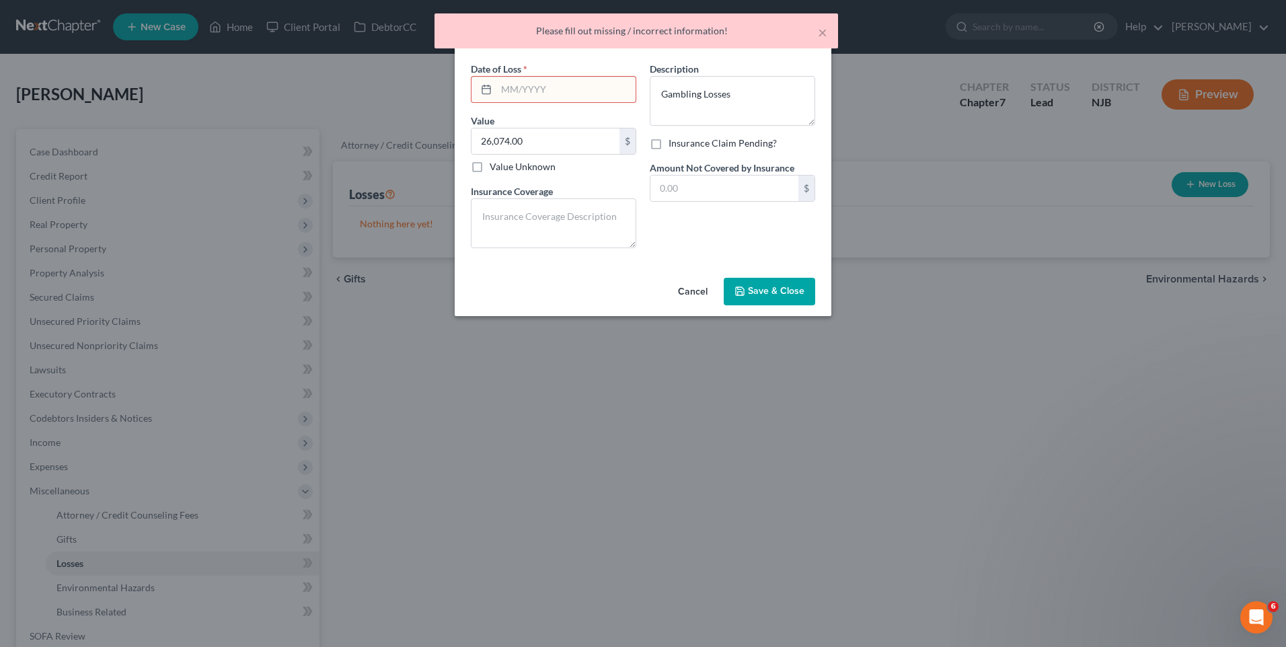
click at [511, 92] on input "text" at bounding box center [565, 90] width 139 height 26
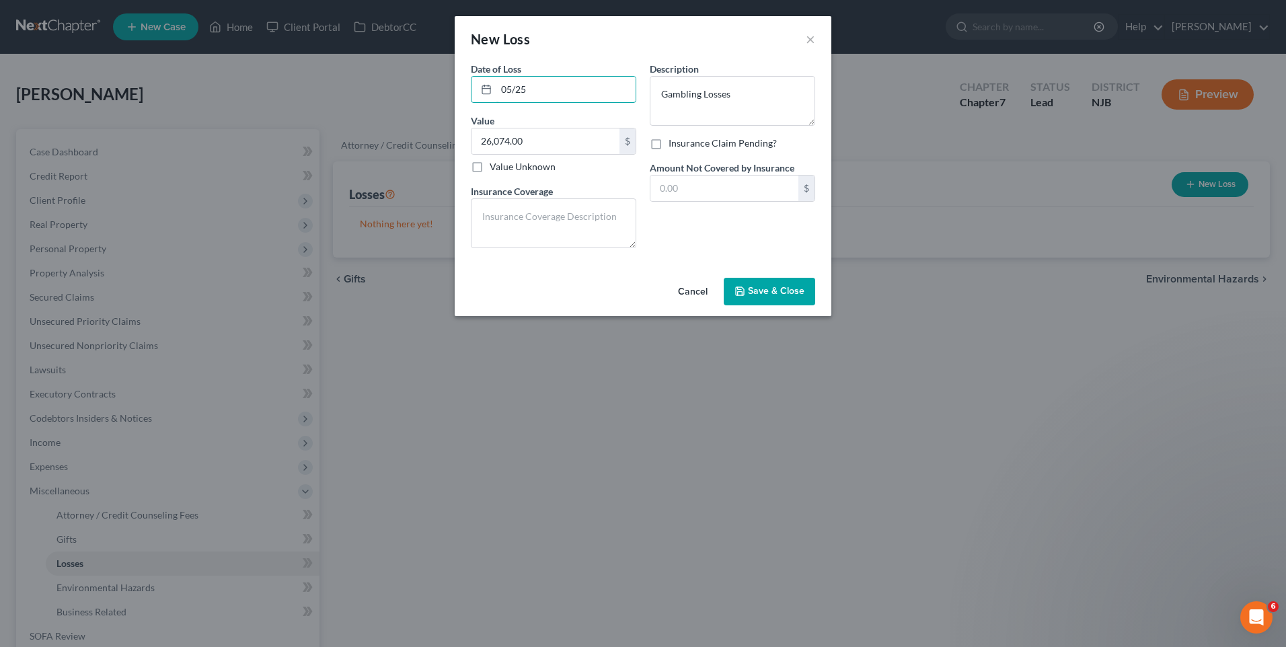
type input "05/25"
click at [769, 291] on span "Save & Close" at bounding box center [776, 291] width 56 height 11
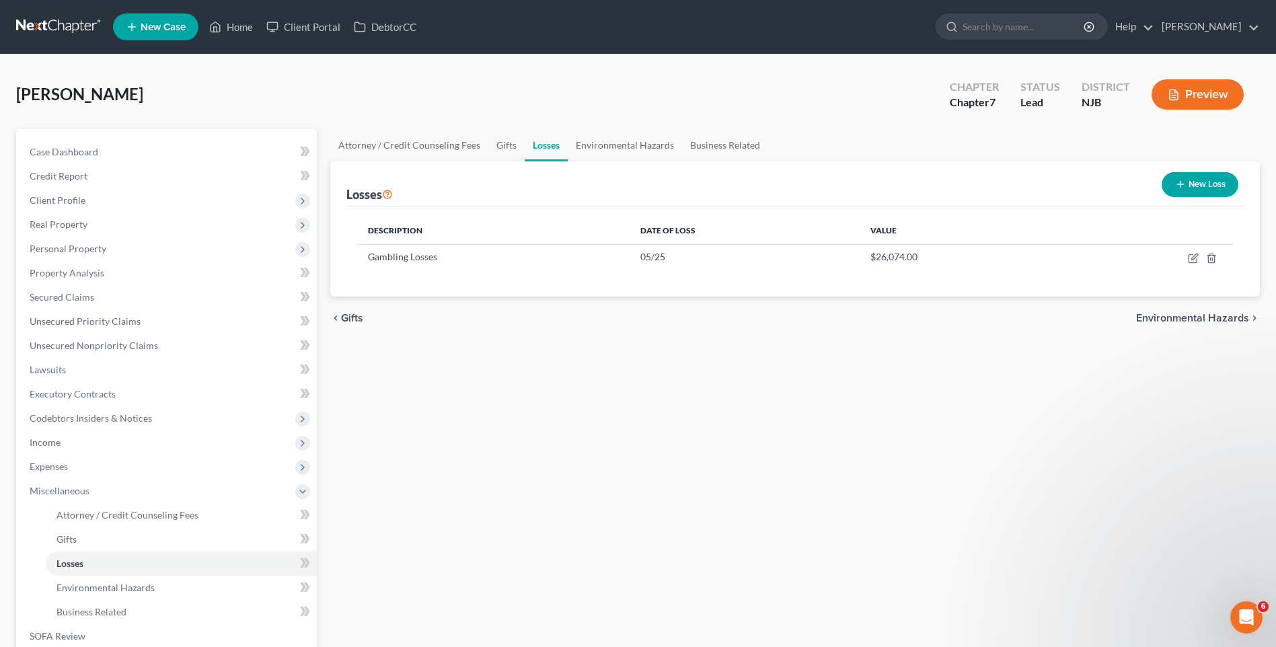
click at [366, 476] on div "Attorney / Credit Counseling Fees Gifts Losses Environmental Hazards Business R…" at bounding box center [795, 469] width 943 height 680
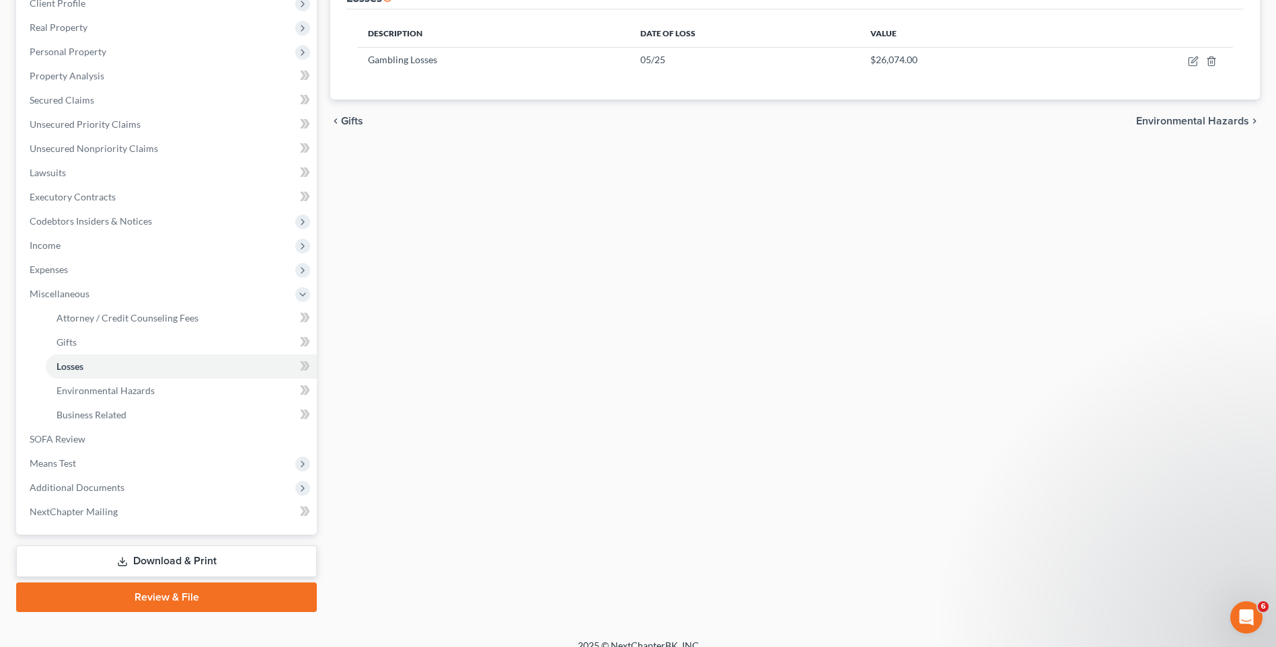
scroll to position [213, 0]
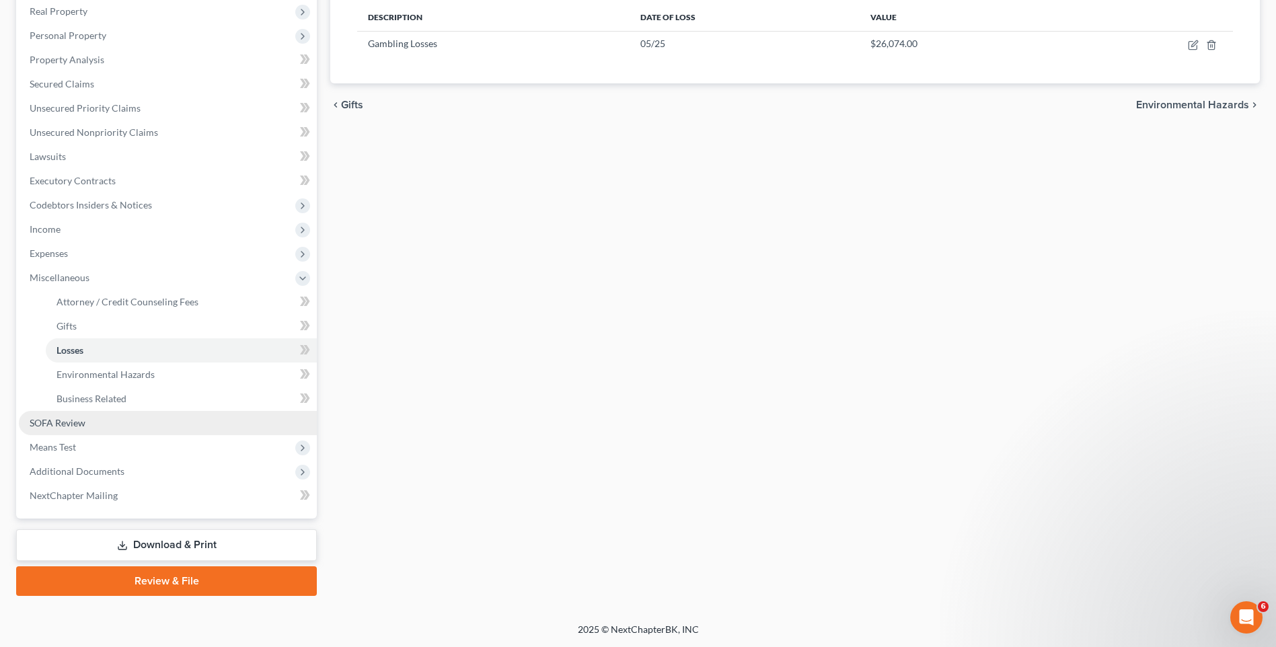
click at [128, 424] on link "SOFA Review" at bounding box center [168, 423] width 298 height 24
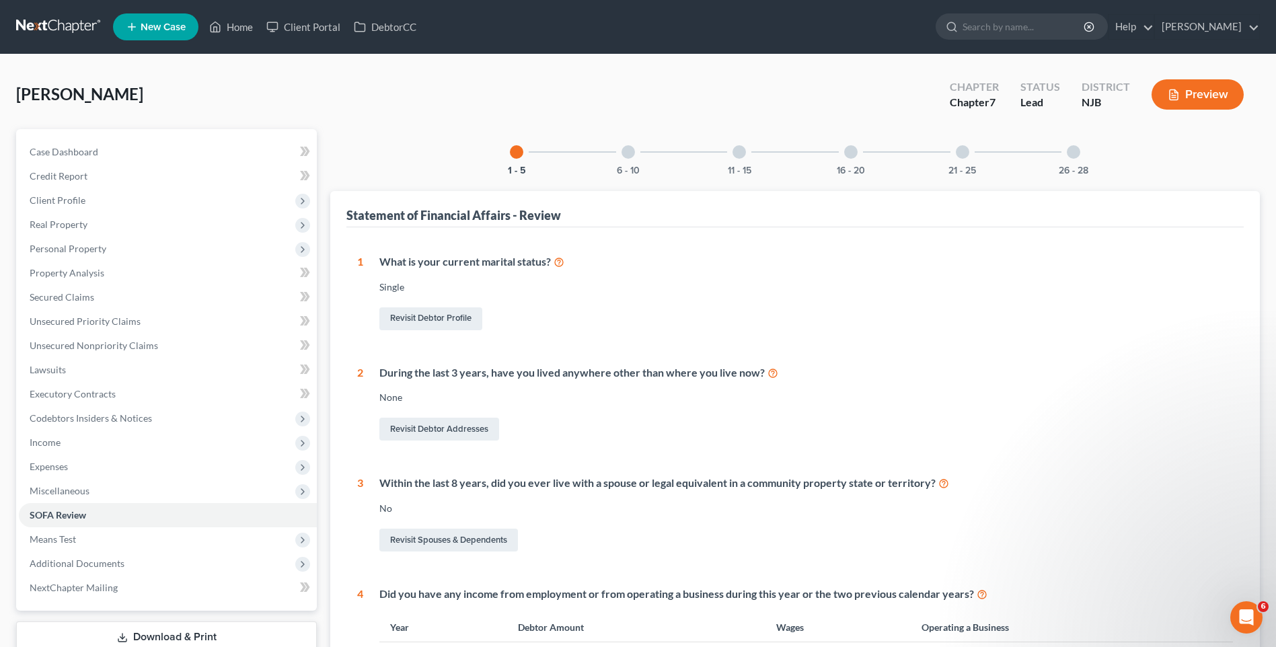
click at [847, 153] on div at bounding box center [850, 151] width 13 height 13
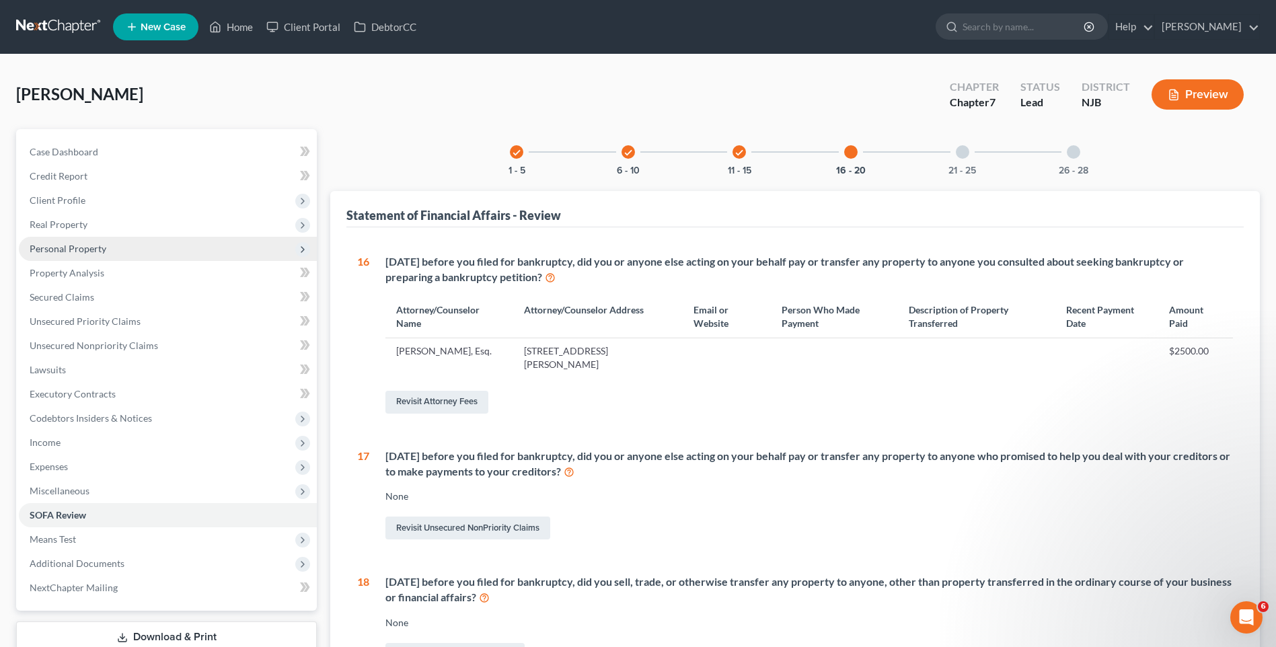
click at [96, 252] on span "Personal Property" at bounding box center [68, 248] width 77 height 11
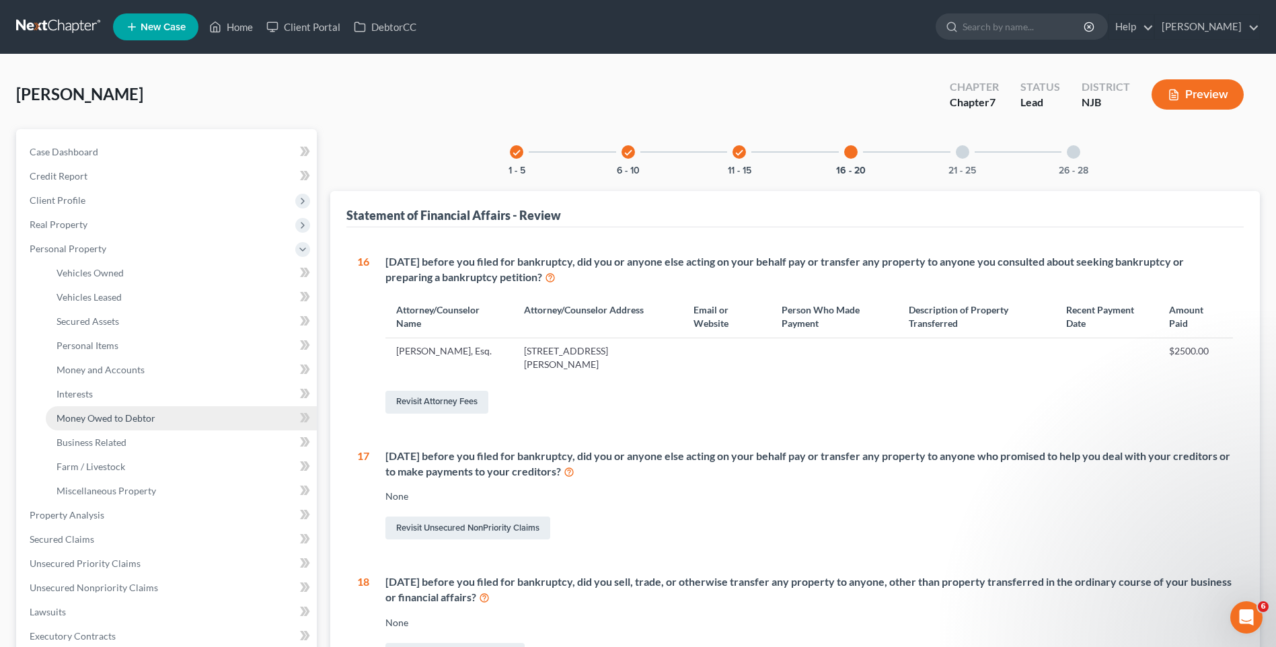
click at [178, 416] on link "Money Owed to Debtor" at bounding box center [181, 418] width 271 height 24
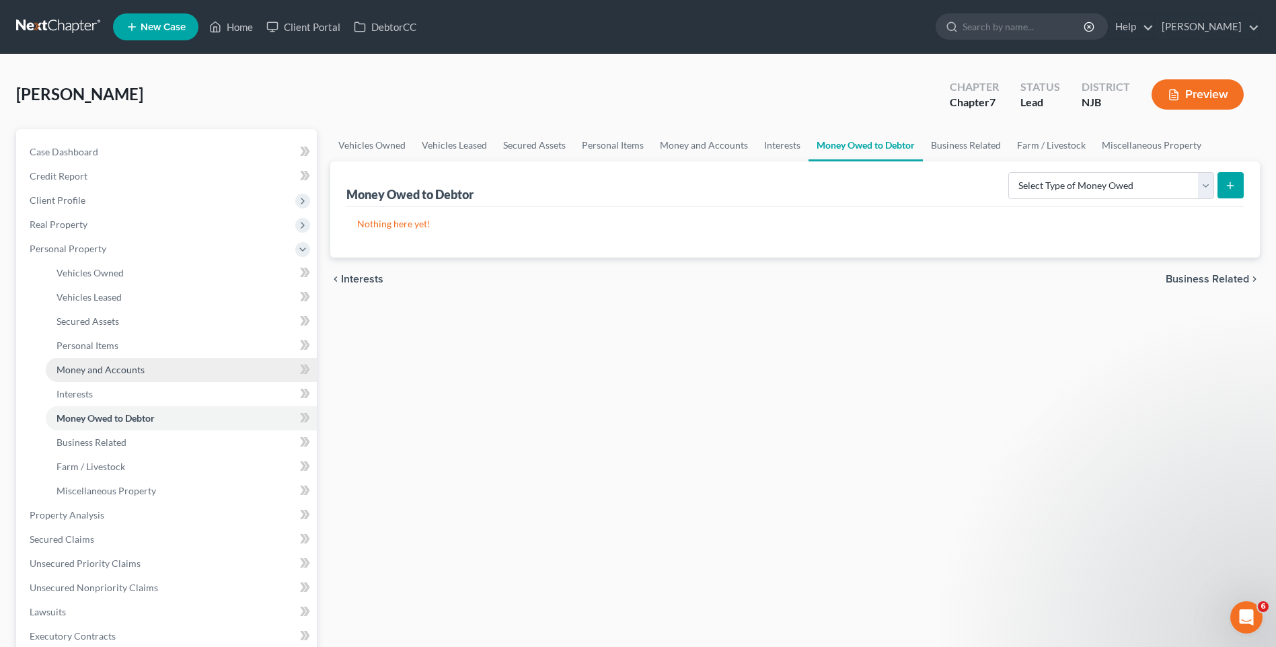
click at [106, 370] on span "Money and Accounts" at bounding box center [100, 369] width 88 height 11
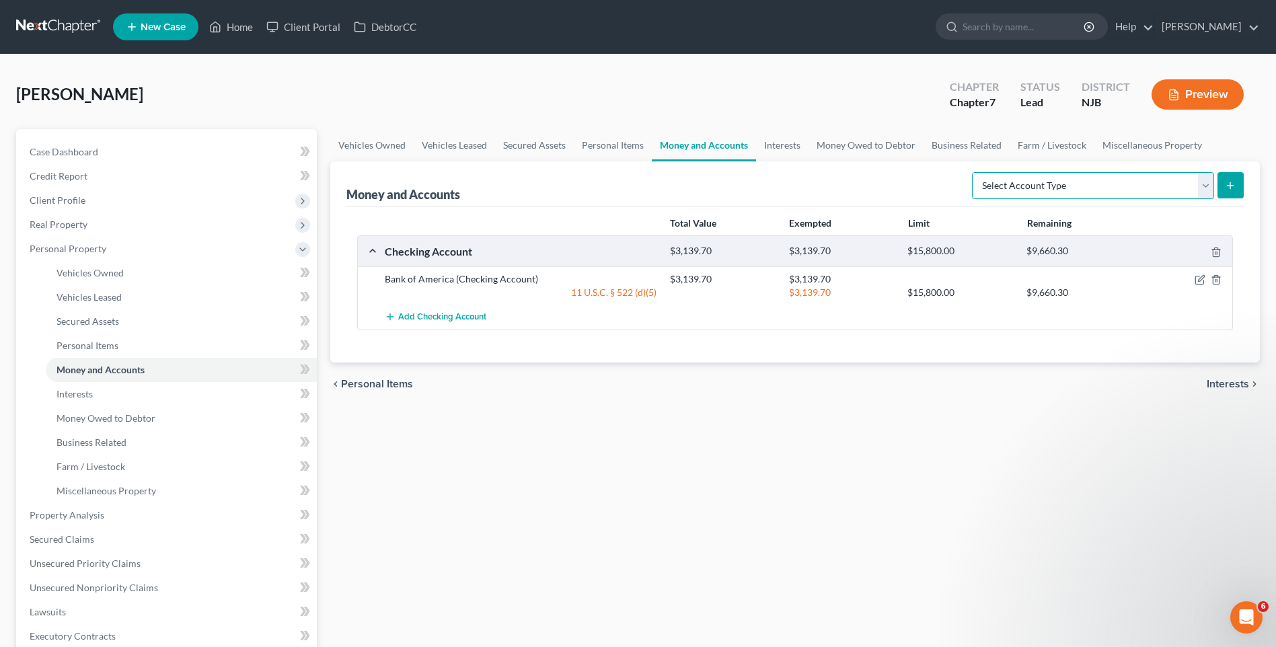
click at [1205, 188] on select "Select Account Type Brokerage Cash on Hand Certificates of Deposit Checking Acc…" at bounding box center [1093, 185] width 242 height 27
select select "savings"
click at [975, 172] on select "Select Account Type Brokerage Cash on Hand Certificates of Deposit Checking Acc…" at bounding box center [1093, 185] width 242 height 27
click at [1237, 183] on button "submit" at bounding box center [1230, 185] width 26 height 26
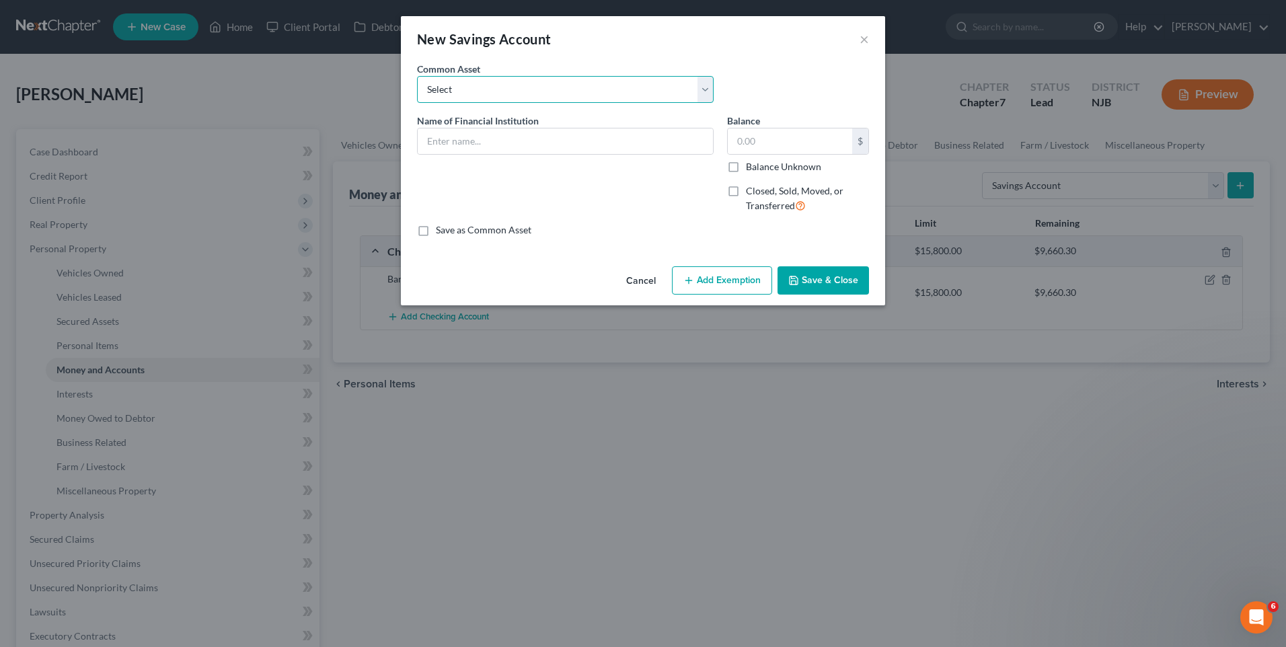
click at [705, 84] on select "Select Chime First Atlantic Credit Union First Financial Federal Credit Union W…" at bounding box center [565, 89] width 297 height 27
select select "7"
click at [417, 76] on select "Select Chime First Atlantic Credit Union First Financial Federal Credit Union W…" at bounding box center [565, 89] width 297 height 27
type input "Bank of America"
drag, startPoint x: 739, startPoint y: 136, endPoint x: 721, endPoint y: 139, distance: 17.8
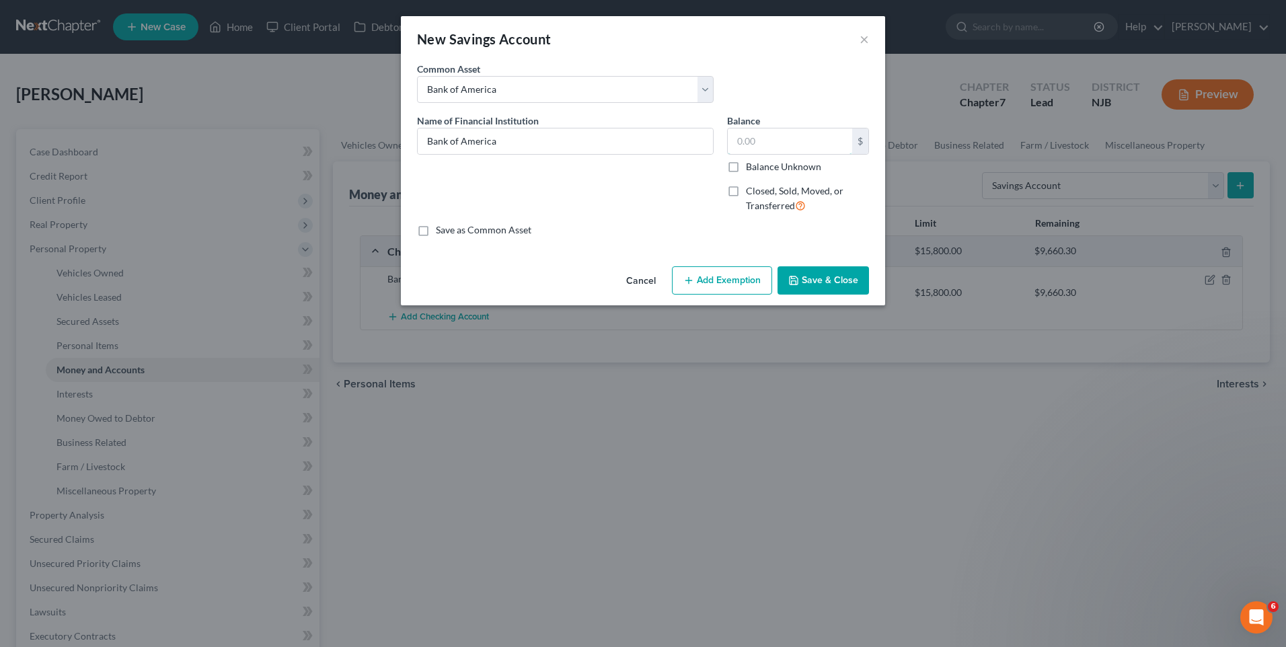
click at [738, 136] on input "text" at bounding box center [790, 141] width 124 height 26
type input "376.00"
click at [722, 278] on button "Add Exemption" at bounding box center [722, 280] width 100 height 28
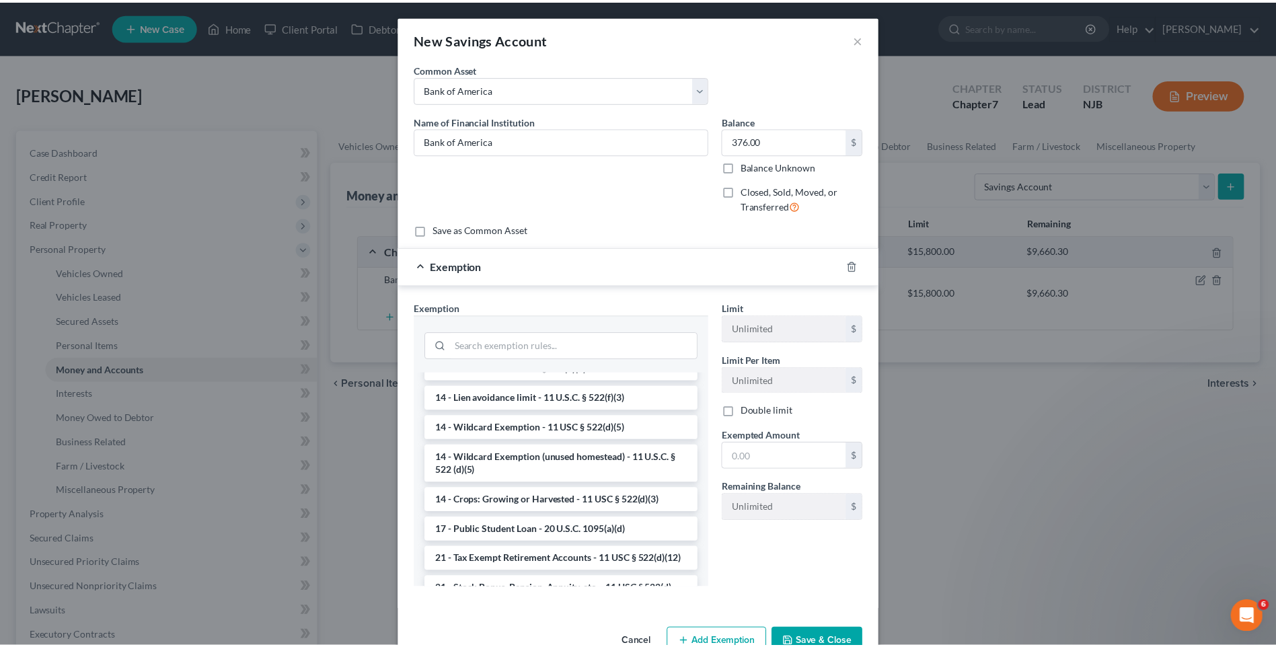
scroll to position [336, 0]
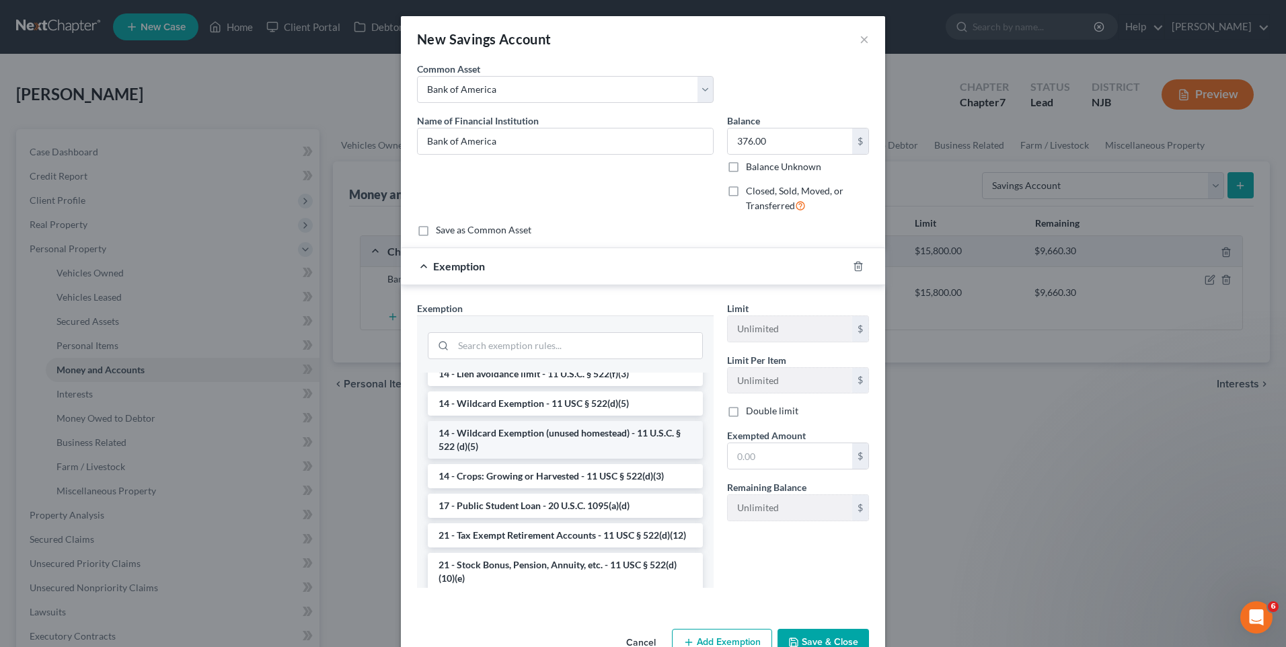
click at [571, 450] on li "14 - Wildcard Exemption (unused homestead) - 11 U.S.C. § 522 (d)(5)" at bounding box center [565, 440] width 275 height 38
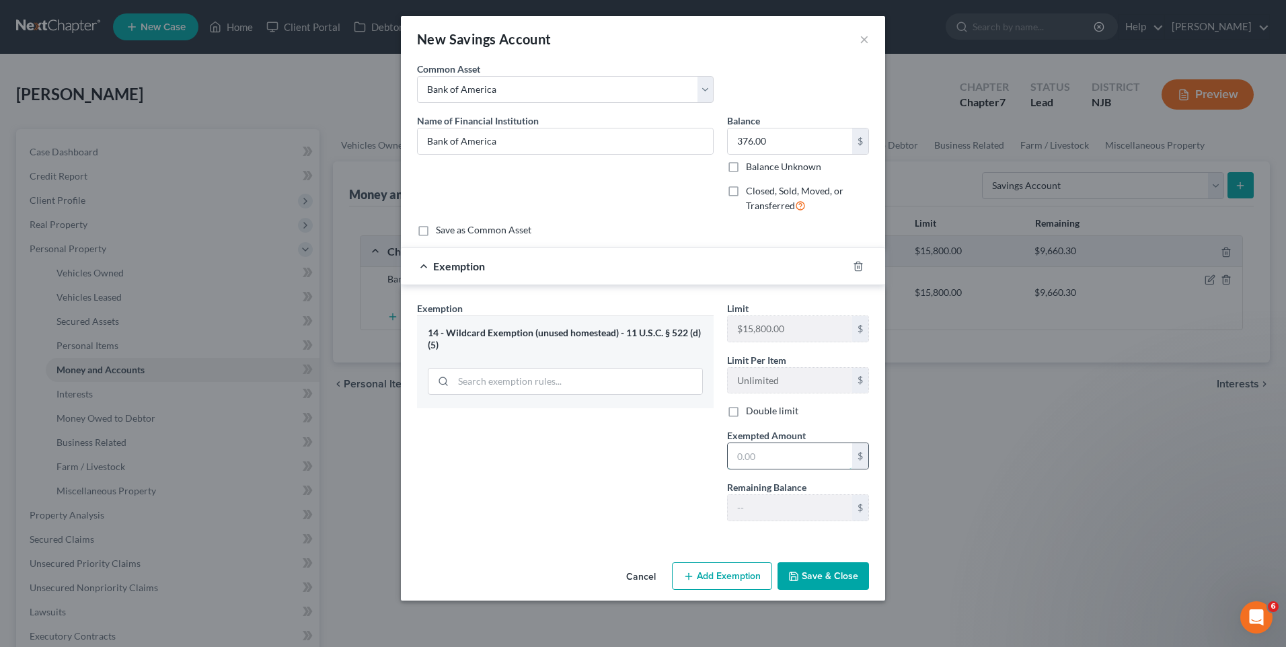
click at [736, 455] on input "text" at bounding box center [790, 456] width 124 height 26
type input "376.00"
click at [622, 477] on div "Exemption Set must be selected for CA. Exemption * 14 - Wildcard Exemption (unu…" at bounding box center [565, 416] width 310 height 231
click at [830, 575] on button "Save & Close" at bounding box center [823, 576] width 91 height 28
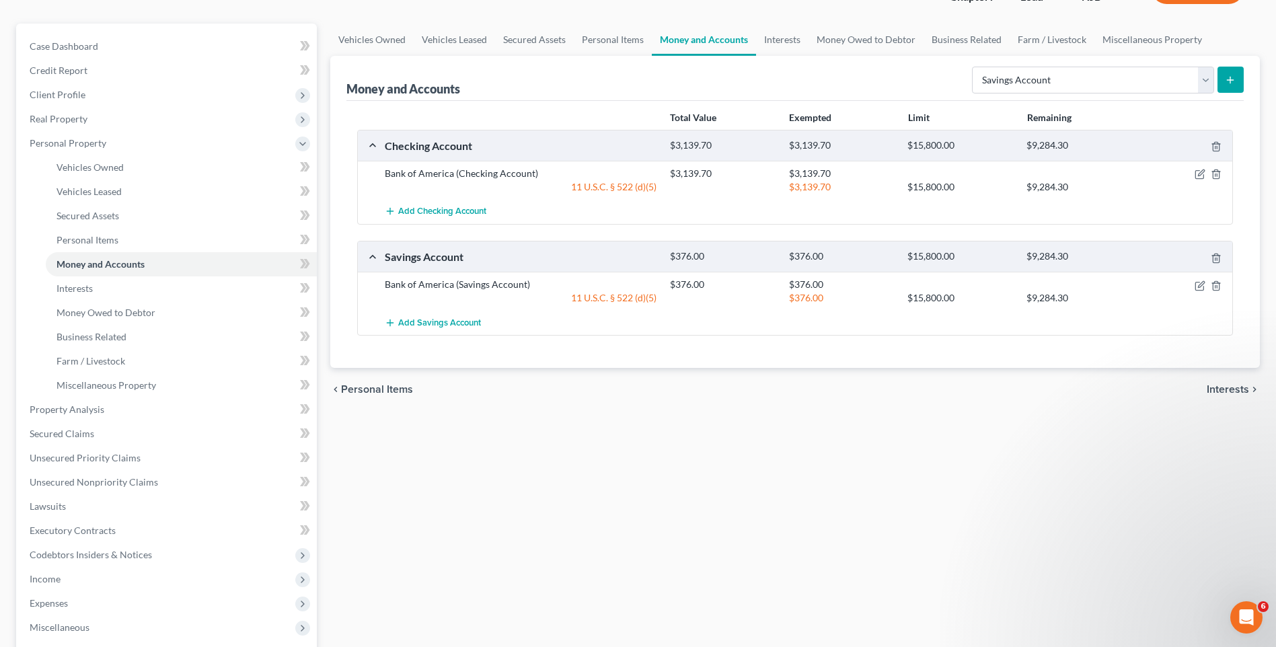
scroll to position [65, 0]
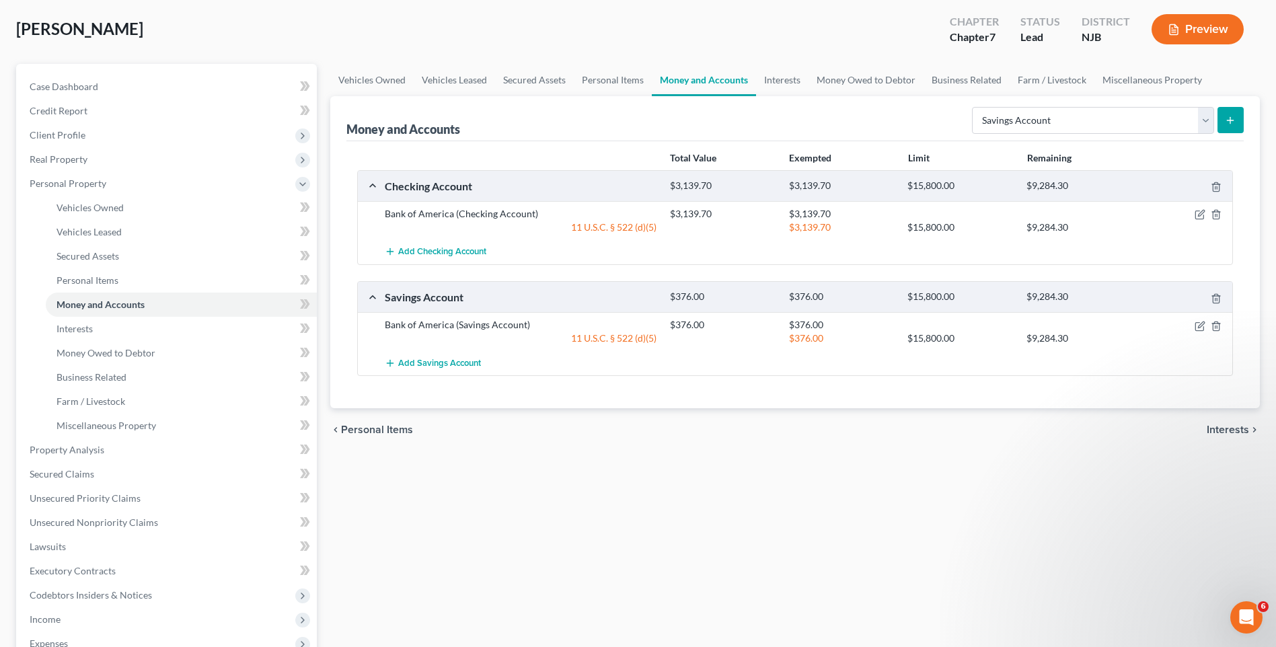
click at [360, 493] on div "Vehicles Owned Vehicles Leased Secured Assets Personal Items Money and Accounts…" at bounding box center [795, 464] width 943 height 801
click at [155, 425] on link "Miscellaneous Property" at bounding box center [181, 426] width 271 height 24
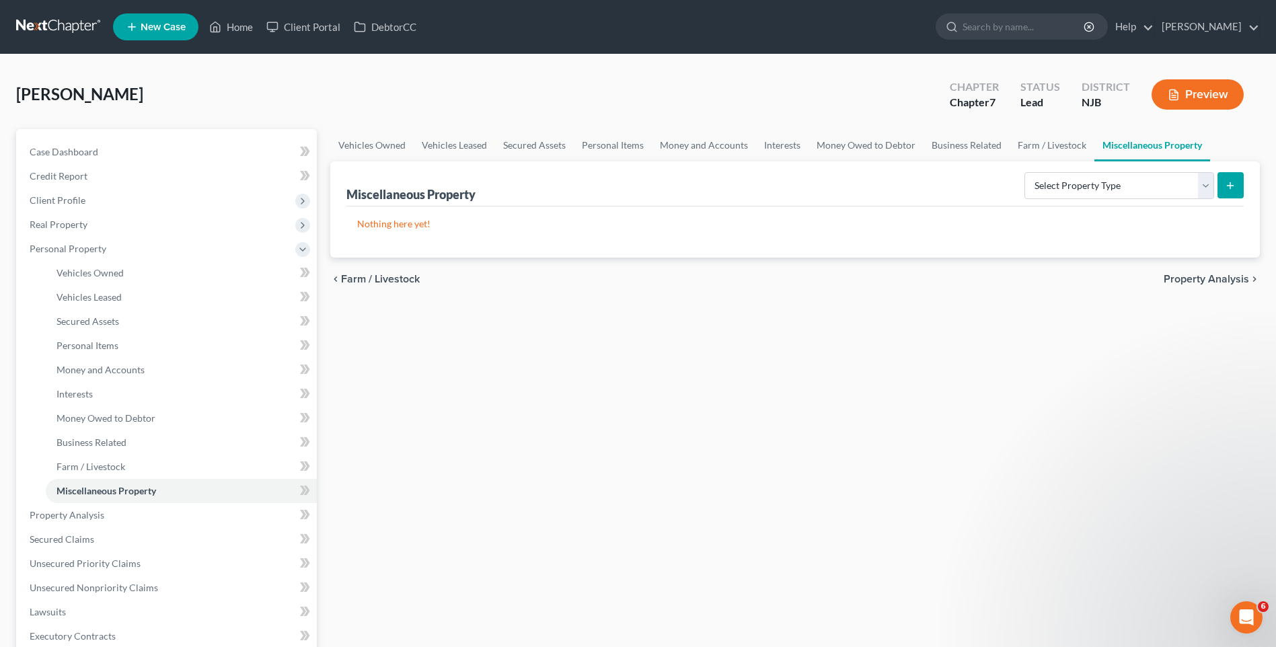
click at [381, 414] on div "Vehicles Owned Vehicles Leased Secured Assets Personal Items Money and Accounts…" at bounding box center [795, 529] width 943 height 801
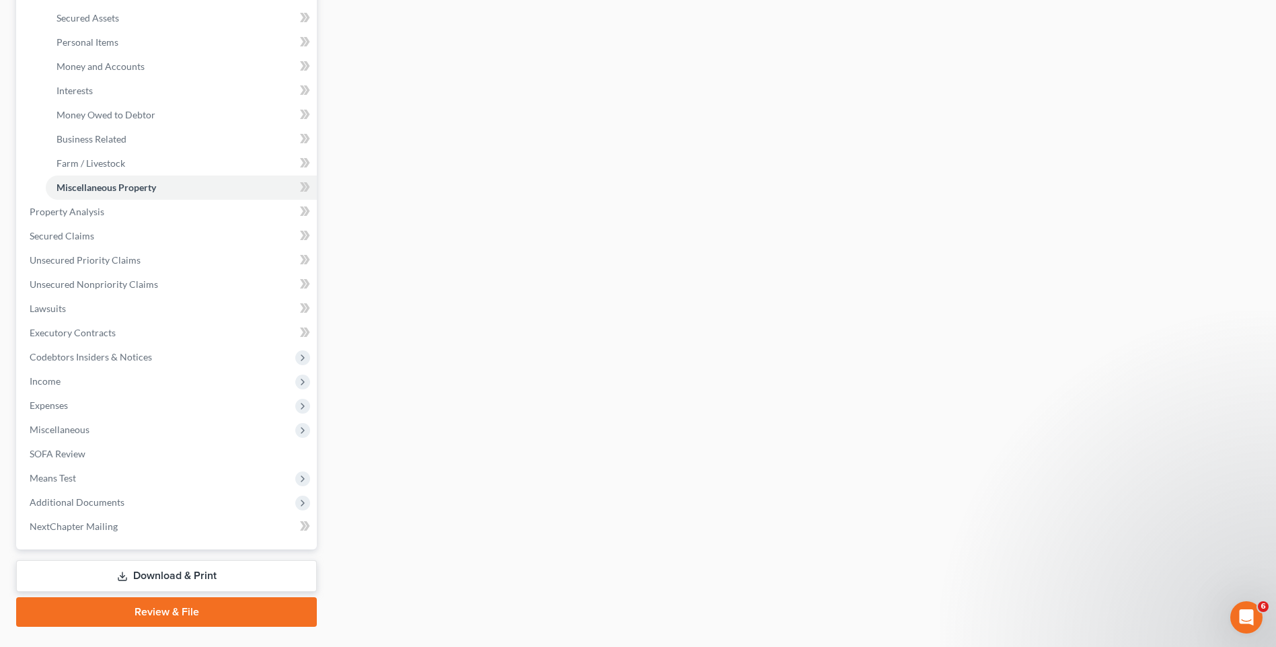
scroll to position [334, 0]
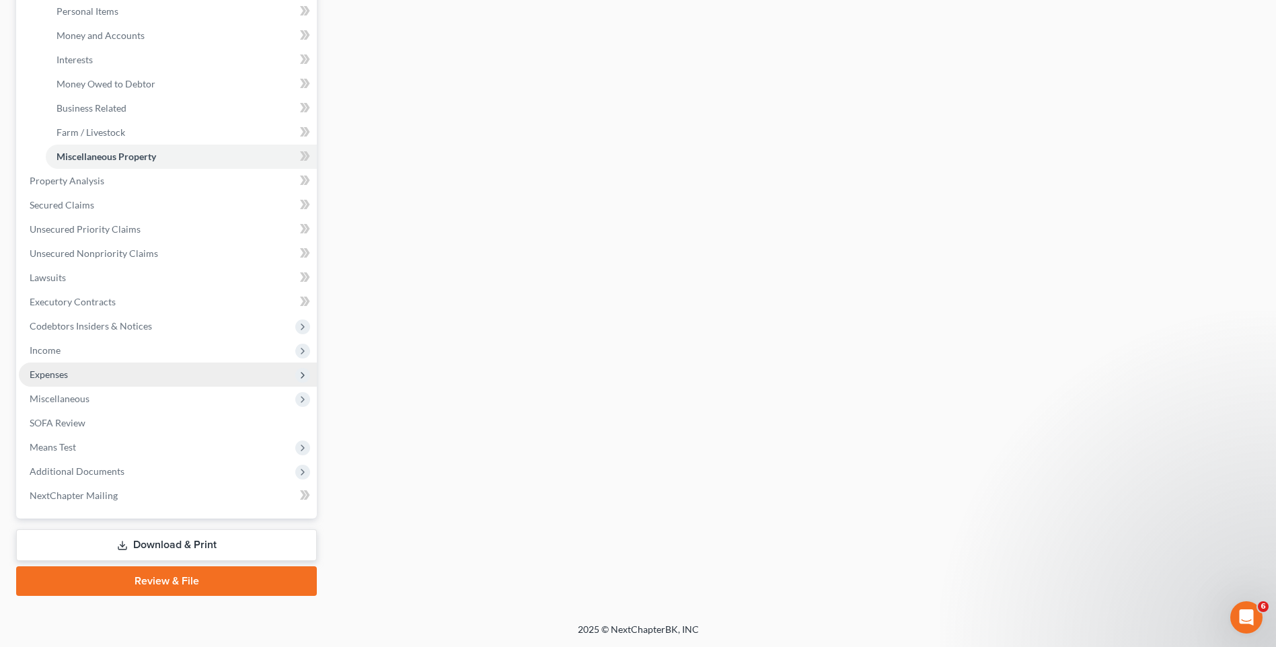
click at [121, 372] on span "Expenses" at bounding box center [168, 375] width 298 height 24
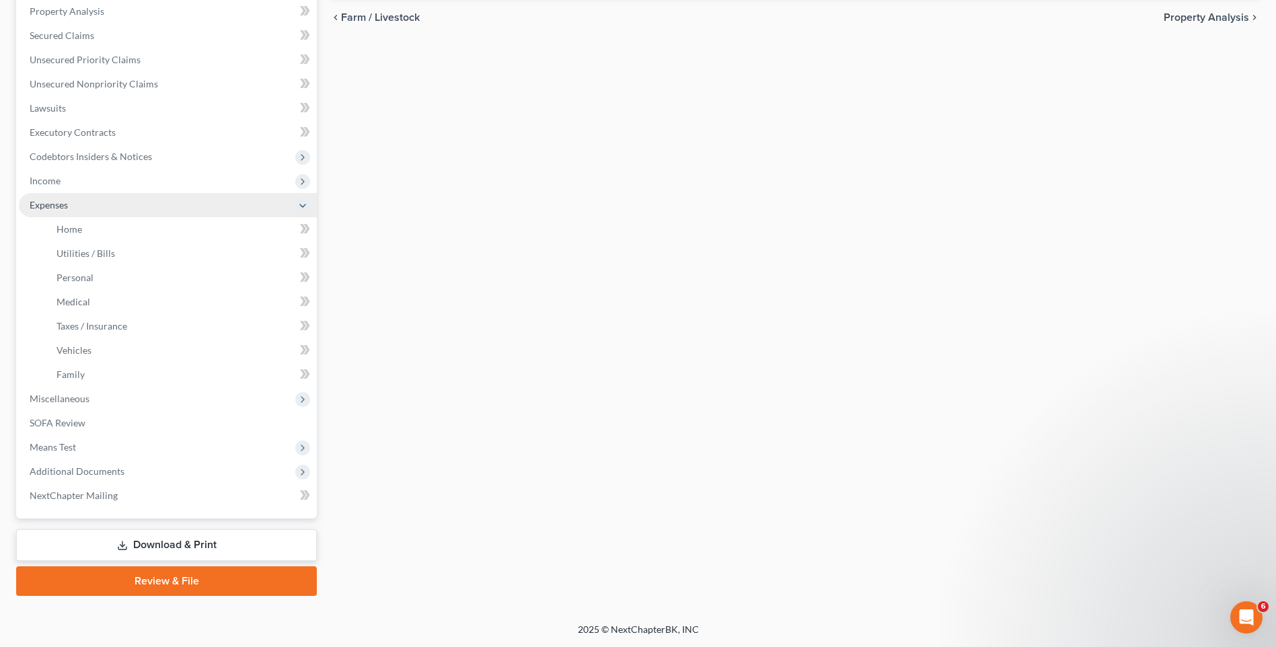
scroll to position [262, 0]
click at [112, 349] on link "Vehicles" at bounding box center [181, 350] width 271 height 24
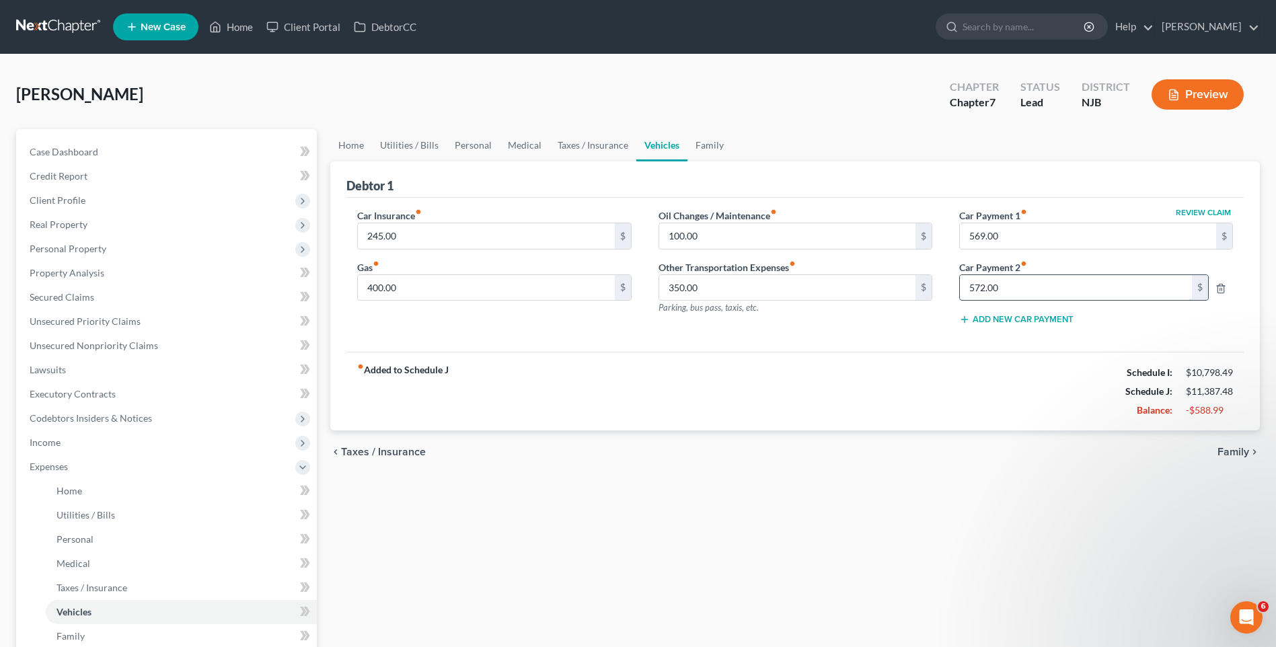
click at [1032, 286] on input "572.00" at bounding box center [1076, 288] width 233 height 26
click at [889, 374] on div "fiber_manual_record Added to Schedule J Schedule I: $10,798.49 Schedule J: $10,…" at bounding box center [794, 391] width 897 height 79
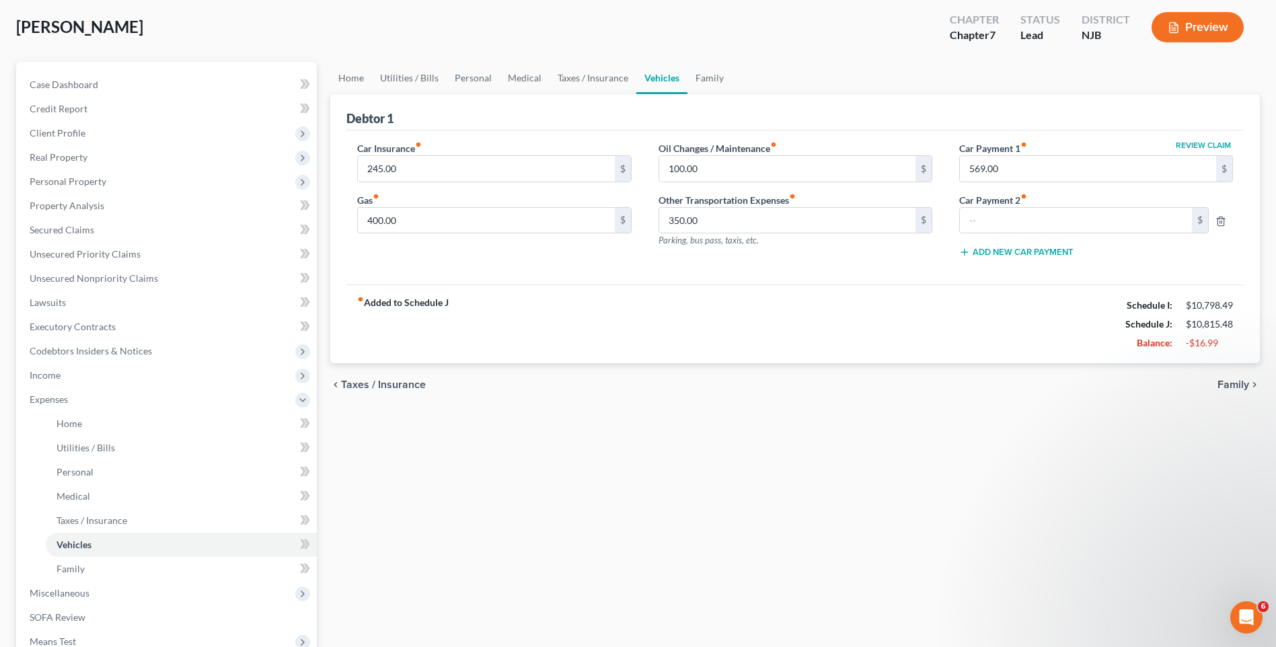
scroll to position [135, 0]
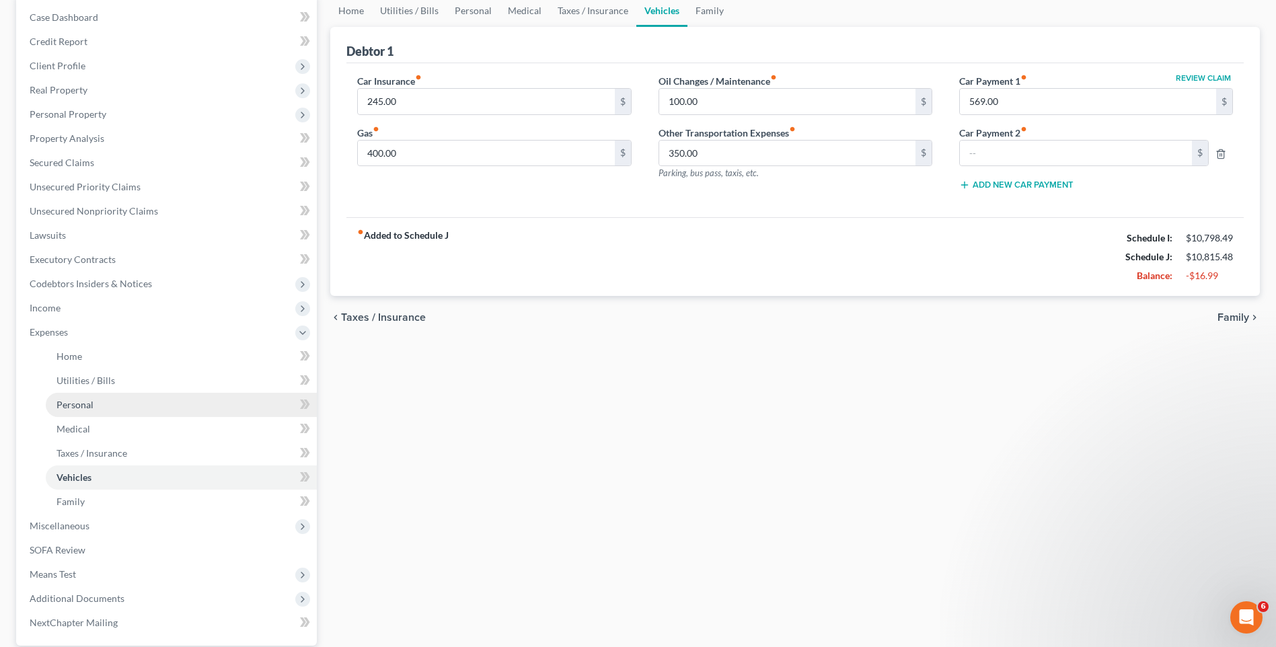
click at [200, 406] on link "Personal" at bounding box center [181, 405] width 271 height 24
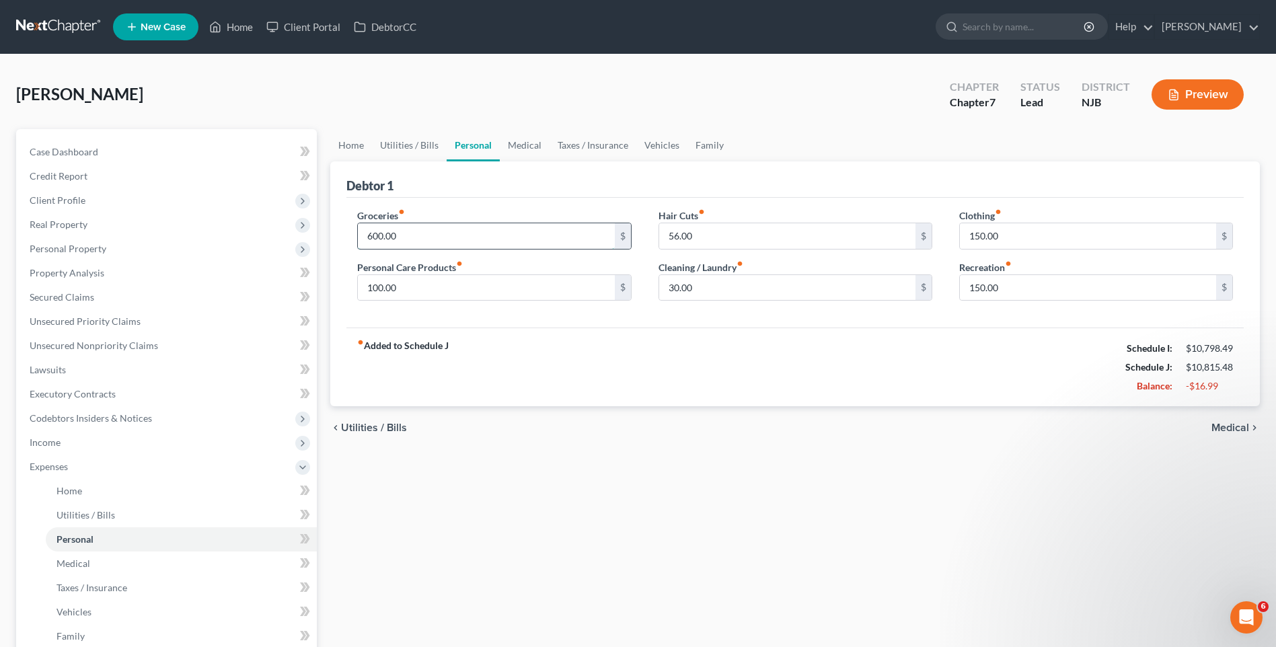
click at [390, 226] on input "600.00" at bounding box center [486, 236] width 256 height 26
type input "800.00"
click at [387, 287] on input "100.00" at bounding box center [486, 288] width 256 height 26
type input "150.00"
click at [699, 349] on div "fiber_manual_record Added to Schedule J Schedule I: $10,798.49 Schedule J: $11,…" at bounding box center [794, 367] width 897 height 79
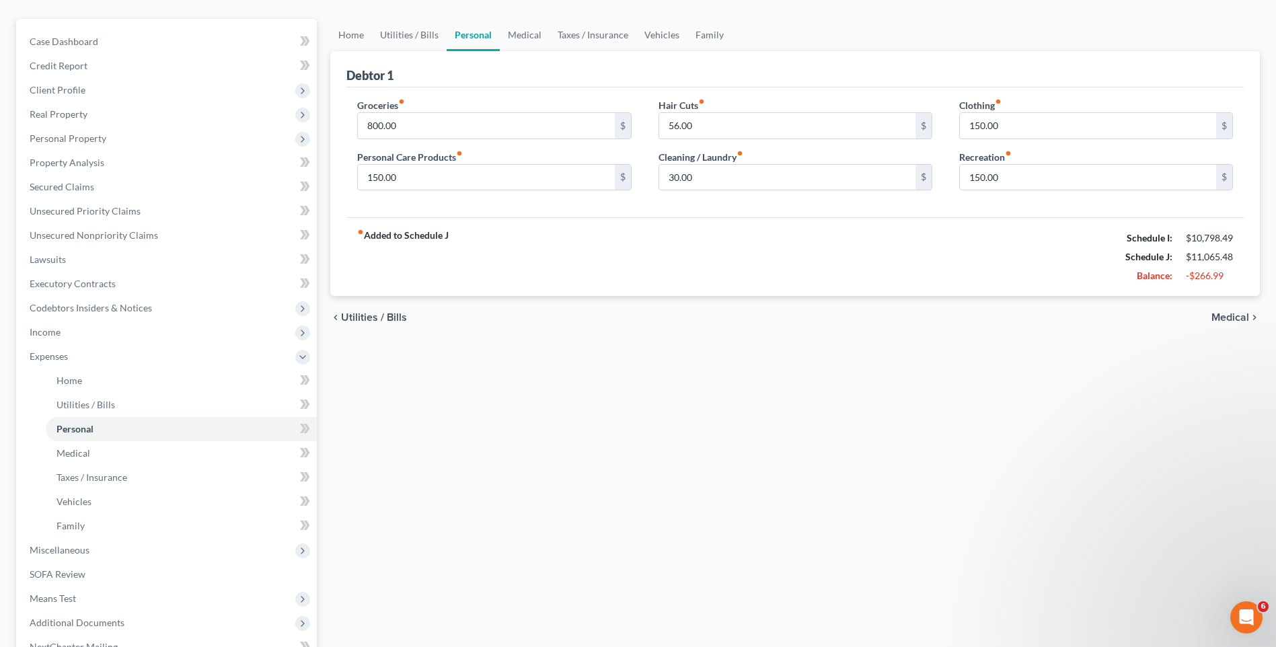
scroll to position [135, 0]
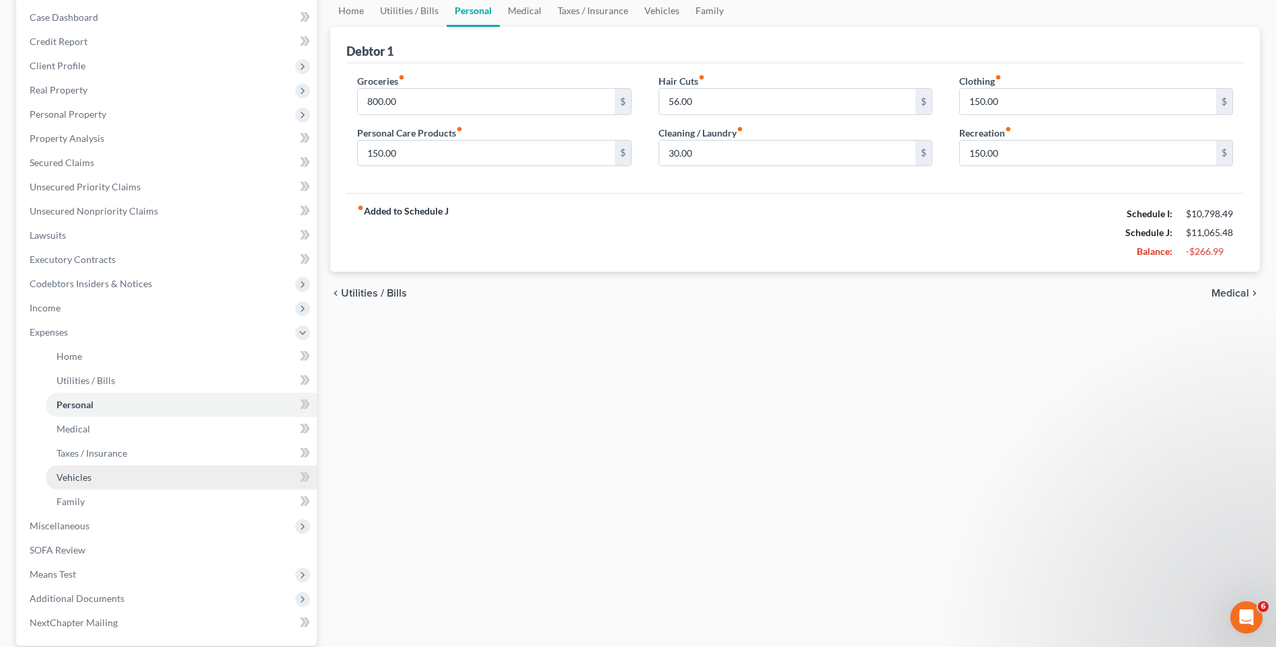
click at [163, 475] on link "Vehicles" at bounding box center [181, 477] width 271 height 24
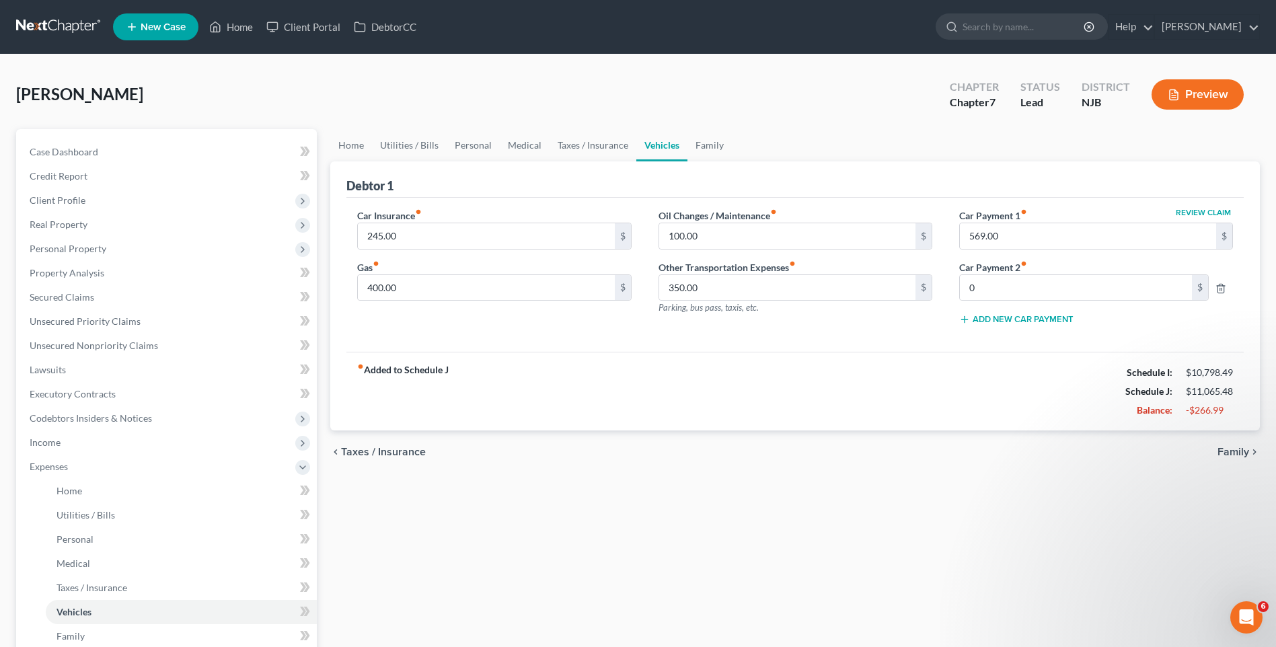
click at [745, 379] on div "fiber_manual_record Added to Schedule J Schedule I: $10,798.49 Schedule J: $11,…" at bounding box center [794, 391] width 897 height 79
click at [378, 235] on input "245.00" at bounding box center [486, 236] width 256 height 26
type input "246.00"
click at [701, 384] on div "fiber_manual_record Added to Schedule J Schedule I: $10,798.49 Schedule J: $11,…" at bounding box center [794, 391] width 897 height 79
click at [685, 240] on input "100.00" at bounding box center [787, 236] width 256 height 26
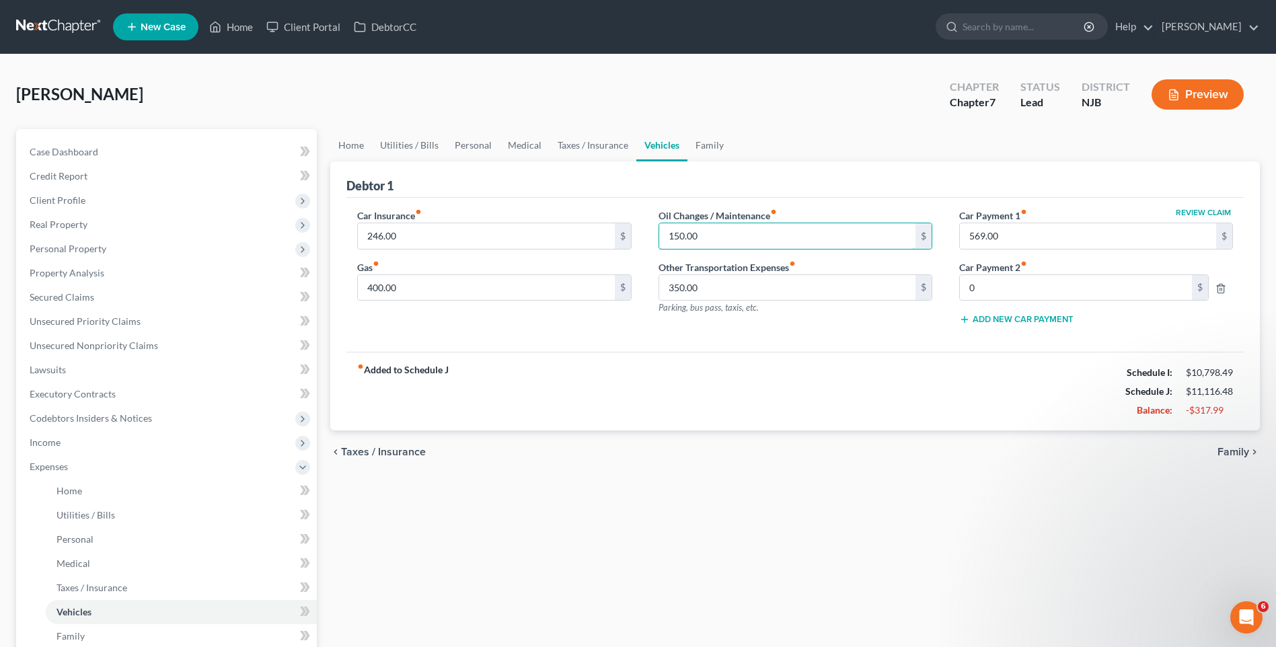
type input "150.00"
click at [657, 386] on div "fiber_manual_record Added to Schedule J Schedule I: $10,798.49 Schedule J: $11,…" at bounding box center [794, 391] width 897 height 79
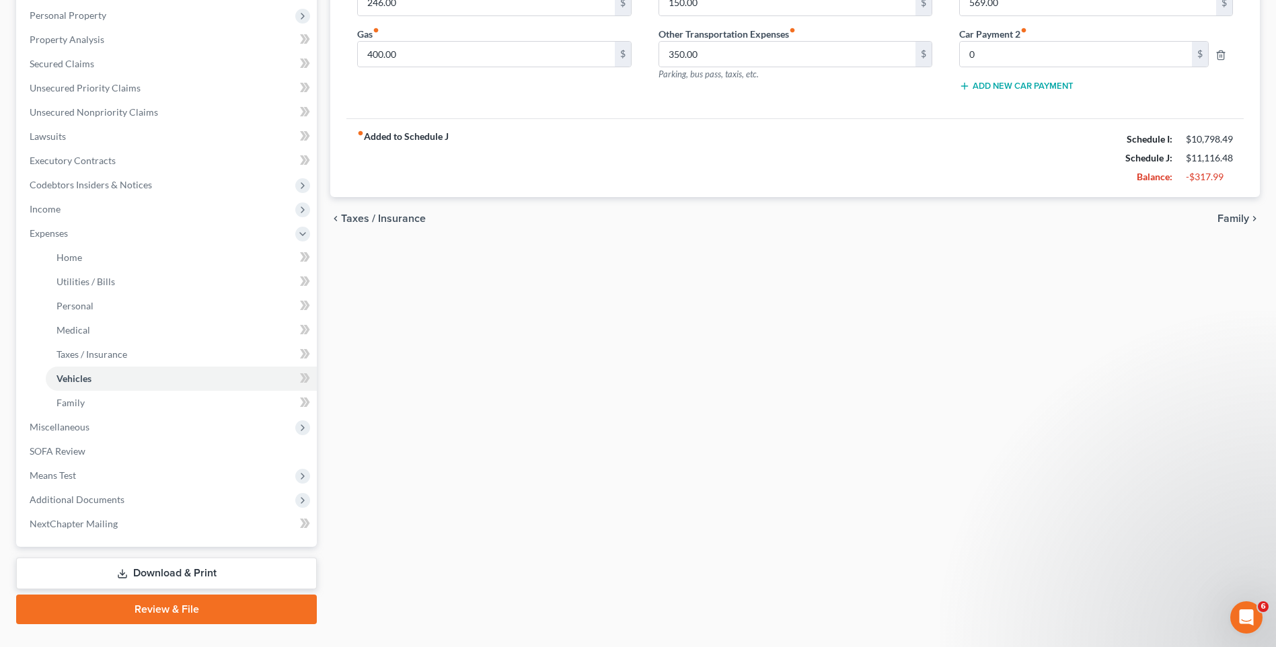
scroll to position [262, 0]
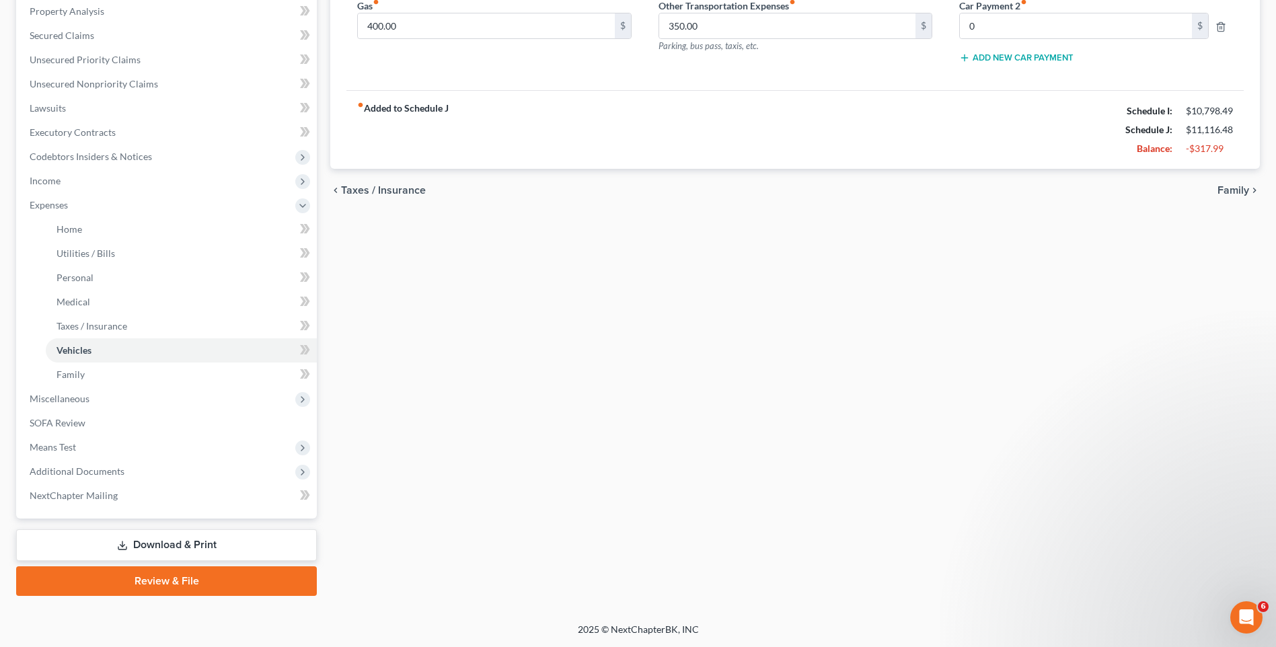
click at [618, 330] on div "Home Utilities / Bills Personal Medical Taxes / Insurance Vehicles Family Debto…" at bounding box center [795, 231] width 943 height 728
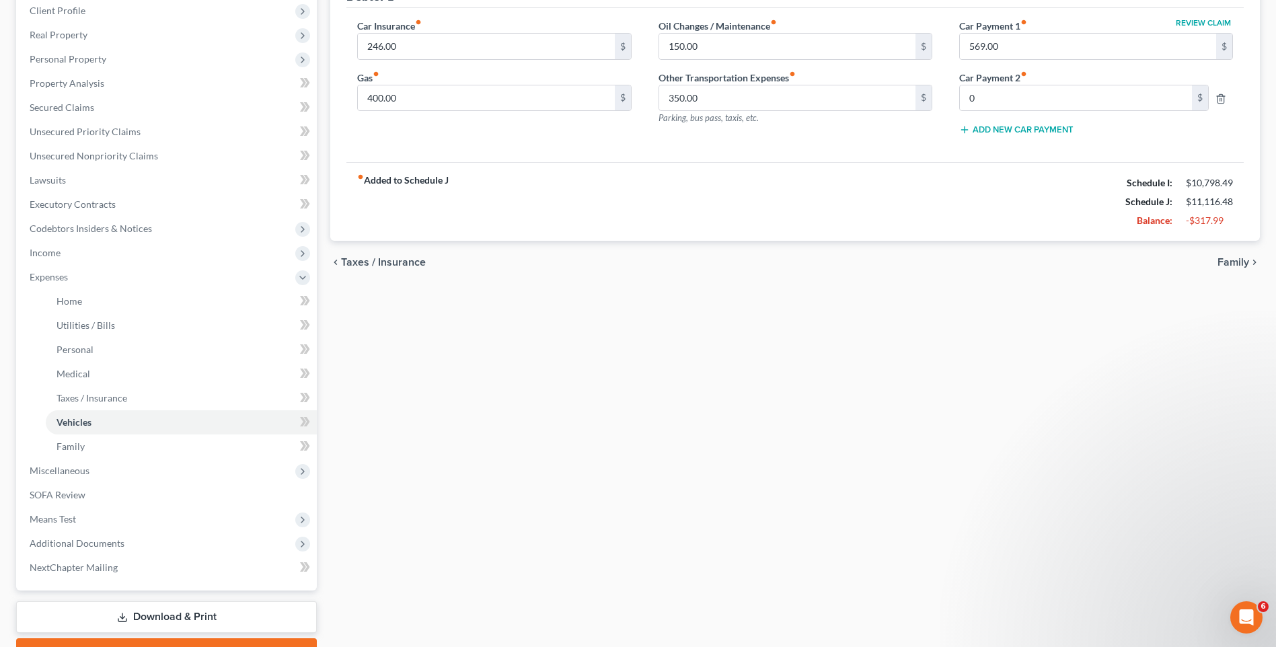
scroll to position [202, 0]
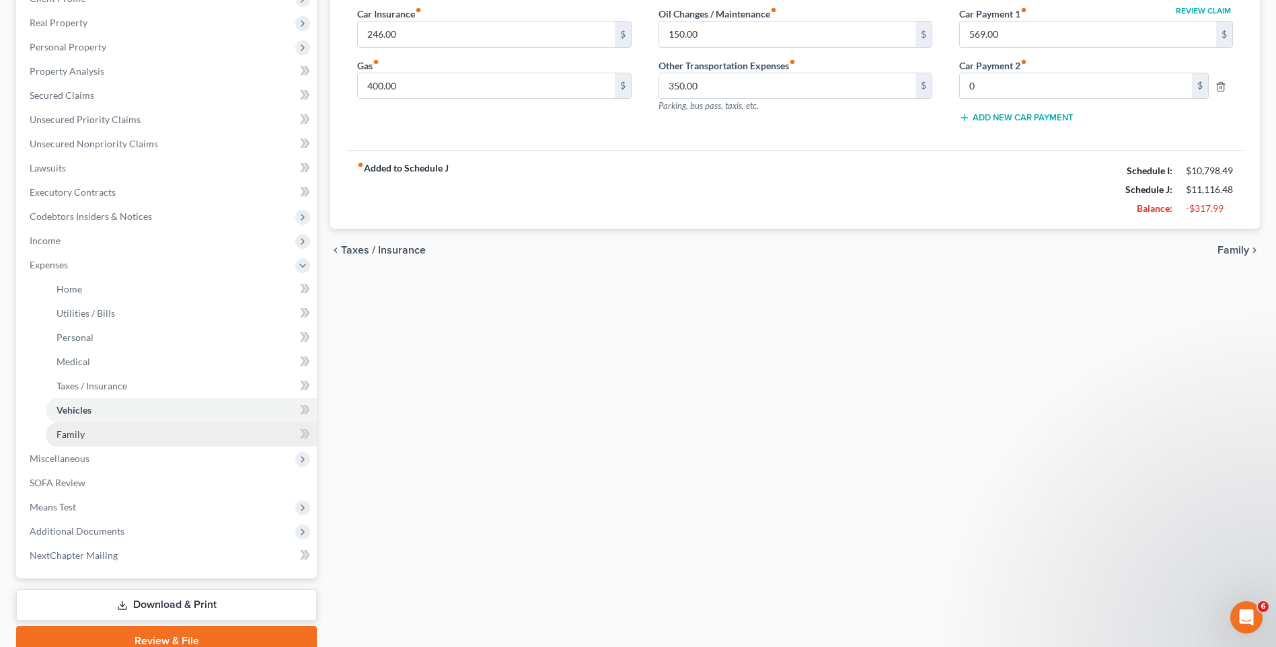
click at [204, 440] on link "Family" at bounding box center [181, 434] width 271 height 24
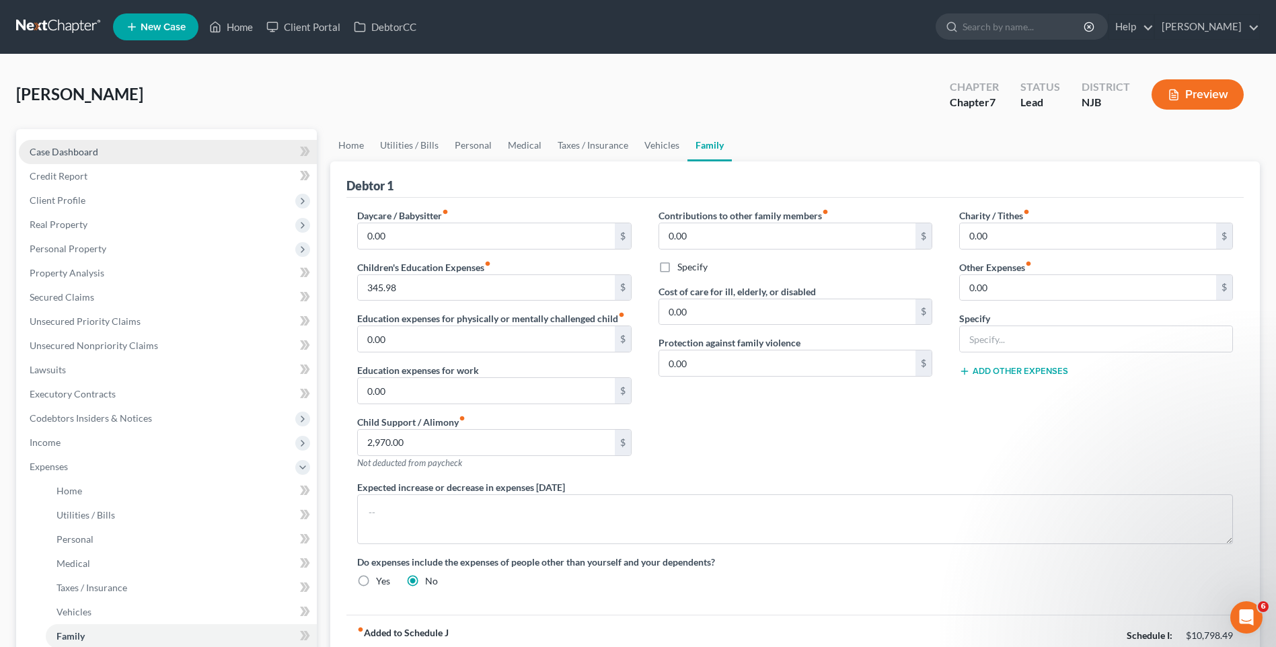
click at [109, 148] on link "Case Dashboard" at bounding box center [168, 152] width 298 height 24
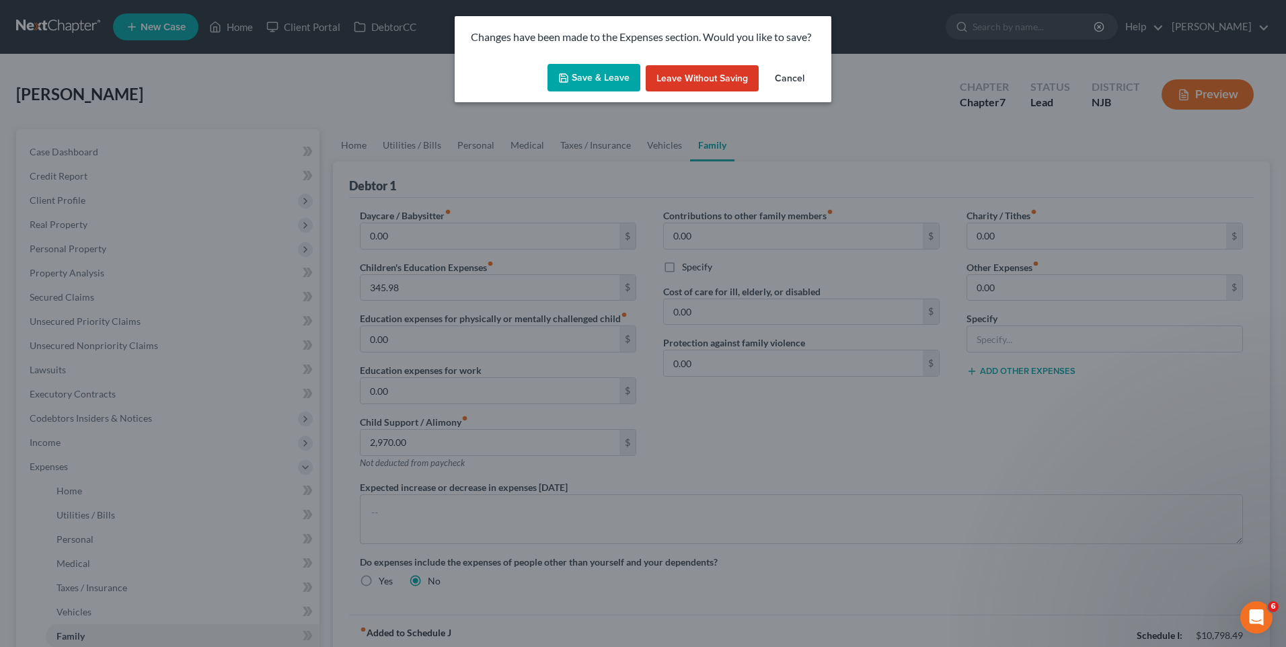
click at [601, 68] on button "Save & Leave" at bounding box center [593, 78] width 93 height 28
